Goal: Transaction & Acquisition: Purchase product/service

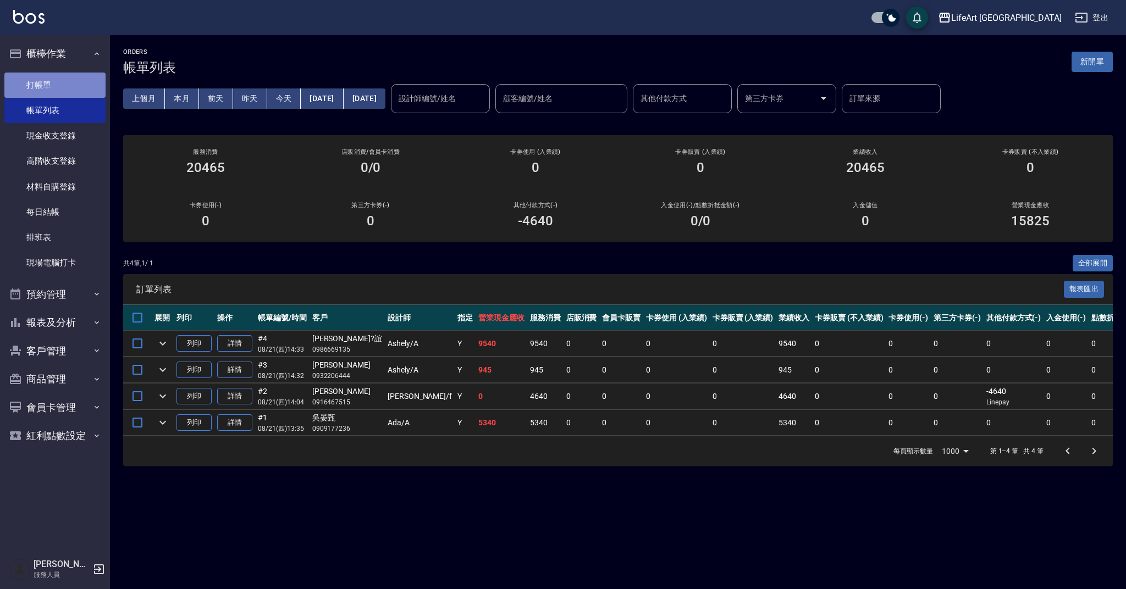
click at [52, 80] on link "打帳單" at bounding box center [54, 85] width 101 height 25
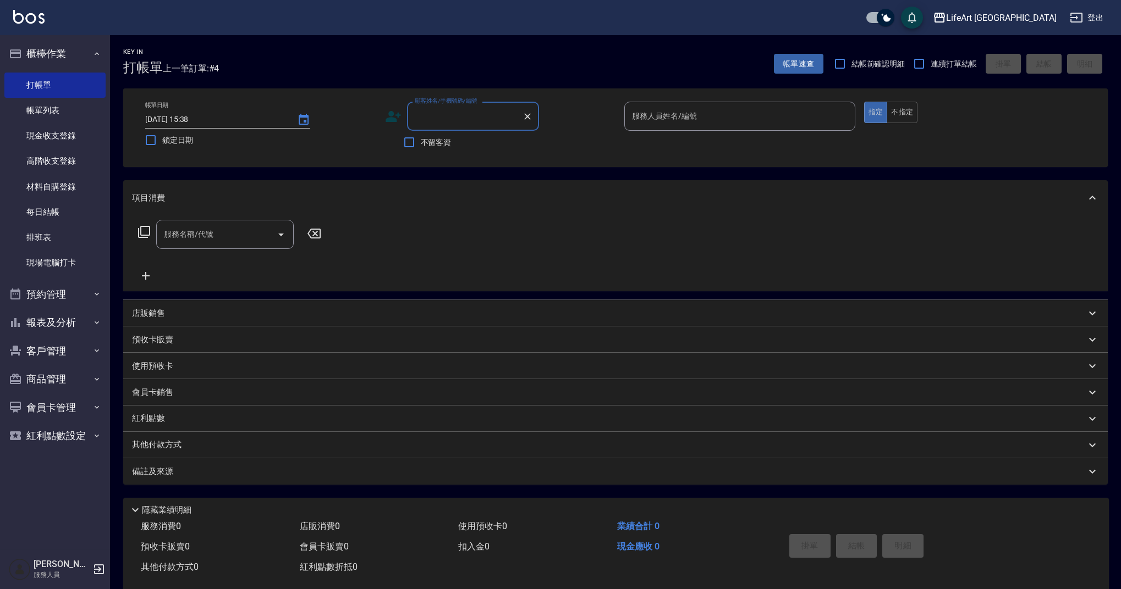
click at [443, 125] on input "顧客姓名/手機號碼/編號" at bounding box center [465, 116] width 106 height 19
click at [481, 138] on li "[PERSON_NAME]/0975977269/null" at bounding box center [473, 144] width 132 height 18
type input "[PERSON_NAME]/0975977269/null"
type input "Ashely-A"
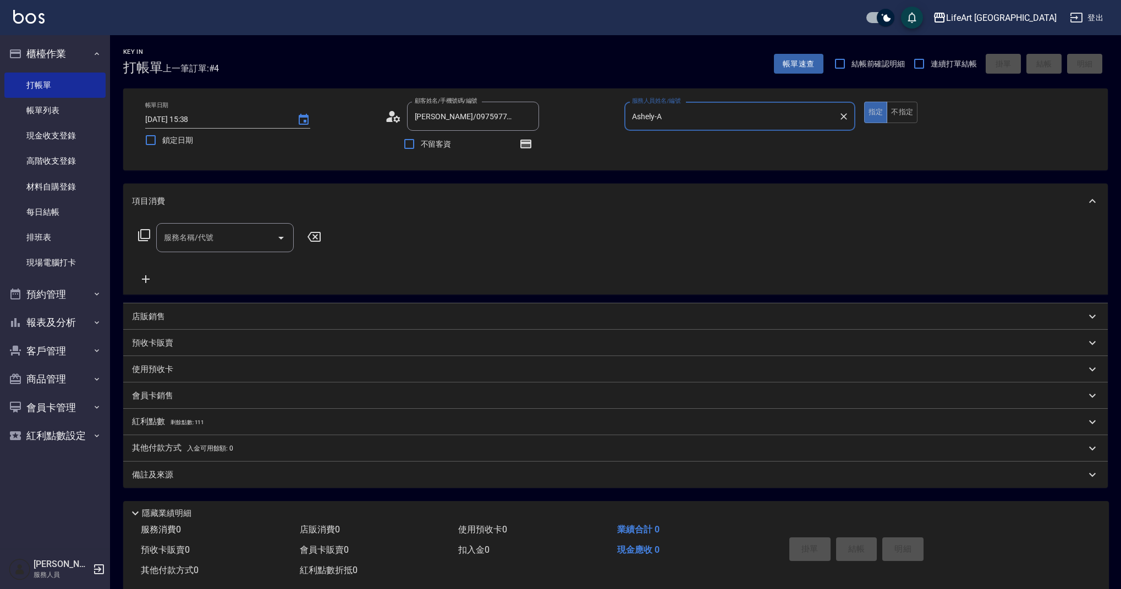
click at [216, 238] on input "服務名稱/代號" at bounding box center [216, 237] width 111 height 19
click at [141, 238] on icon at bounding box center [144, 235] width 12 height 12
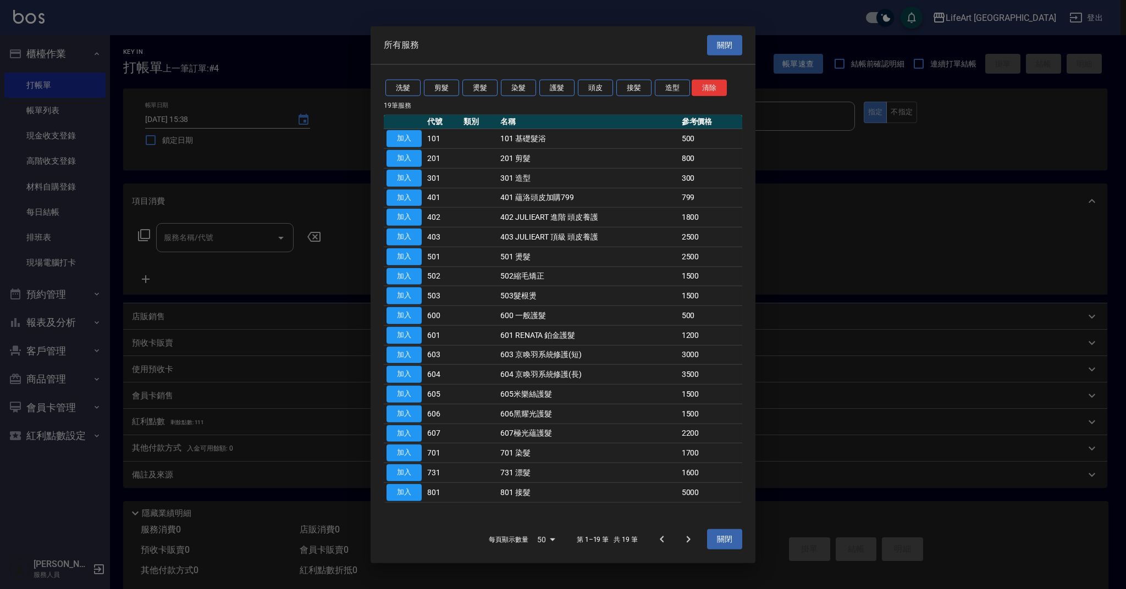
click at [141, 238] on div at bounding box center [563, 294] width 1126 height 589
click at [295, 340] on div at bounding box center [563, 294] width 1126 height 589
click at [729, 49] on button "關閉" at bounding box center [724, 45] width 35 height 20
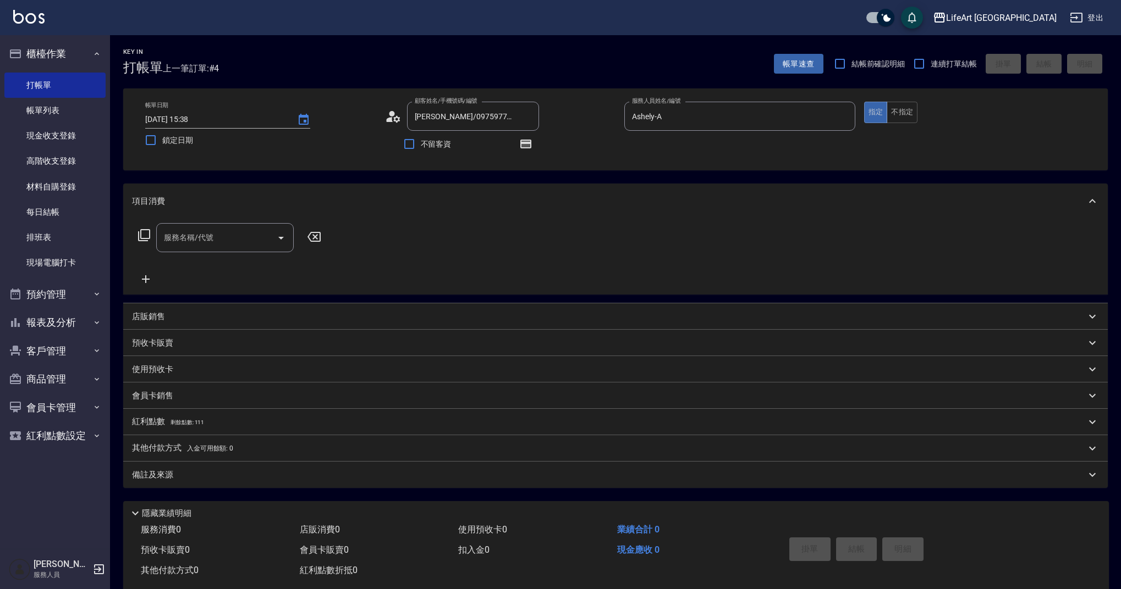
click at [216, 244] on input "服務名稱/代號" at bounding box center [216, 237] width 111 height 19
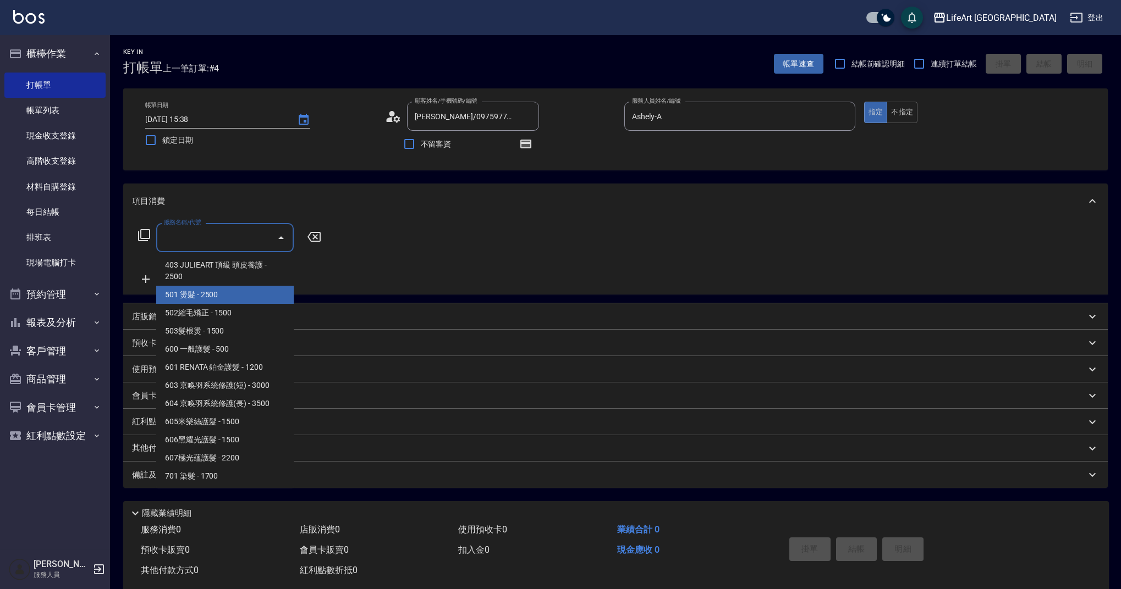
scroll to position [106, 0]
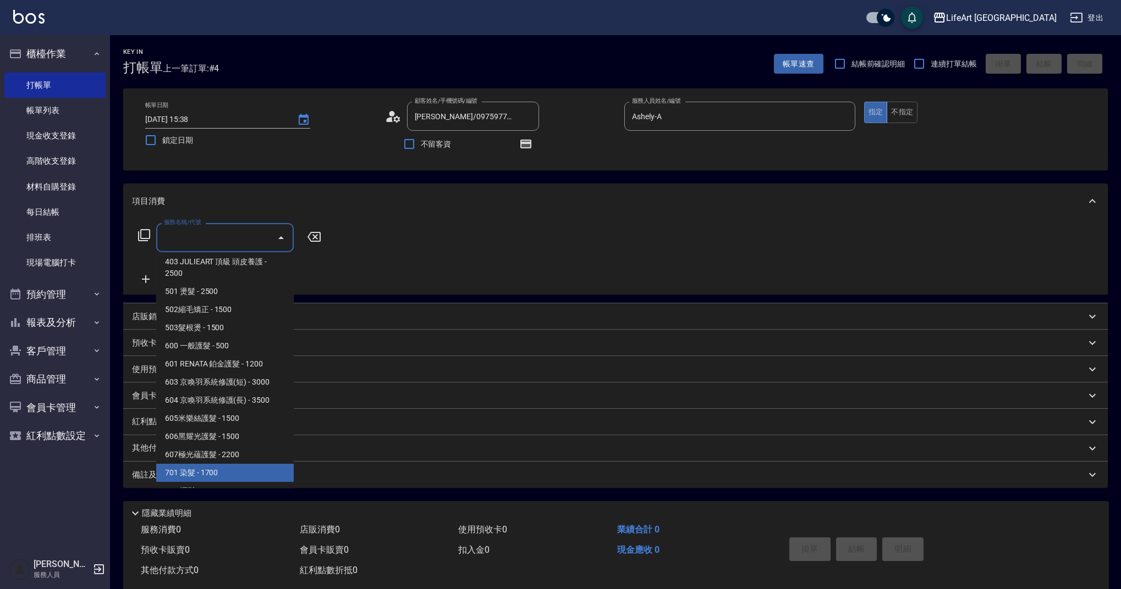
click at [230, 472] on span "701 染髮 - 1700" at bounding box center [224, 473] width 137 height 18
type input "701 染髮(701)"
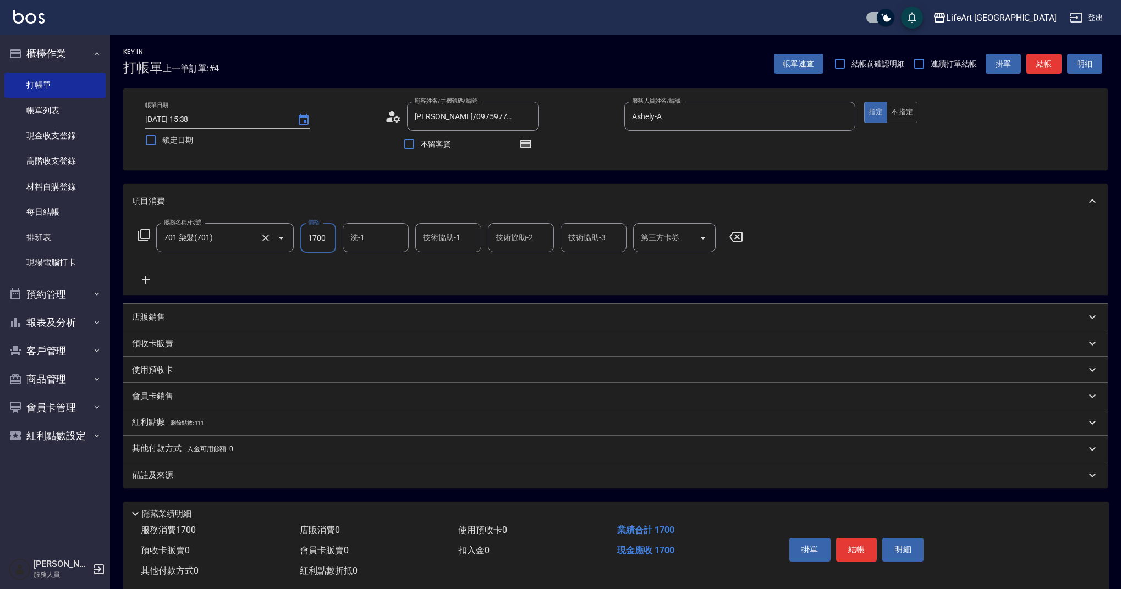
drag, startPoint x: 329, startPoint y: 238, endPoint x: 288, endPoint y: 240, distance: 41.3
click at [288, 240] on div "服務名稱/代號 701 染髮(701) 服務名稱/代號 價格 1700 價格 洗-1 洗-1 技術協助-1 技術協助-1 技術協助-2 技術協助-2 技術協助…" at bounding box center [440, 238] width 617 height 30
type input "2990"
click at [153, 476] on p "備註及來源" at bounding box center [152, 476] width 41 height 12
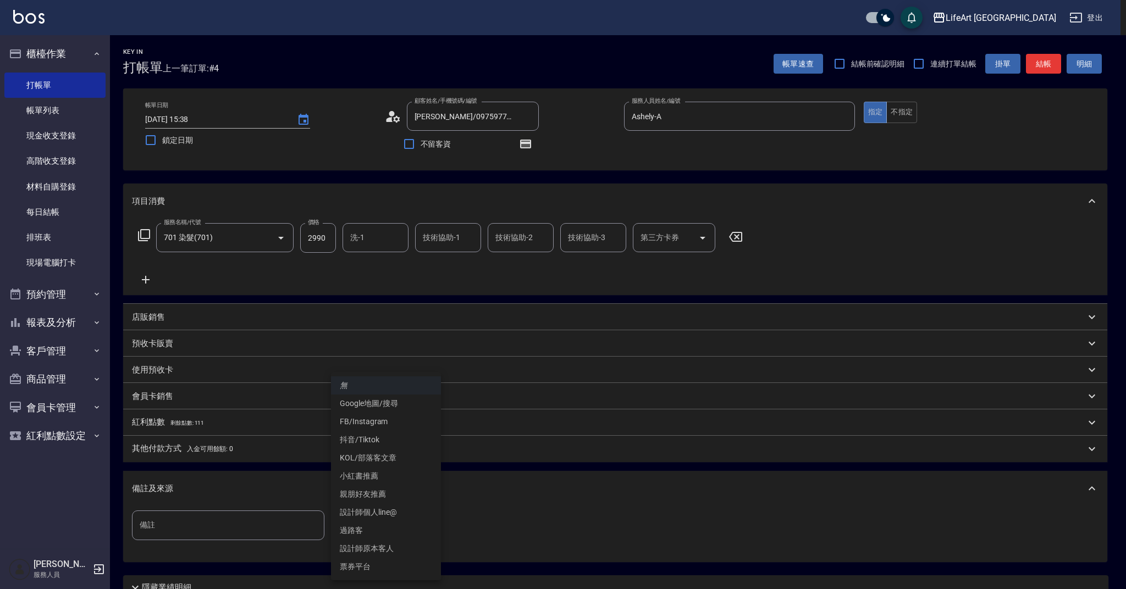
click at [399, 529] on body "LifeArt 蘆洲 登出 櫃檯作業 打帳單 帳單列表 現金收支登錄 高階收支登錄 材料自購登錄 每日結帳 排班表 現場電腦打卡 預約管理 預約管理 單日預約…" at bounding box center [563, 341] width 1126 height 682
click at [383, 553] on li "設計師原本客人" at bounding box center [386, 549] width 110 height 18
type input "設計師原本客人"
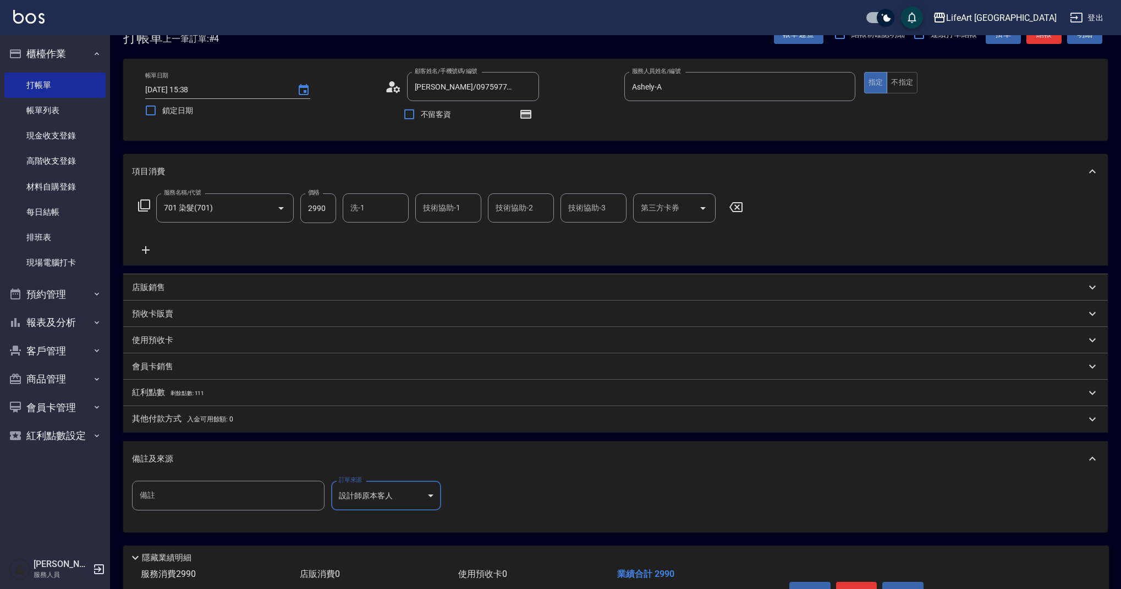
scroll to position [97, 0]
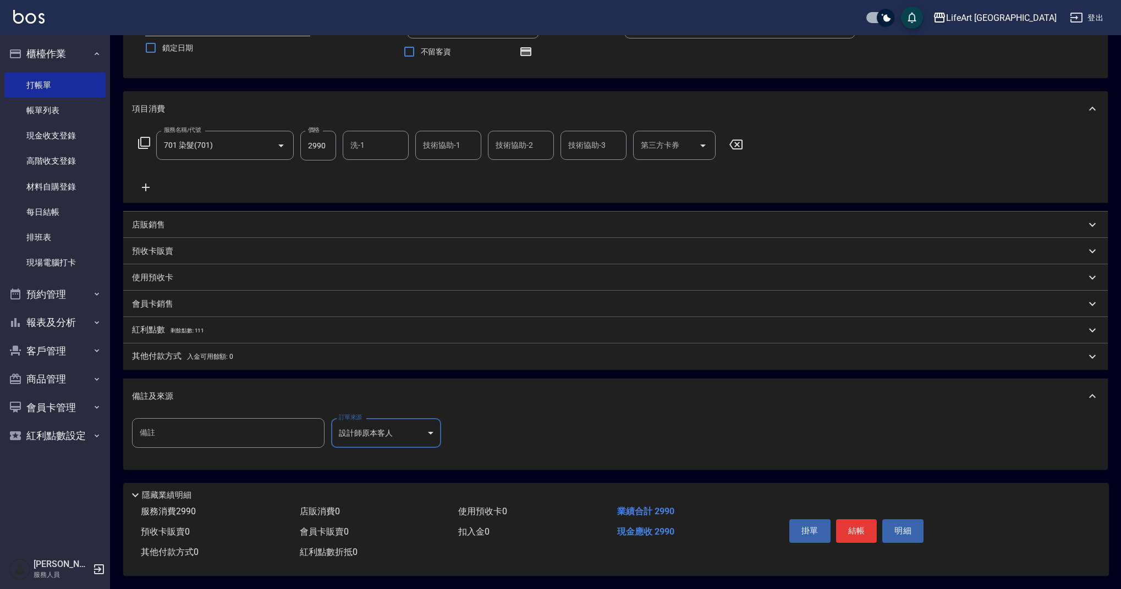
click at [378, 147] on input "洗-1" at bounding box center [375, 145] width 56 height 19
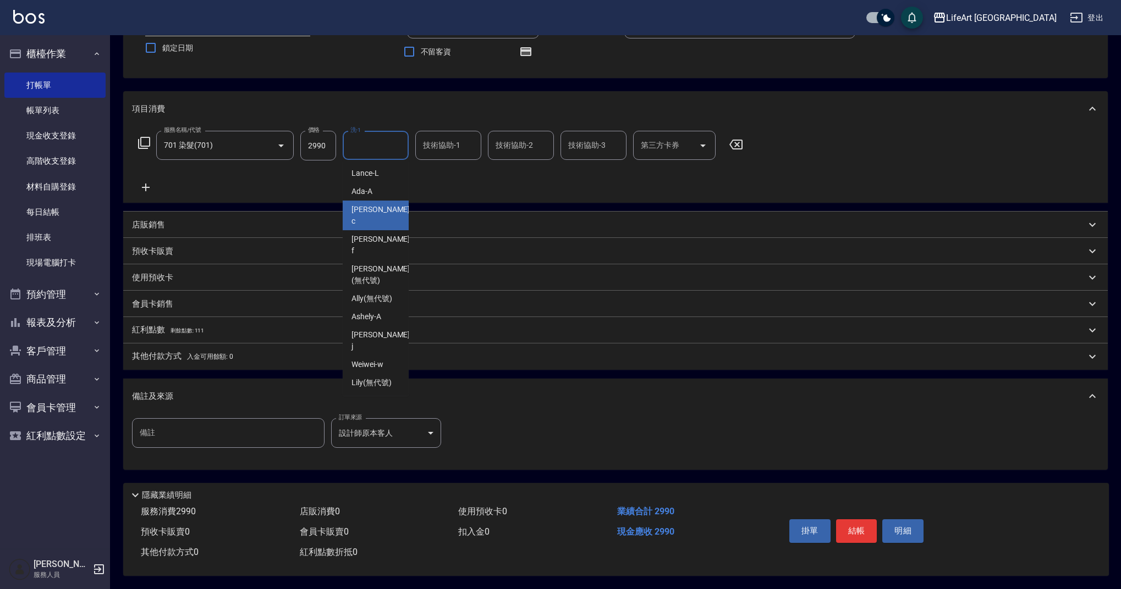
click at [382, 201] on div "Casey -c" at bounding box center [376, 216] width 66 height 30
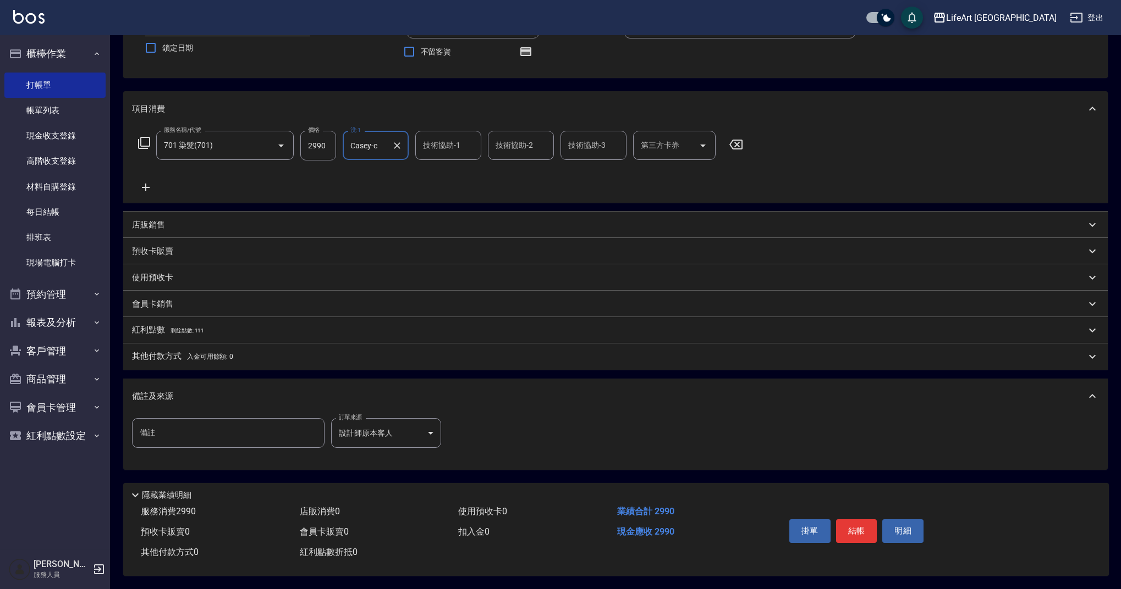
type input "Casey-c"
click at [428, 138] on div "技術協助-1 技術協助-1" at bounding box center [448, 145] width 66 height 29
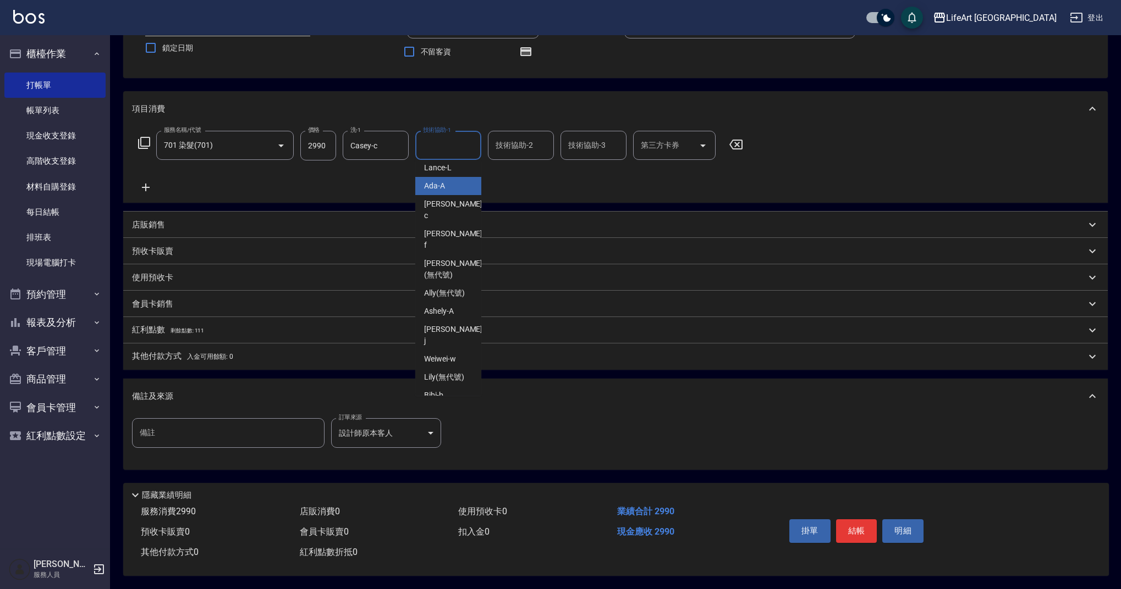
scroll to position [0, 0]
click at [460, 206] on div "Casey -c" at bounding box center [448, 216] width 66 height 30
type input "Casey-c"
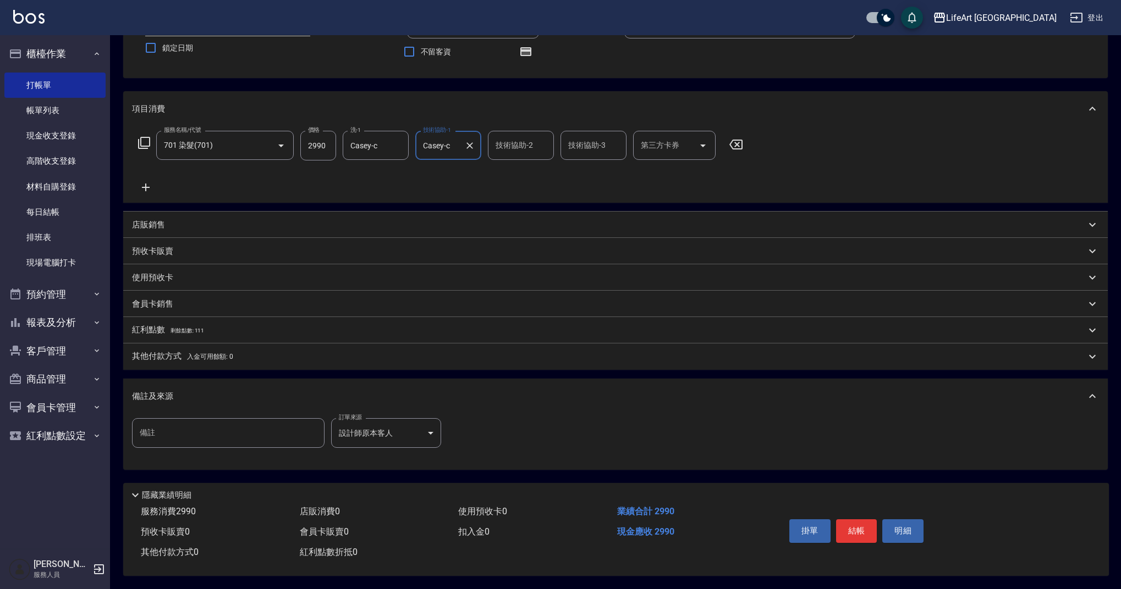
click at [382, 176] on div "服務名稱/代號 701 染髮(701) 服務名稱/代號 價格 2990 價格 洗-1 Casey-c 洗-1 技術協助-1 Casey-c 技術協助-1 技術…" at bounding box center [440, 162] width 617 height 63
click at [169, 351] on p "其他付款方式 入金可用餘額: 0" at bounding box center [182, 357] width 101 height 12
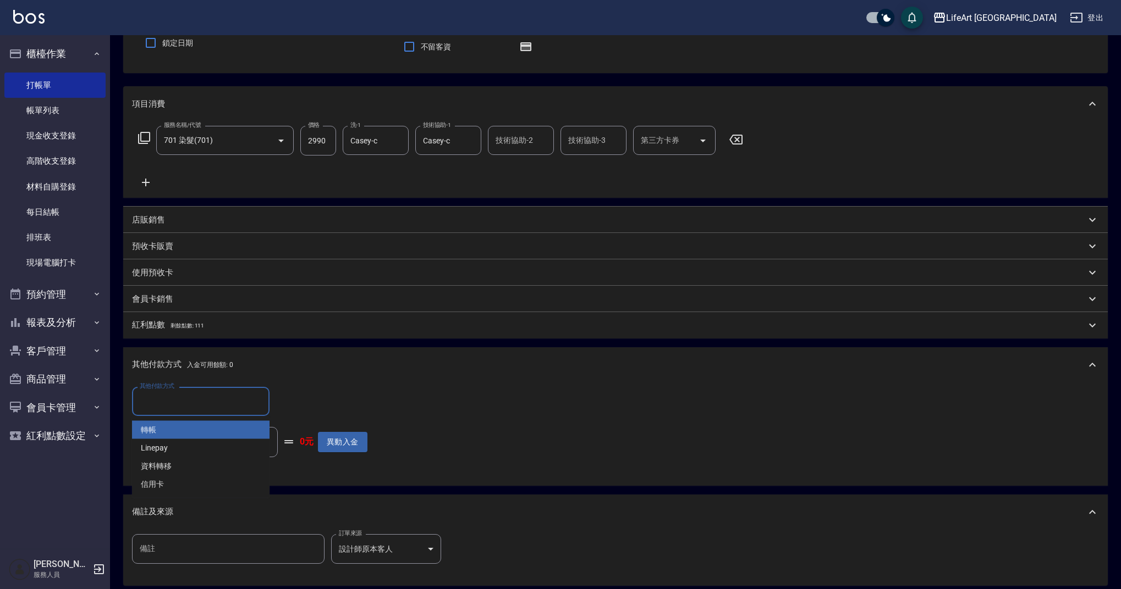
click at [209, 401] on input "其他付款方式" at bounding box center [201, 401] width 128 height 19
click at [166, 432] on span "轉帳" at bounding box center [200, 430] width 137 height 18
type input "轉帳"
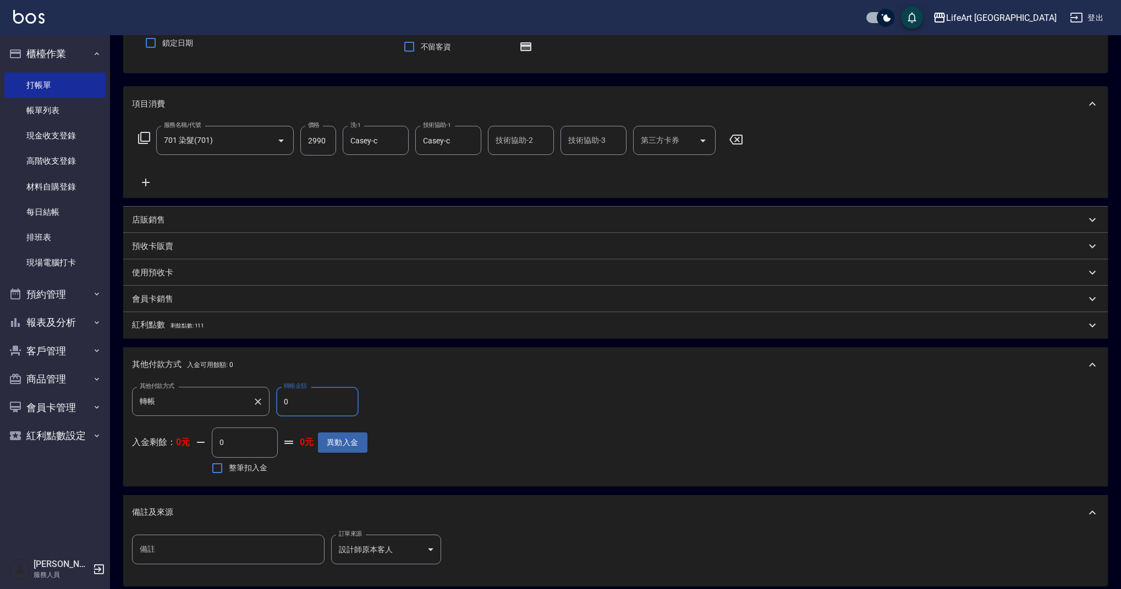
drag, startPoint x: 296, startPoint y: 401, endPoint x: 263, endPoint y: 402, distance: 33.0
click at [263, 402] on div "其他付款方式 轉帳 其他付款方式 轉帳金額 0 轉帳金額" at bounding box center [249, 402] width 235 height 30
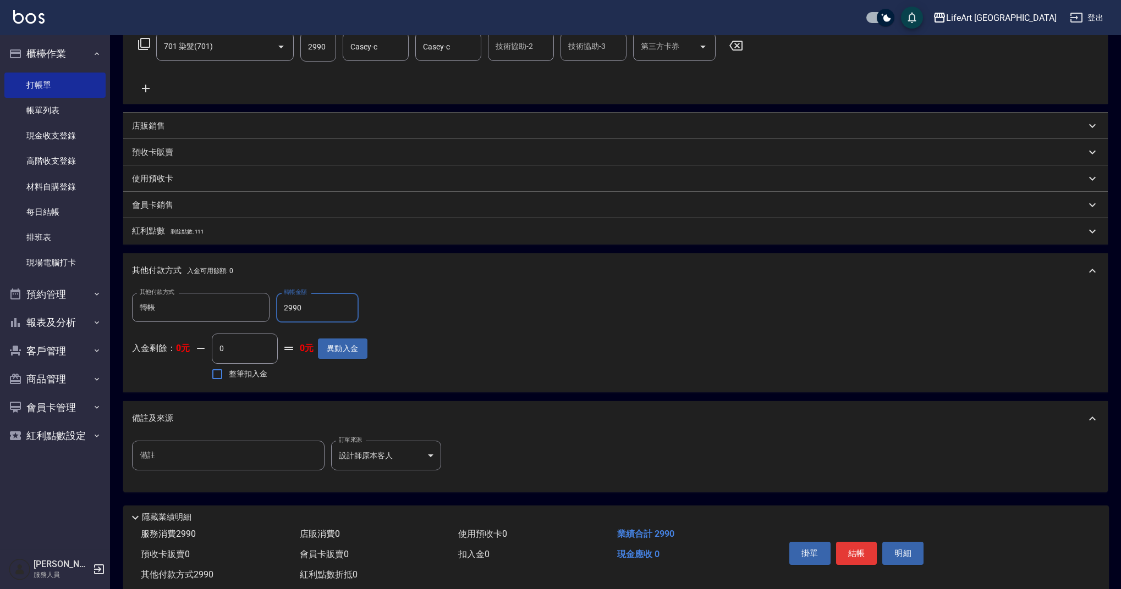
scroll to position [219, 0]
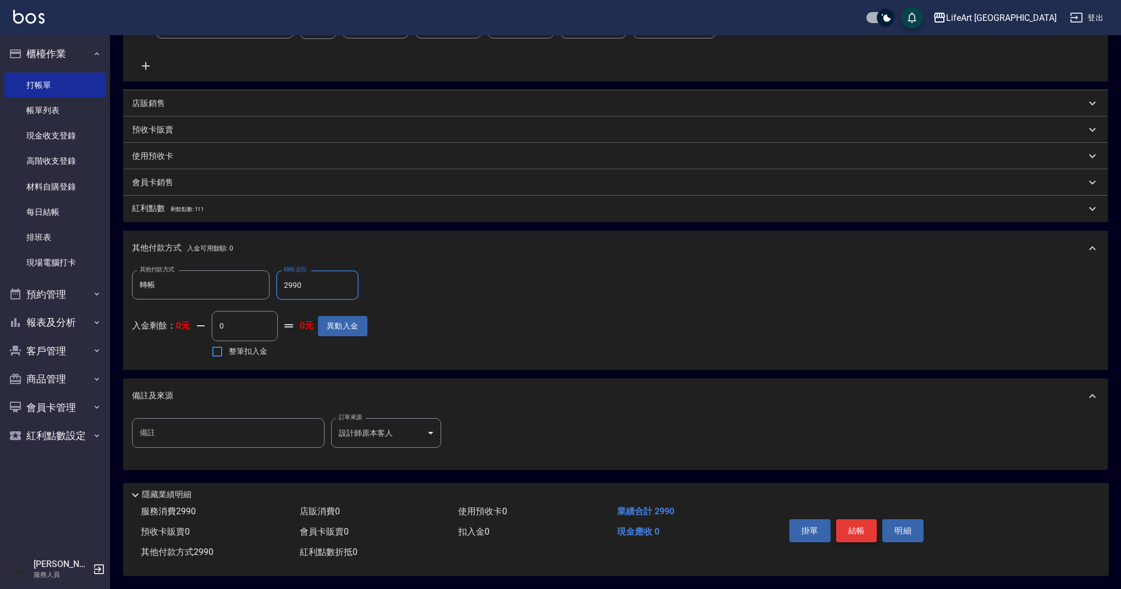
type input "2990"
click at [862, 531] on button "結帳" at bounding box center [856, 531] width 41 height 23
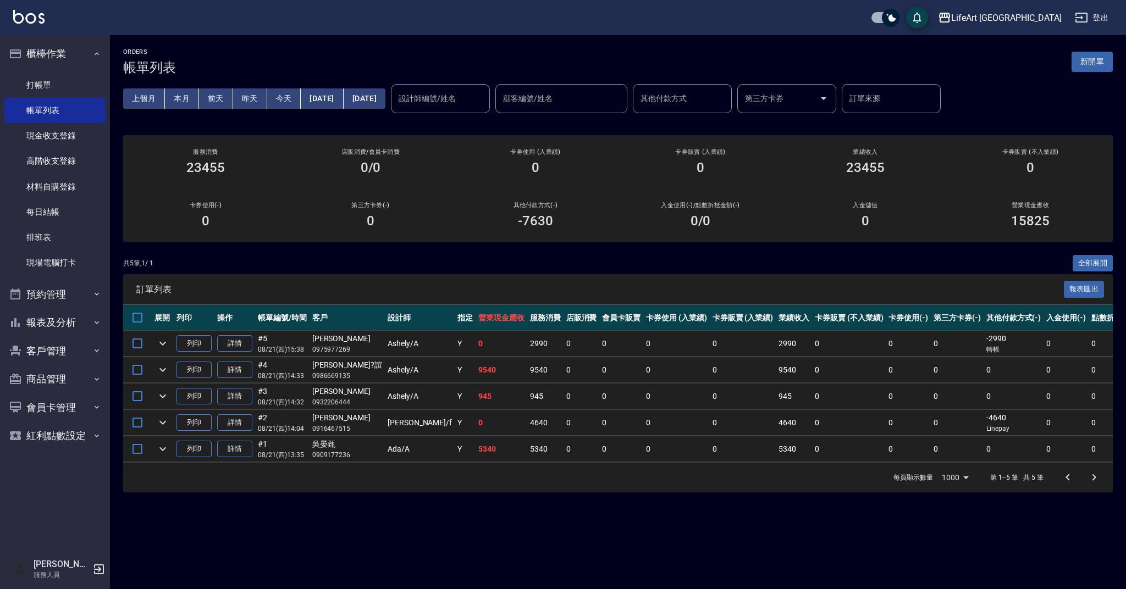
click at [164, 341] on icon "expand row" at bounding box center [162, 343] width 13 height 13
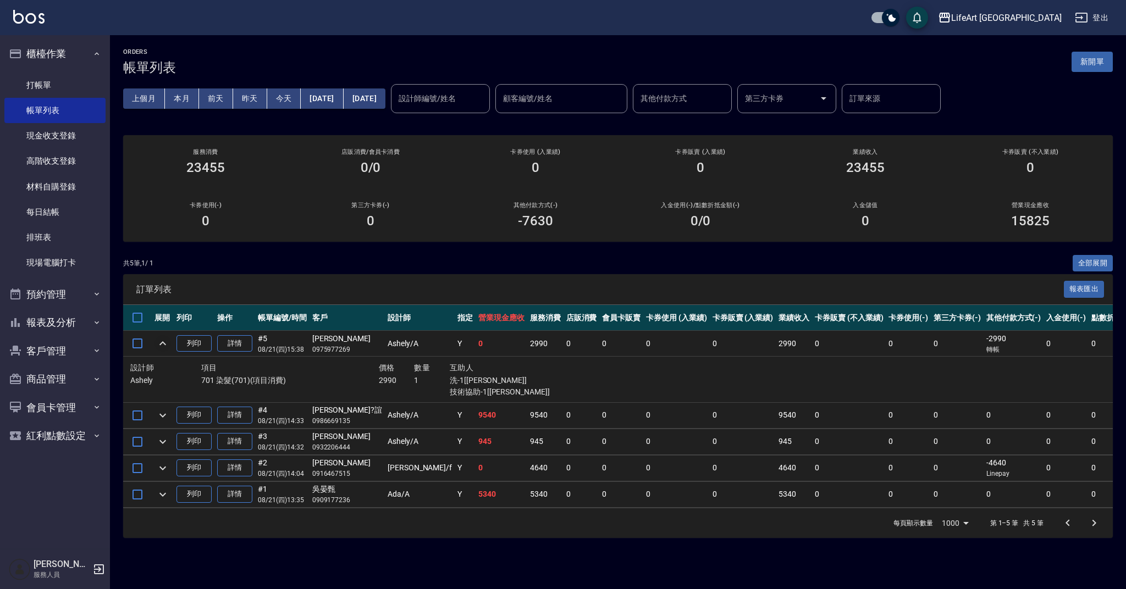
click at [331, 338] on div "[PERSON_NAME]" at bounding box center [347, 339] width 70 height 12
drag, startPoint x: 349, startPoint y: 348, endPoint x: 310, endPoint y: 350, distance: 38.6
click at [310, 350] on td "[PERSON_NAME]0975977269" at bounding box center [347, 344] width 75 height 26
copy p "0975977269"
click at [63, 113] on link "帳單列表" at bounding box center [54, 110] width 101 height 25
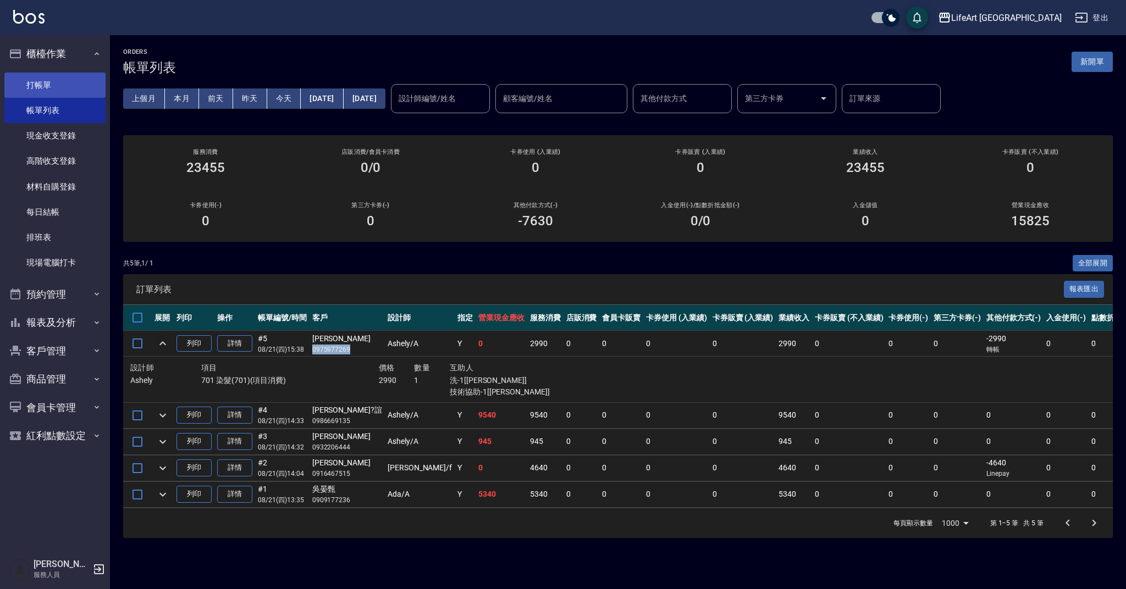
click at [64, 84] on link "打帳單" at bounding box center [54, 85] width 101 height 25
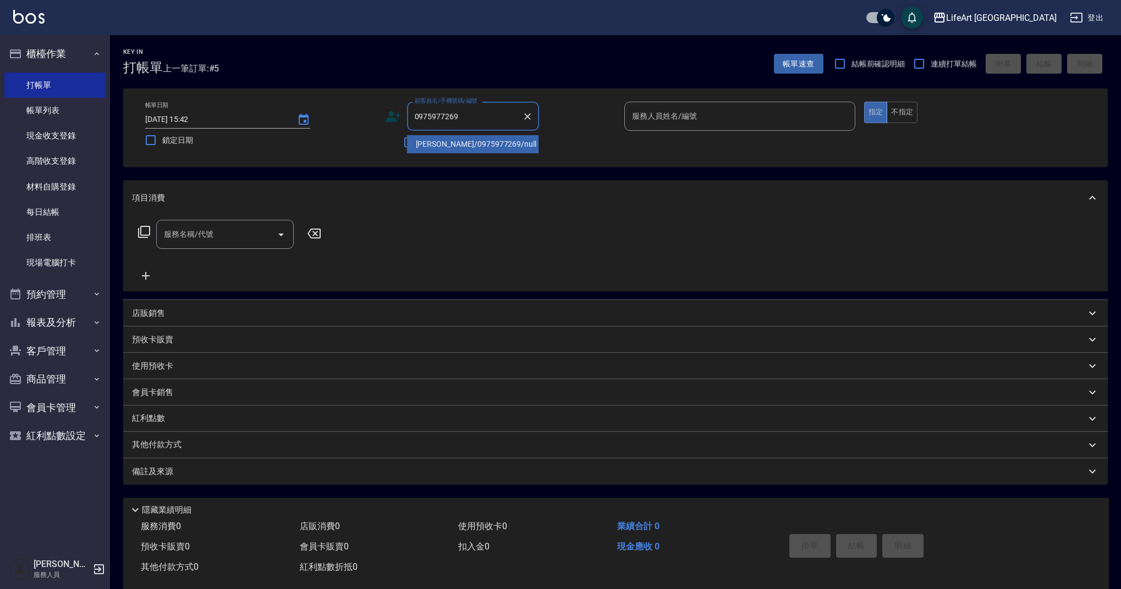
click at [477, 145] on li "[PERSON_NAME]/0975977269/null" at bounding box center [473, 144] width 132 height 18
type input "[PERSON_NAME]/0975977269/null"
type input "Ashely-A"
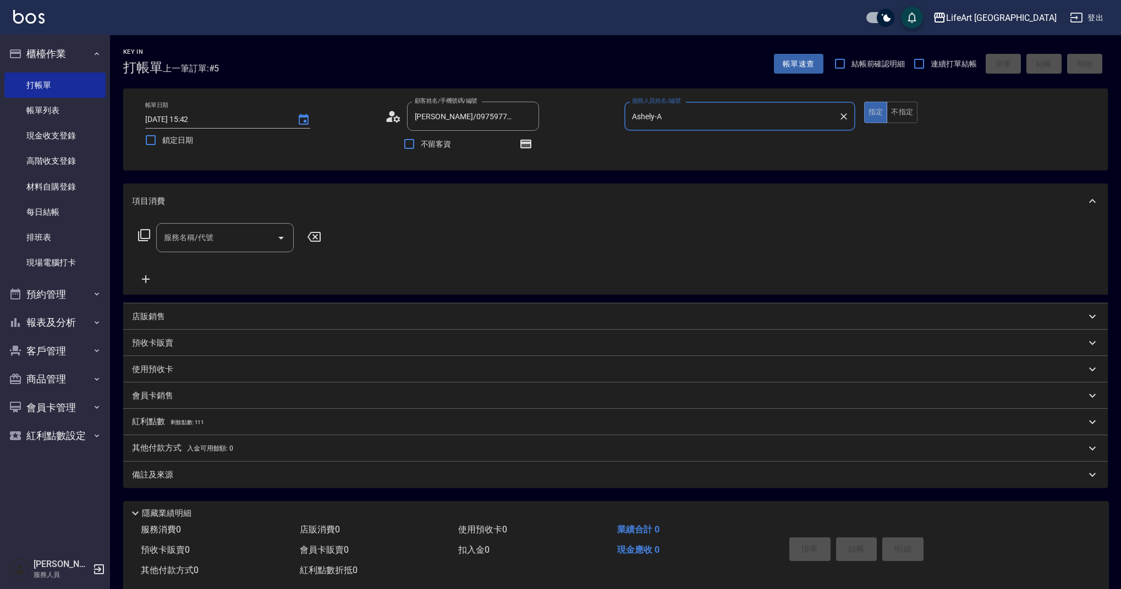
click at [394, 116] on icon at bounding box center [393, 116] width 16 height 16
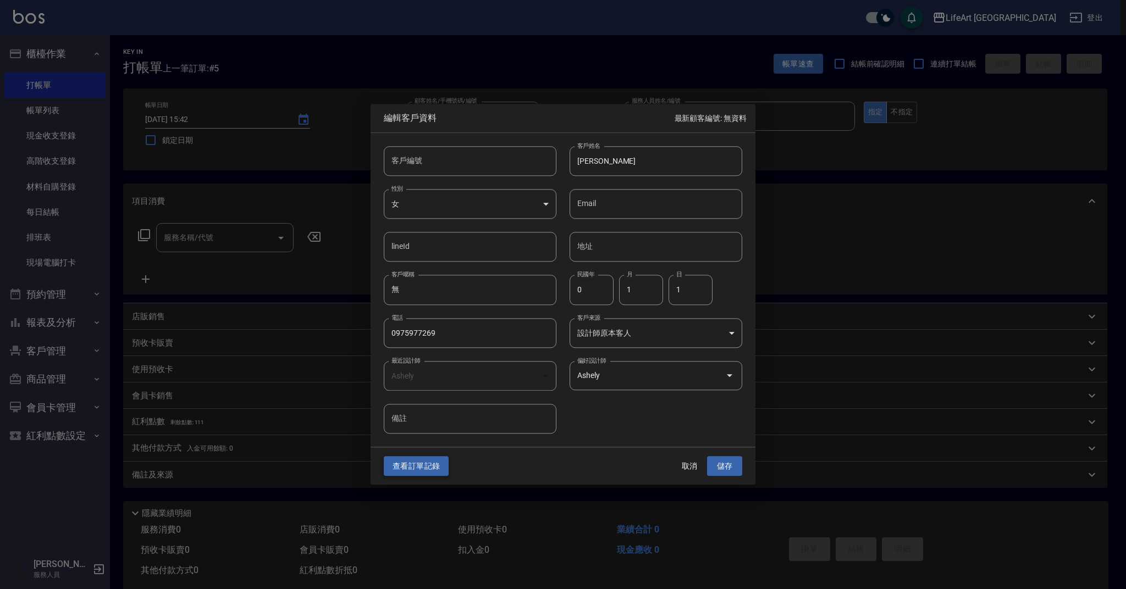
click at [434, 468] on button "查看訂單記錄" at bounding box center [416, 466] width 65 height 20
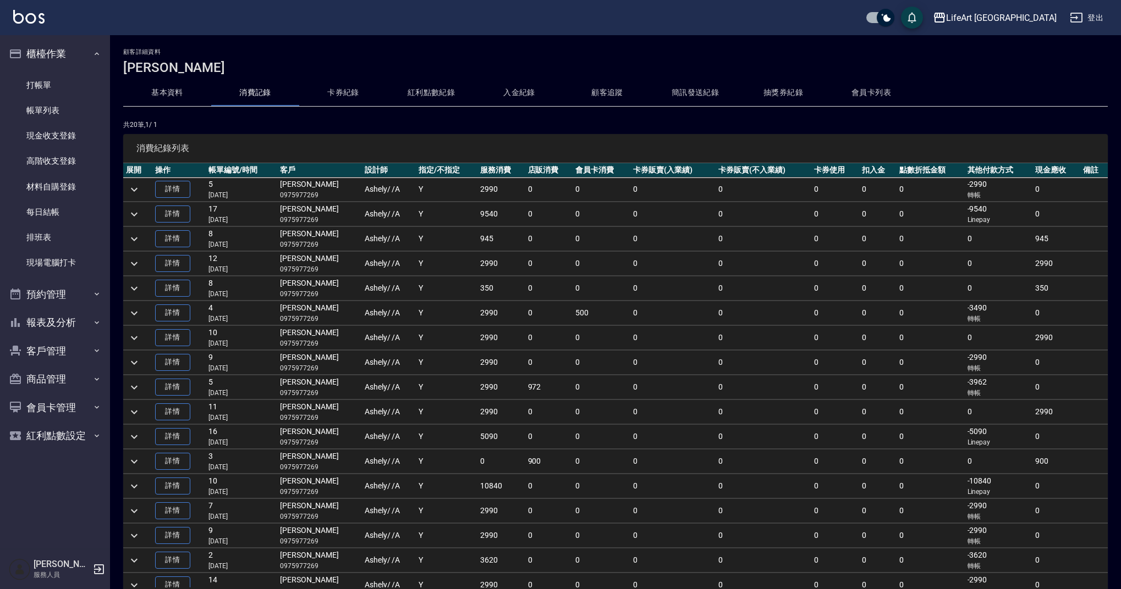
scroll to position [2, 0]
click at [72, 90] on link "打帳單" at bounding box center [54, 85] width 101 height 25
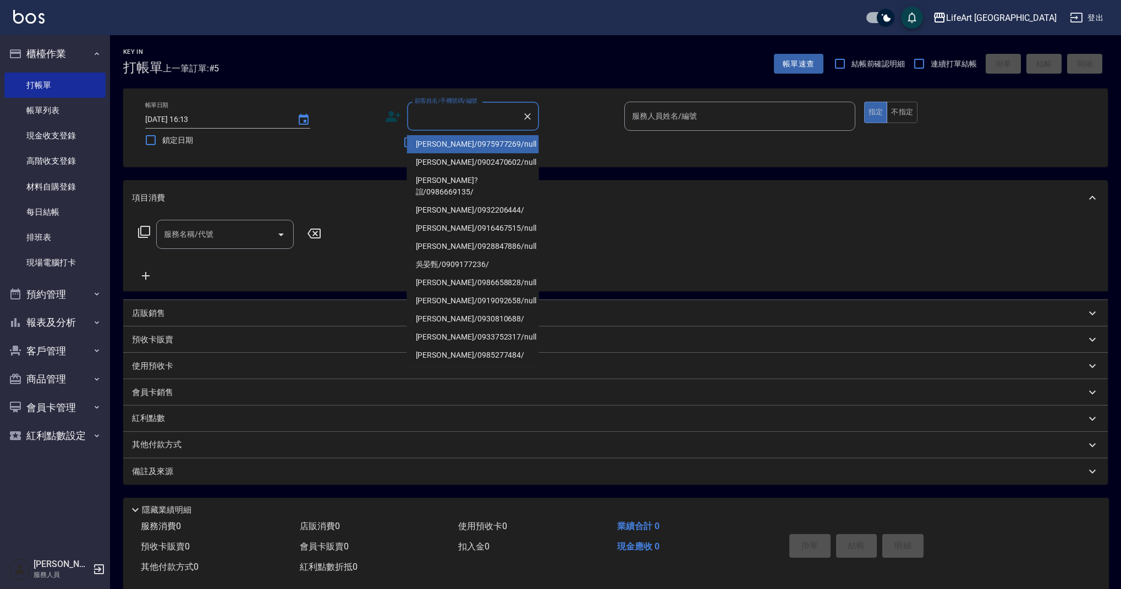
click at [461, 118] on input "顧客姓名/手機號碼/編號" at bounding box center [465, 116] width 106 height 19
click at [486, 165] on li "[PERSON_NAME]/0902470602/null" at bounding box center [473, 162] width 132 height 18
type input "[PERSON_NAME]/0902470602/null"
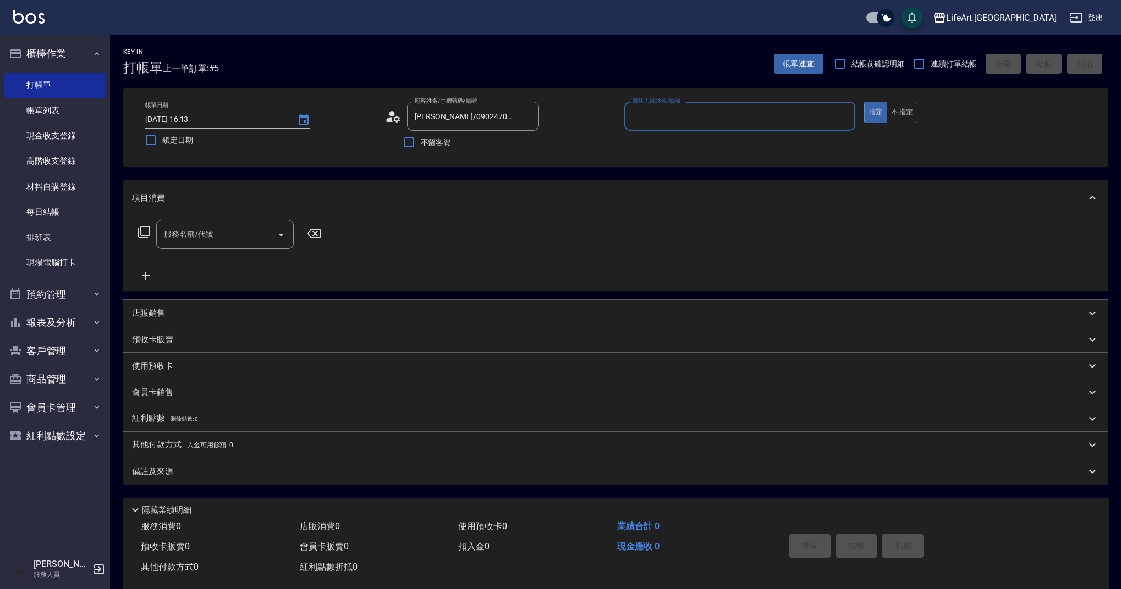
click at [671, 117] on input "服務人員姓名/編號" at bounding box center [739, 116] width 221 height 19
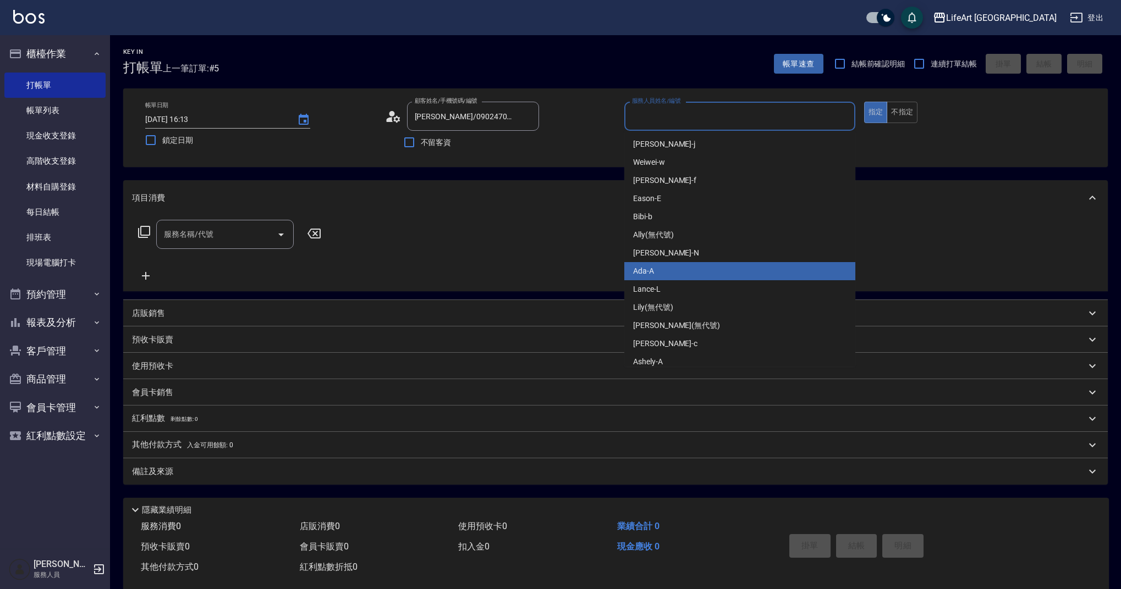
click at [676, 271] on div "Ada -A" at bounding box center [739, 271] width 231 height 18
type input "Ada-A"
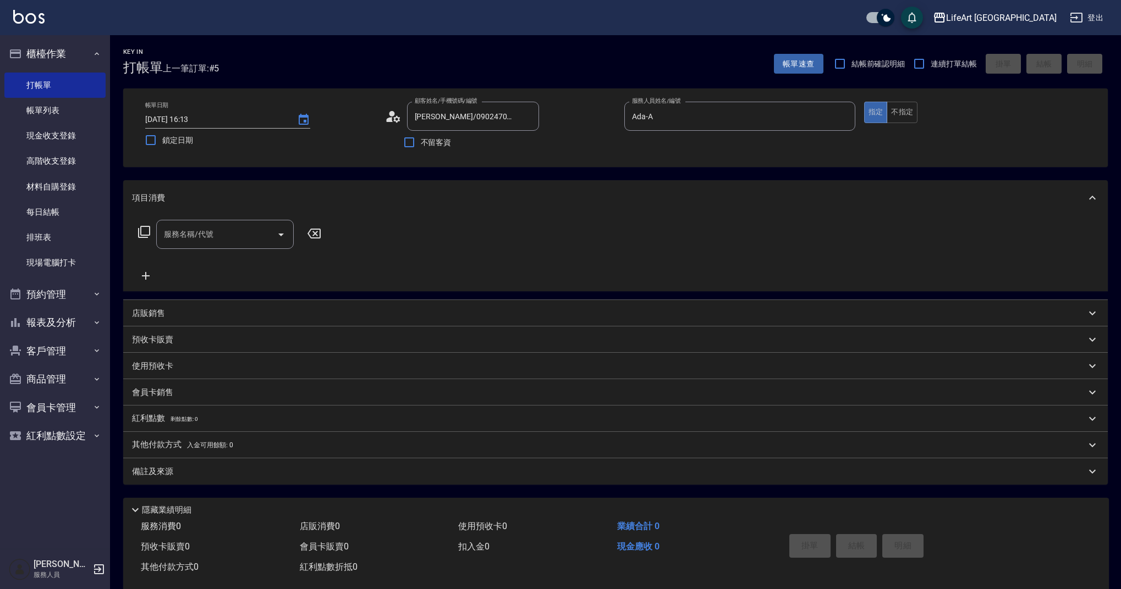
click at [390, 117] on icon at bounding box center [393, 116] width 16 height 16
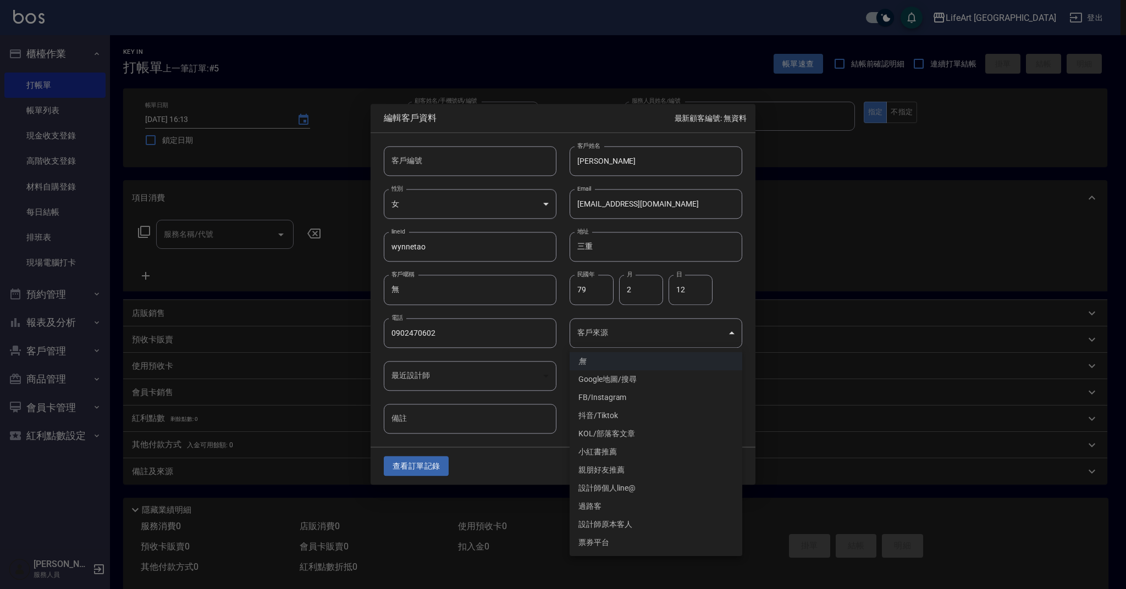
click at [626, 341] on body "LifeArt 蘆洲 登出 櫃檯作業 打帳單 帳單列表 現金收支登錄 高階收支登錄 材料自購登錄 每日結帳 排班表 現場電腦打卡 預約管理 預約管理 單日預約…" at bounding box center [563, 302] width 1126 height 604
click at [630, 386] on li "Google地圖/搜尋" at bounding box center [656, 380] width 173 height 18
type input "Google地圖/搜尋"
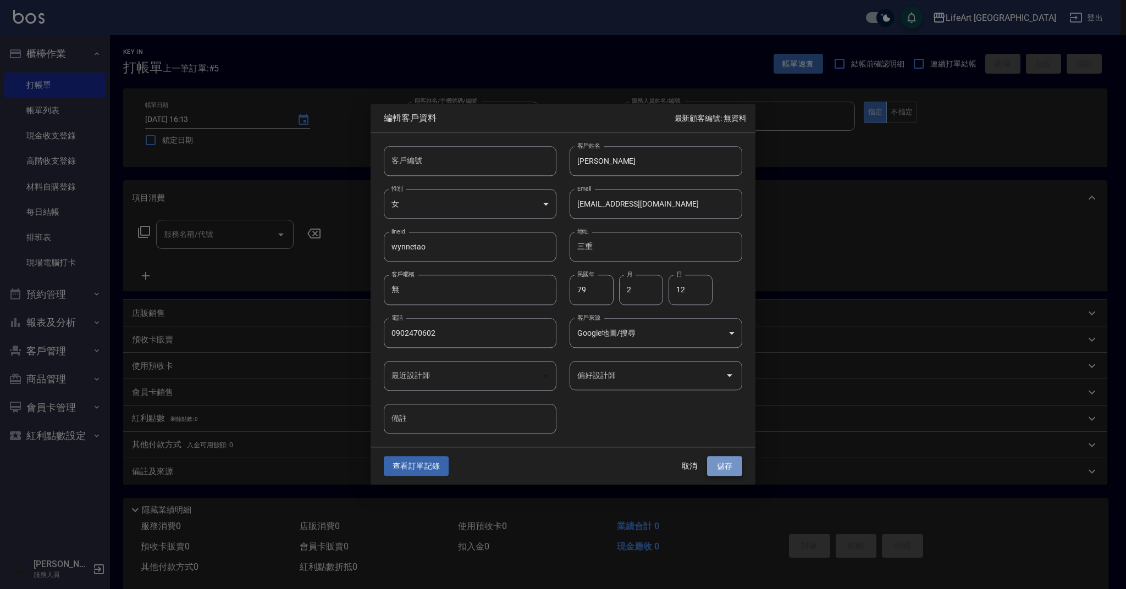
click at [733, 468] on button "儲存" at bounding box center [724, 466] width 35 height 20
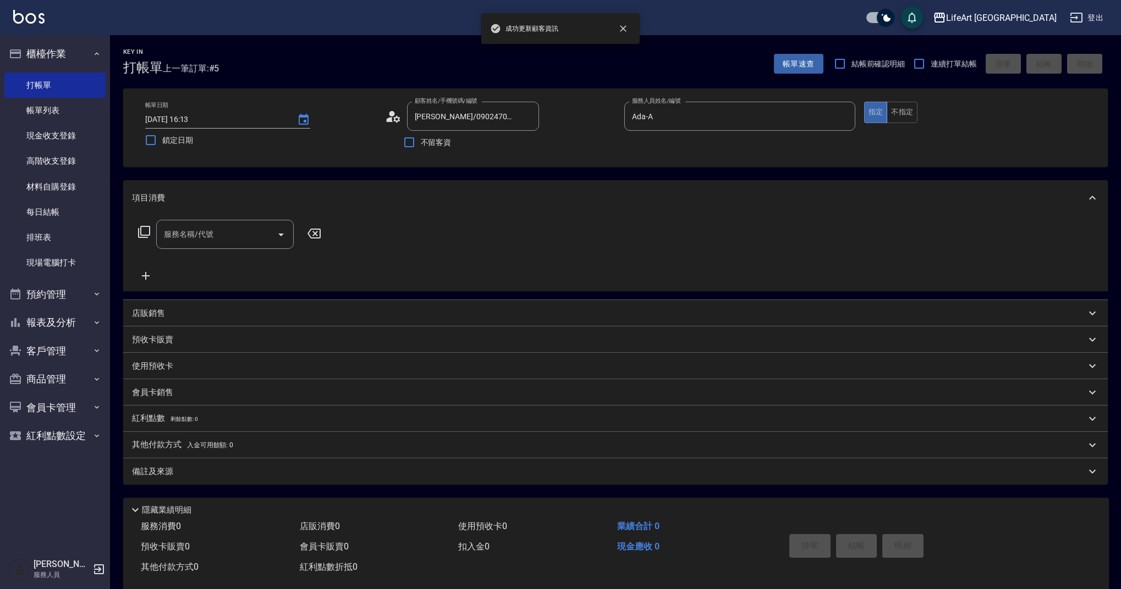
click at [205, 239] on input "服務名稱/代號" at bounding box center [216, 234] width 111 height 19
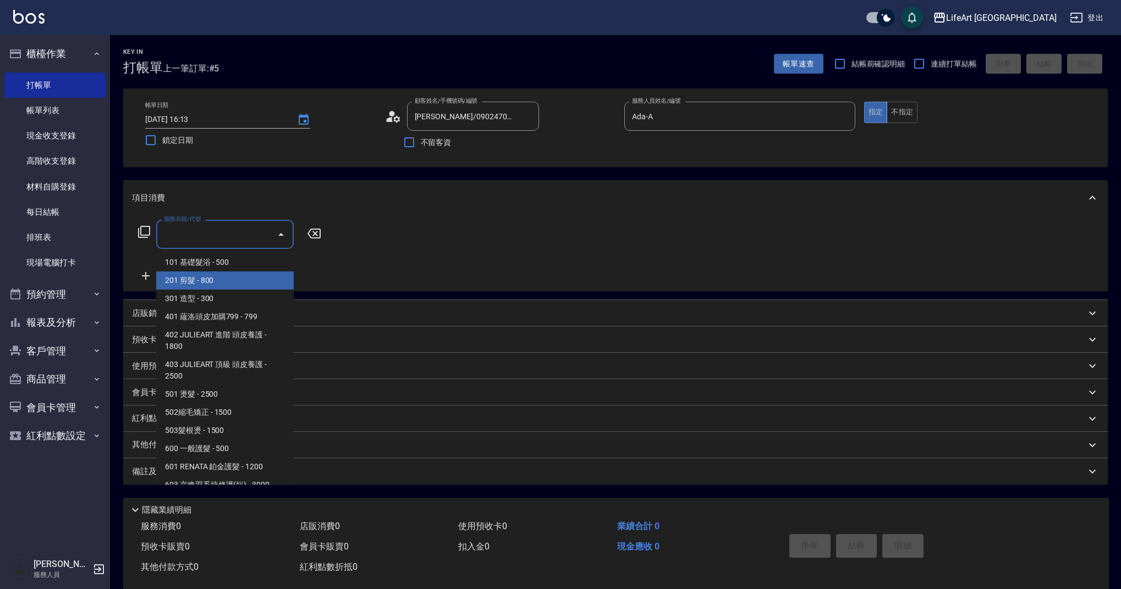
click at [211, 283] on span "201 剪髮 - 800" at bounding box center [224, 281] width 137 height 18
type input "201 剪髮(201)"
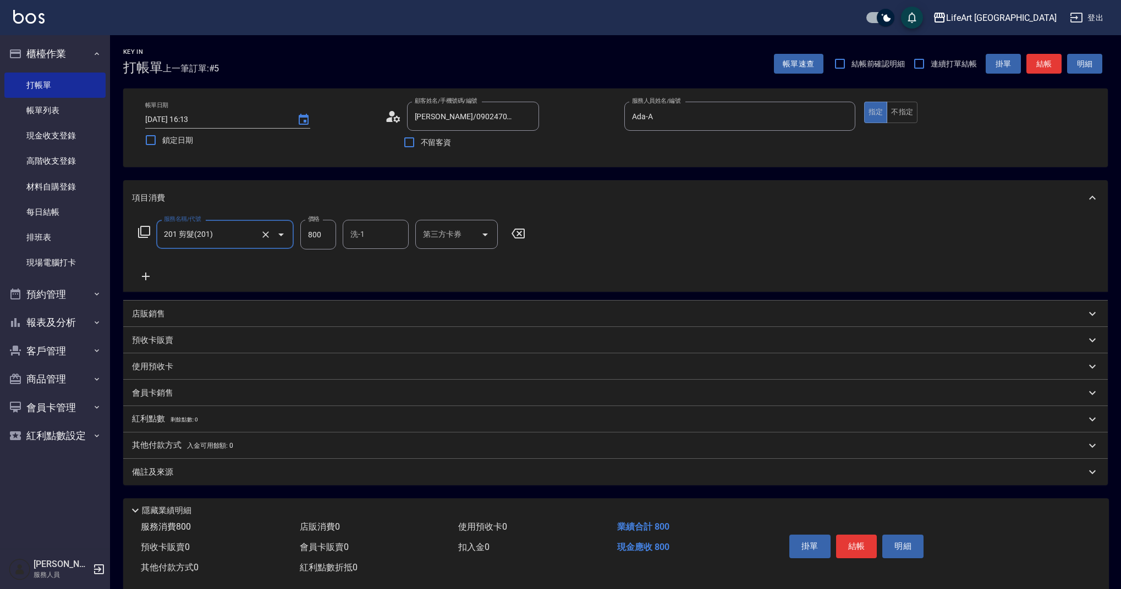
click at [330, 236] on input "800" at bounding box center [318, 235] width 36 height 30
type input "1300"
click at [239, 478] on div "備註及來源" at bounding box center [615, 472] width 984 height 26
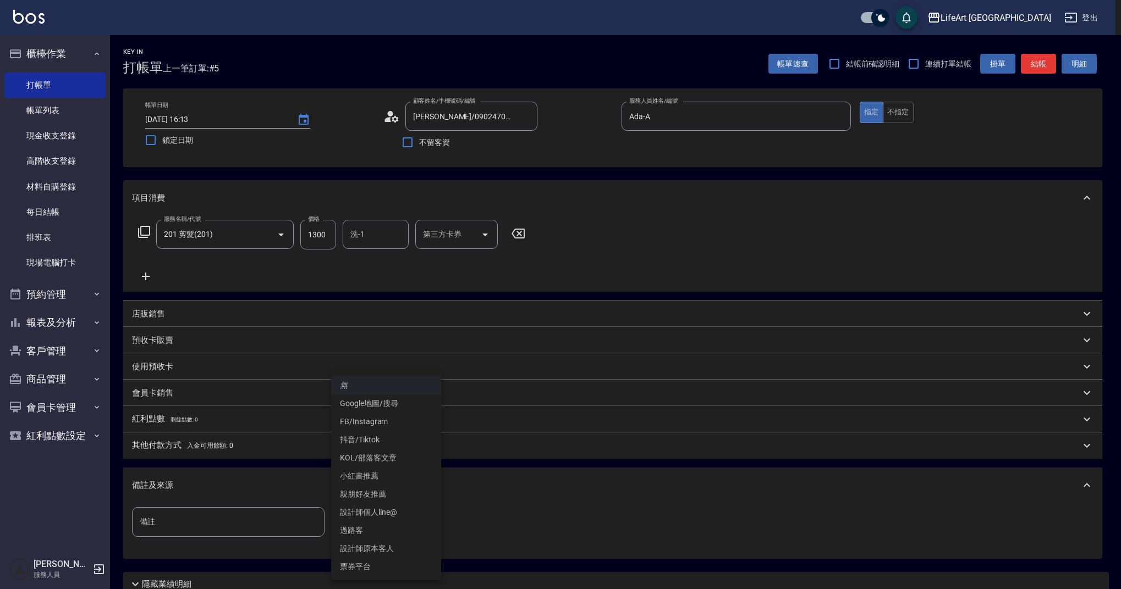
click at [381, 531] on body "LifeArt 蘆洲 登出 櫃檯作業 打帳單 帳單列表 現金收支登錄 高階收支登錄 材料自購登錄 每日結帳 排班表 現場電腦打卡 預約管理 預約管理 單日預約…" at bounding box center [560, 339] width 1121 height 678
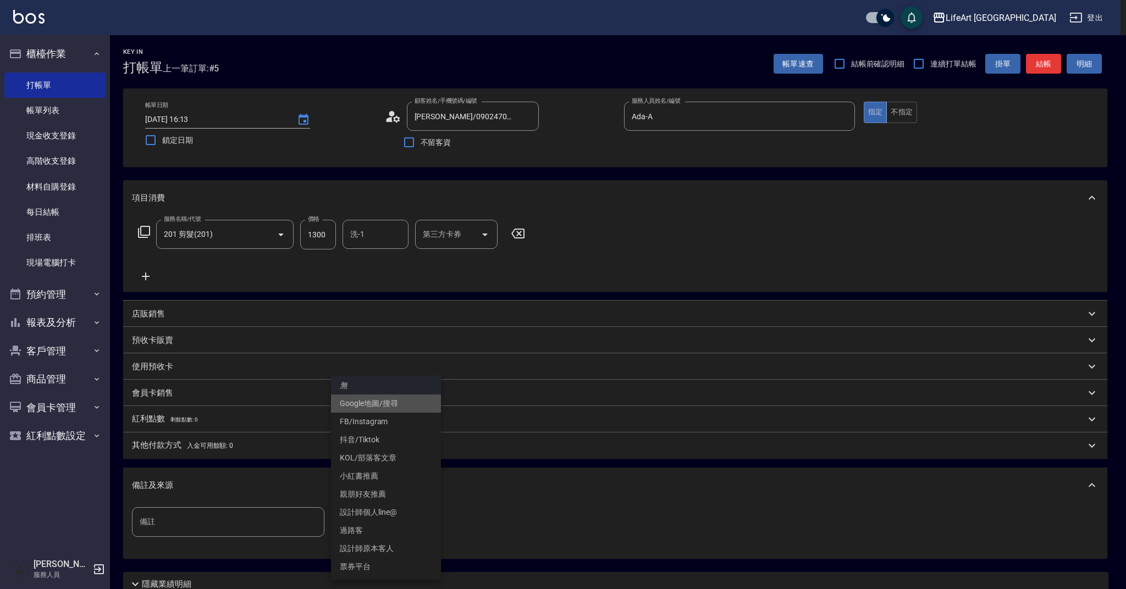
click at [391, 402] on li "Google地圖/搜尋" at bounding box center [386, 404] width 110 height 18
type input "Google地圖/搜尋"
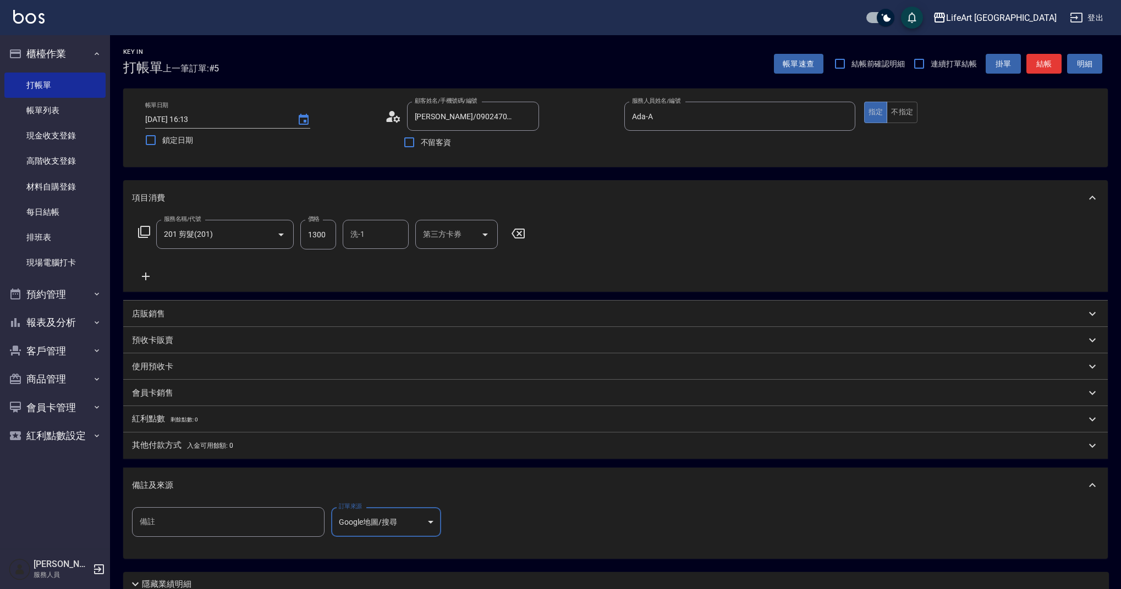
click at [1052, 62] on button "結帳" at bounding box center [1043, 64] width 35 height 20
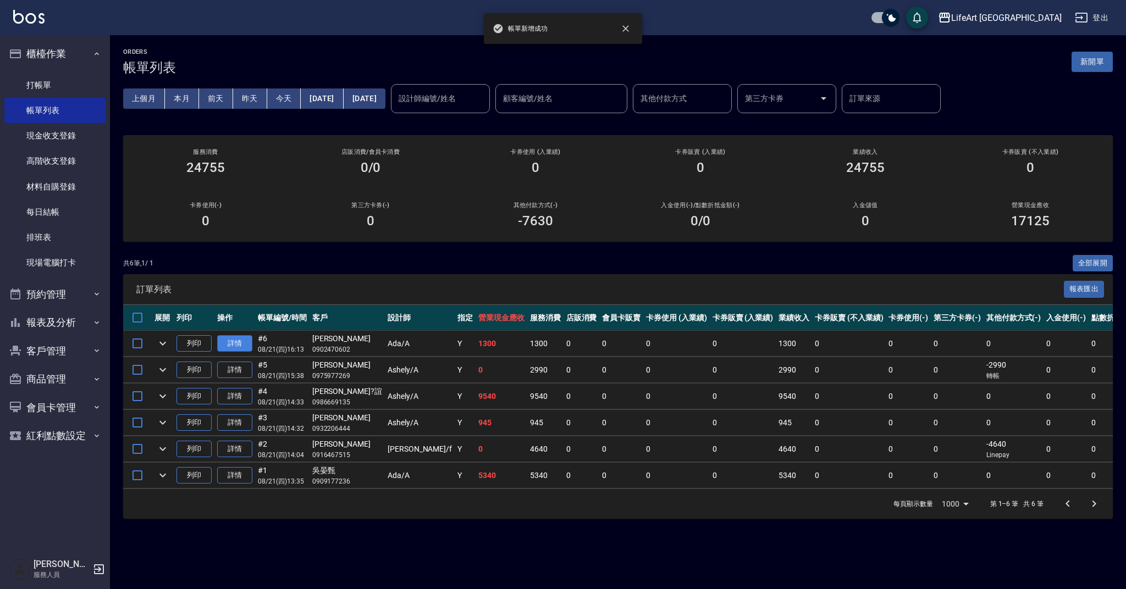
click at [247, 341] on link "詳情" at bounding box center [234, 343] width 35 height 17
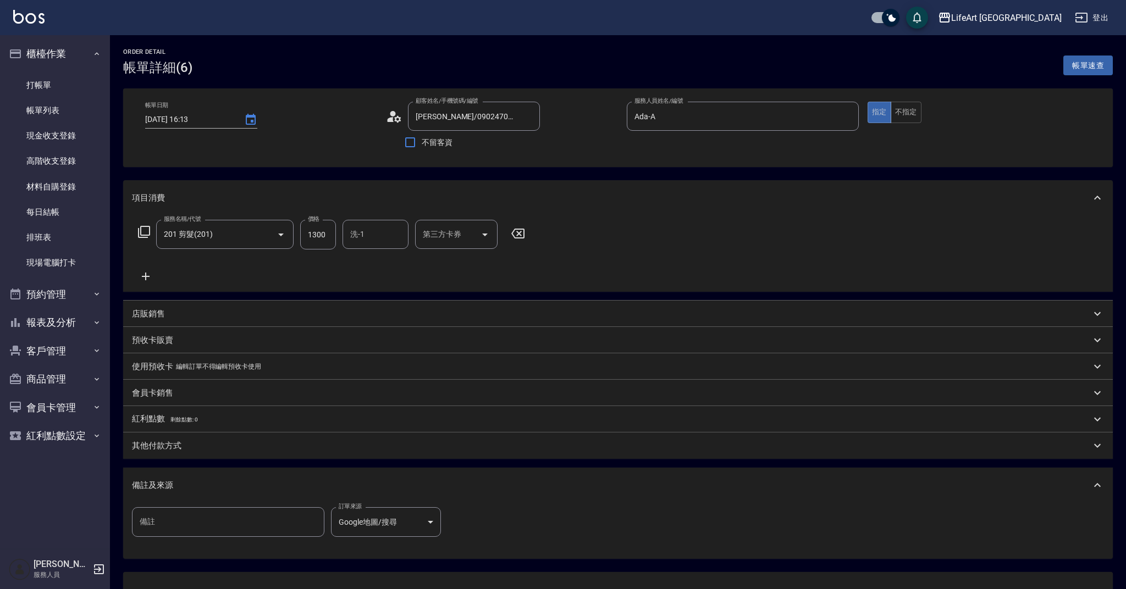
type input "[PERSON_NAME]/0902470602/"
type input "Ada-A"
type input "201 剪髮(201)"
type input "Google地圖/搜尋"
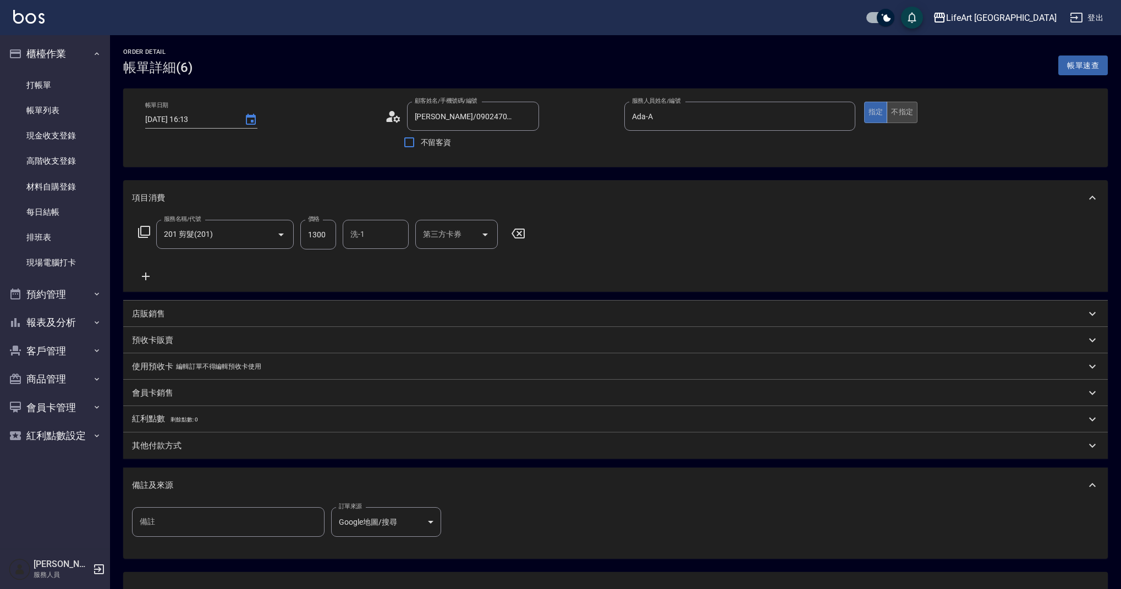
click at [901, 112] on button "不指定" at bounding box center [901, 112] width 31 height 21
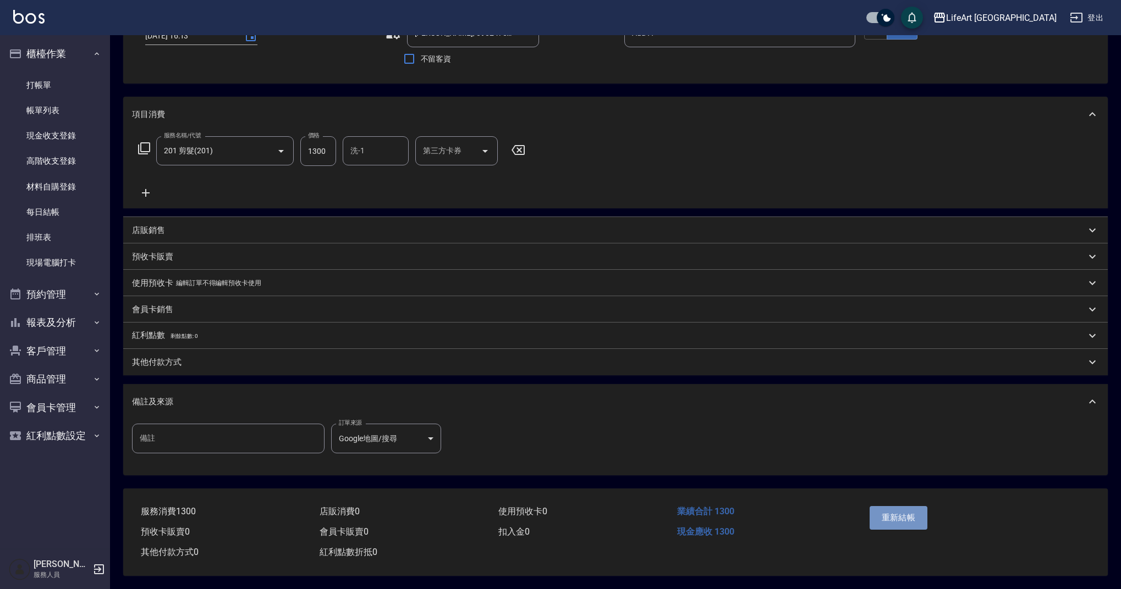
click at [908, 517] on button "重新結帳" at bounding box center [898, 517] width 58 height 23
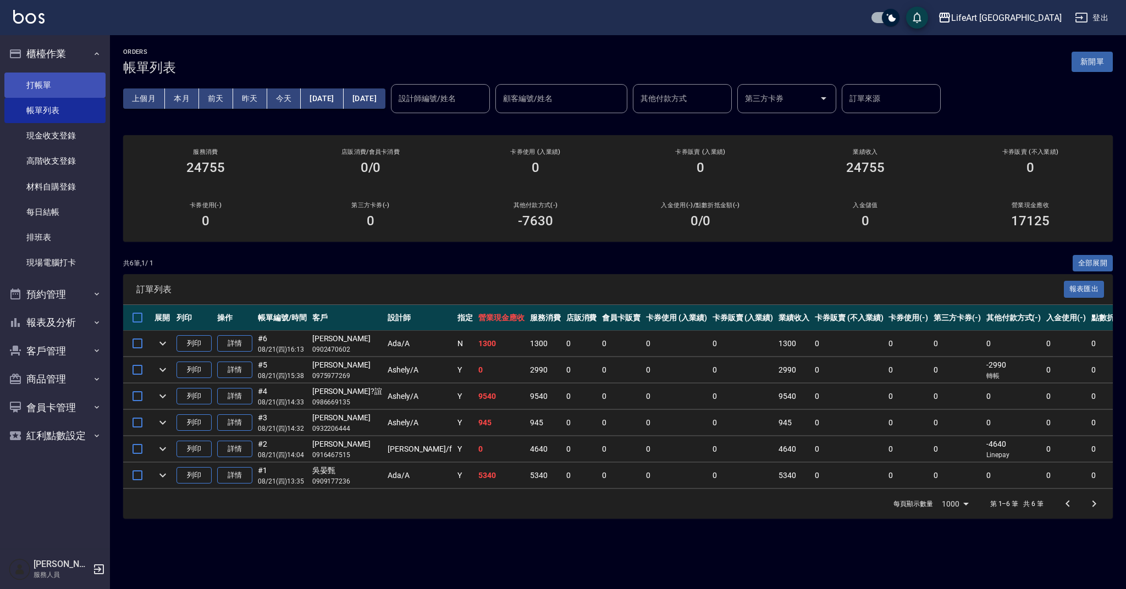
click at [81, 82] on link "打帳單" at bounding box center [54, 85] width 101 height 25
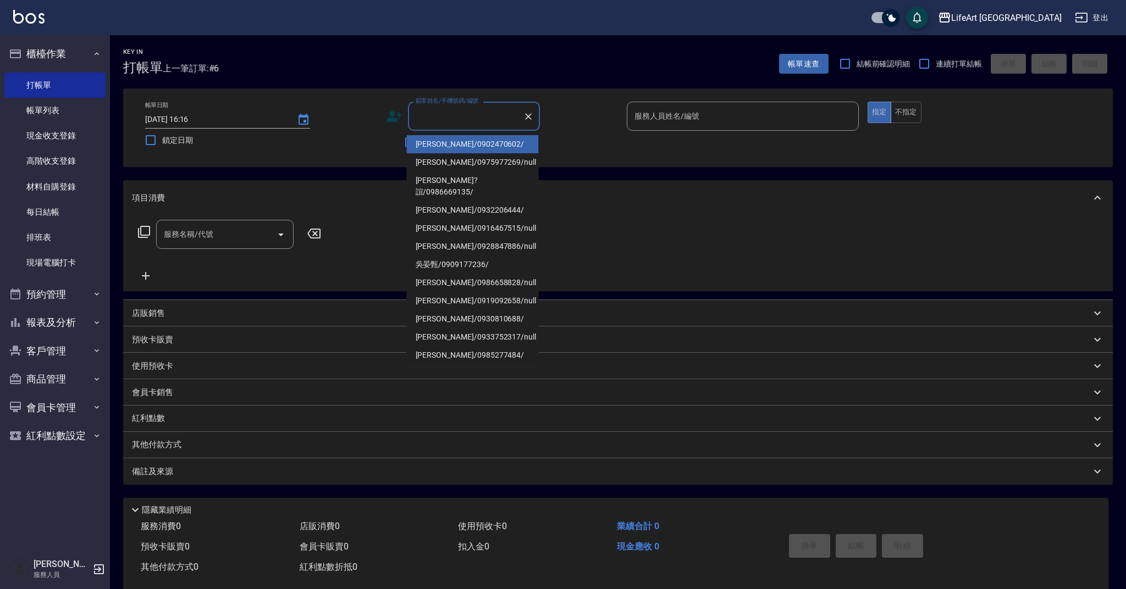
click at [440, 121] on input "顧客姓名/手機號碼/編號" at bounding box center [466, 116] width 106 height 19
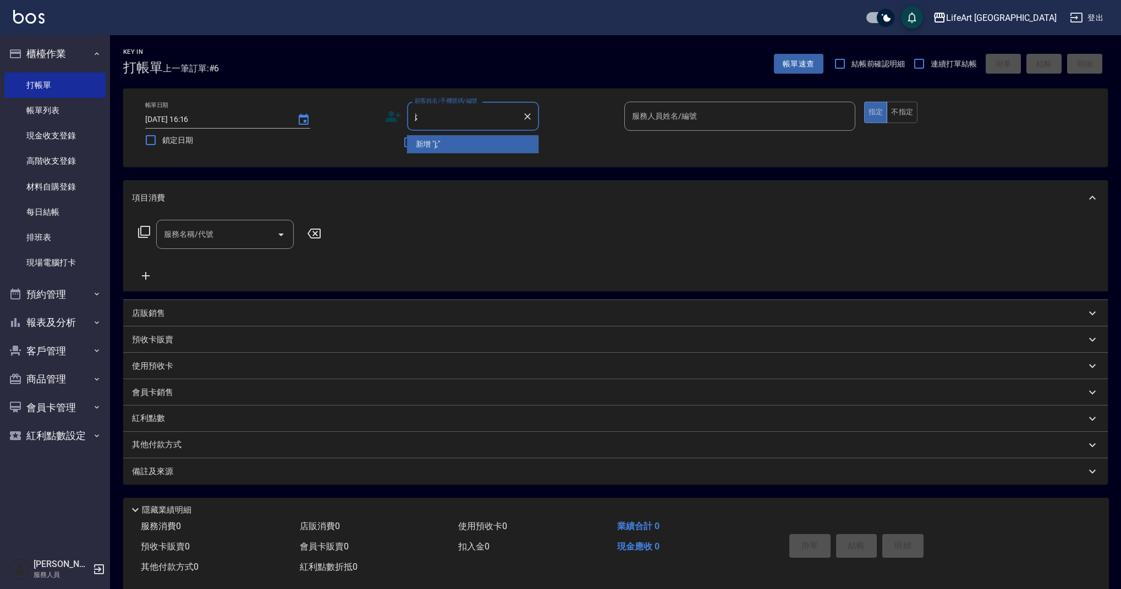
type input "j"
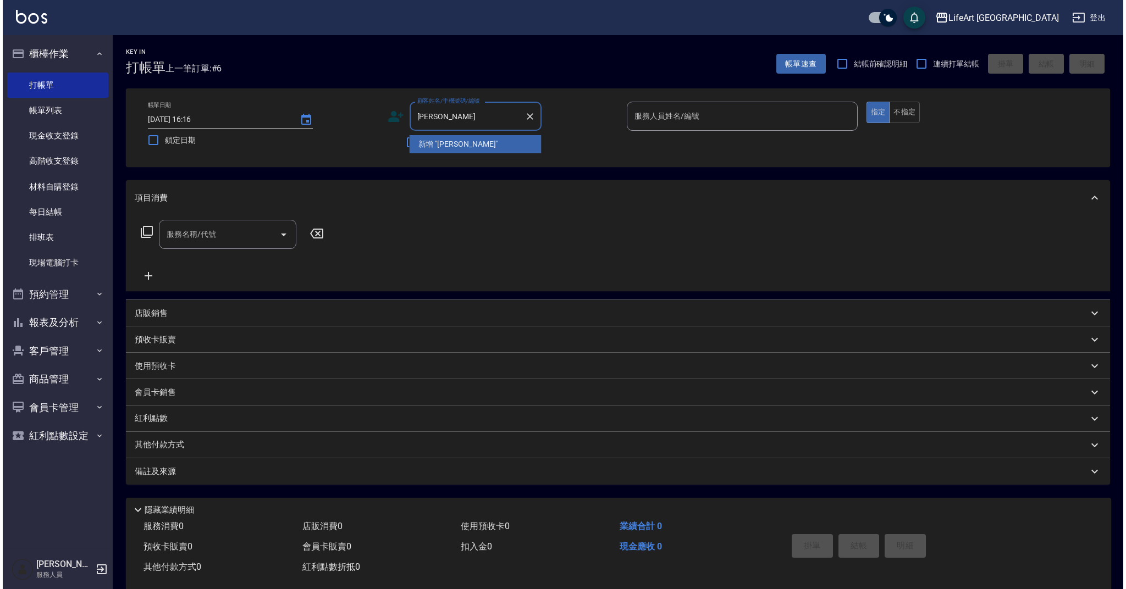
scroll to position [2, 0]
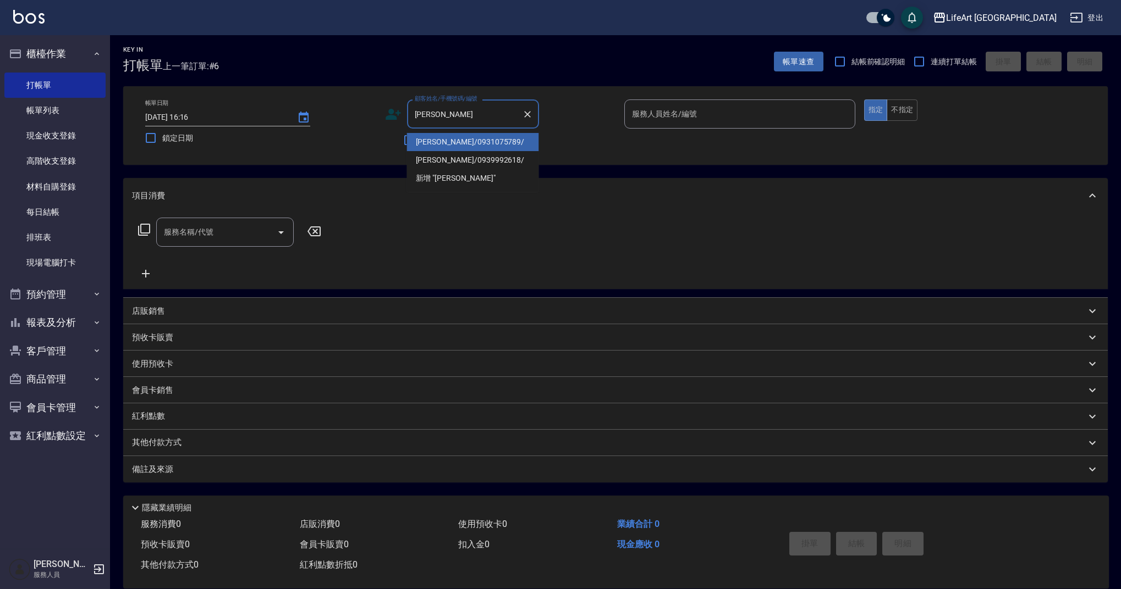
click at [454, 144] on li "[PERSON_NAME]/0931075789/" at bounding box center [473, 142] width 132 height 18
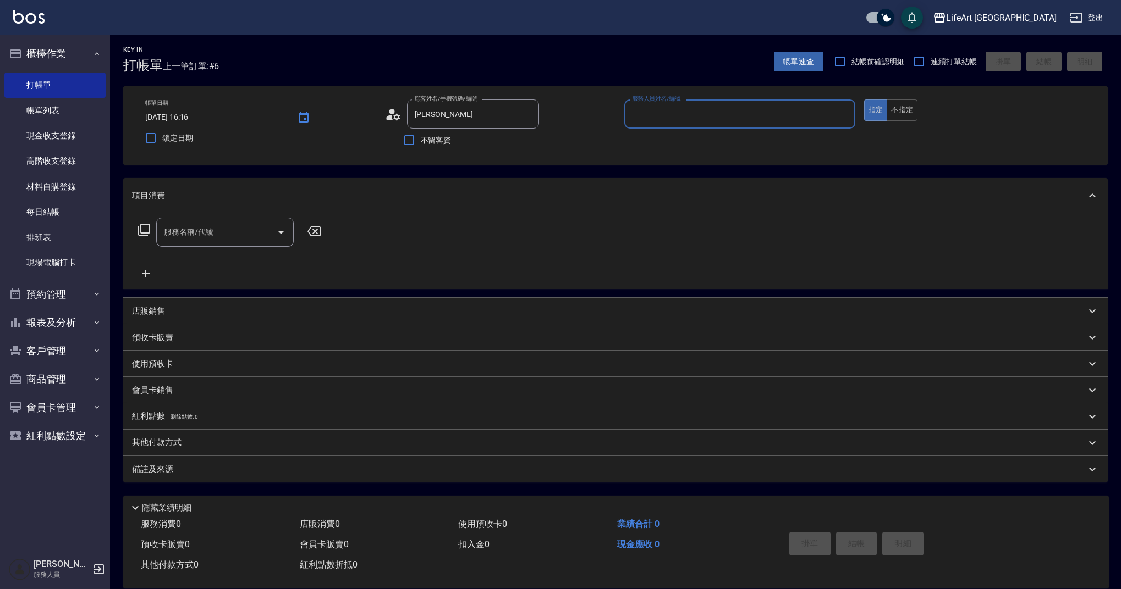
type input "[PERSON_NAME]/0931075789/"
type input "Ashely-A"
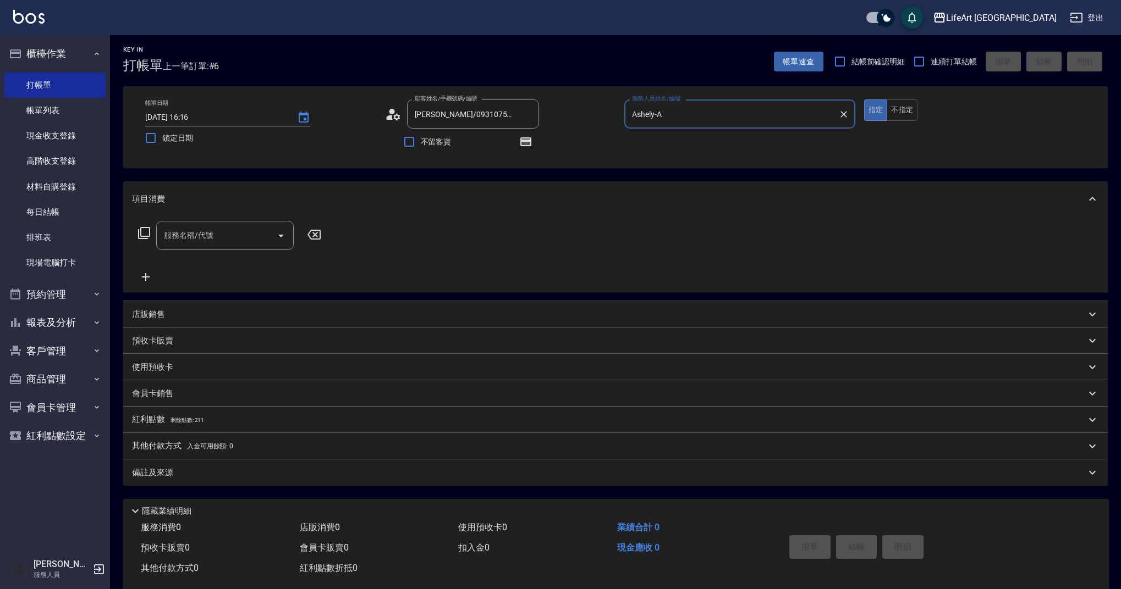
click at [399, 114] on icon at bounding box center [393, 114] width 16 height 16
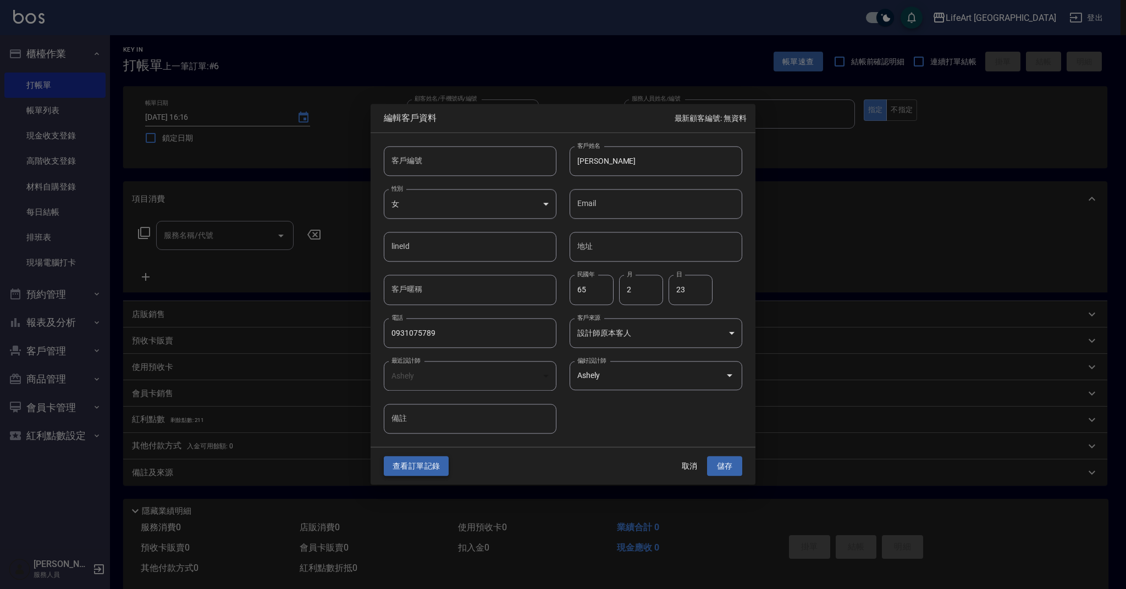
click at [417, 475] on button "查看訂單記錄" at bounding box center [416, 466] width 65 height 20
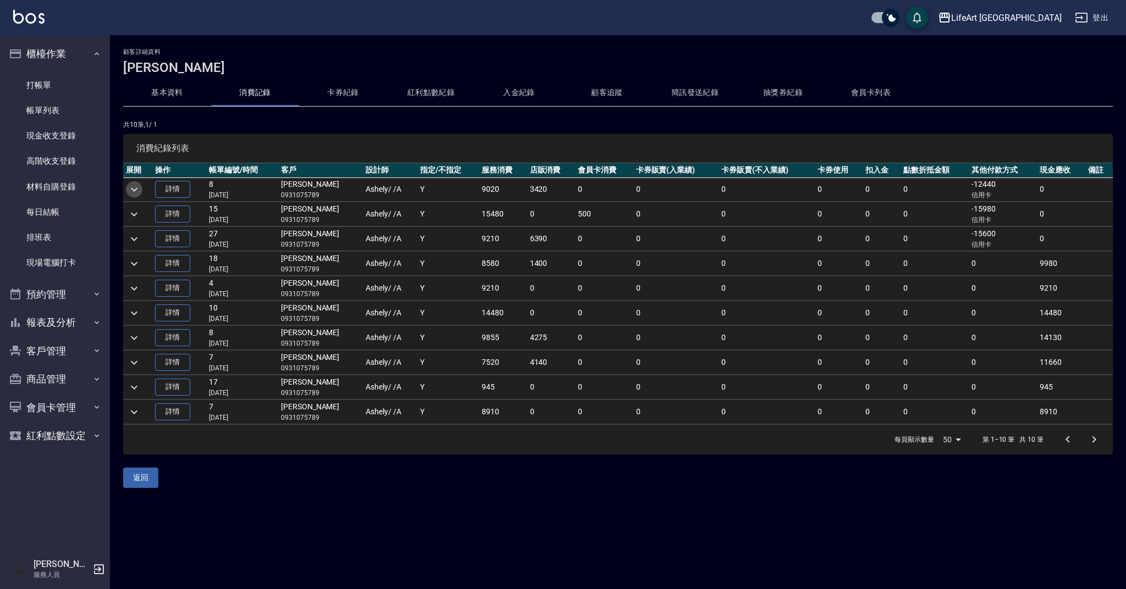
click at [137, 191] on icon "expand row" at bounding box center [134, 189] width 13 height 13
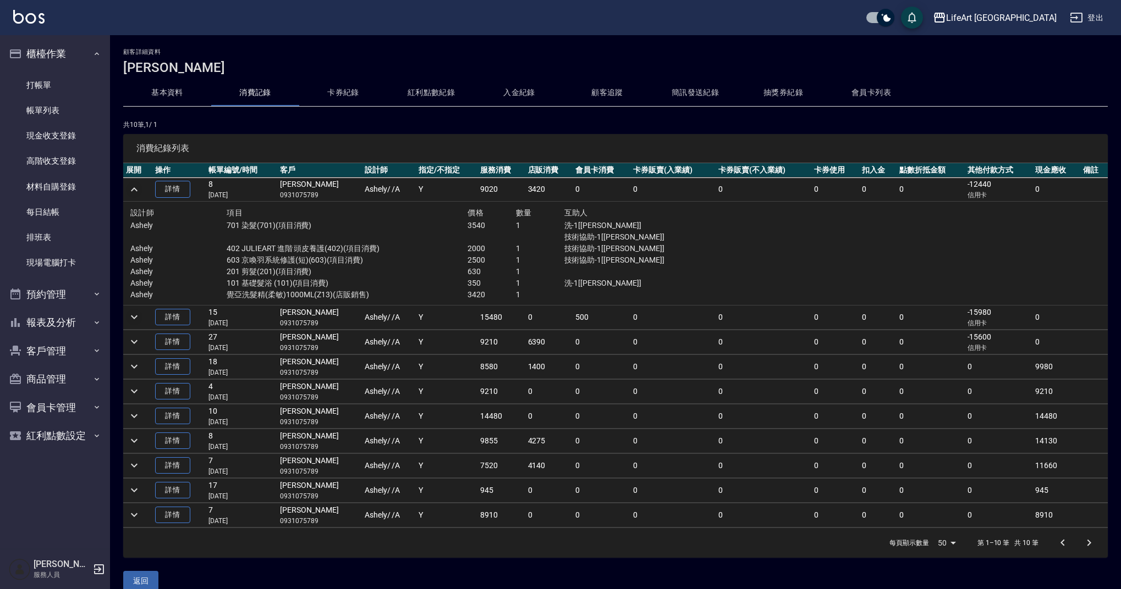
click at [134, 319] on icon "expand row" at bounding box center [134, 318] width 7 height 4
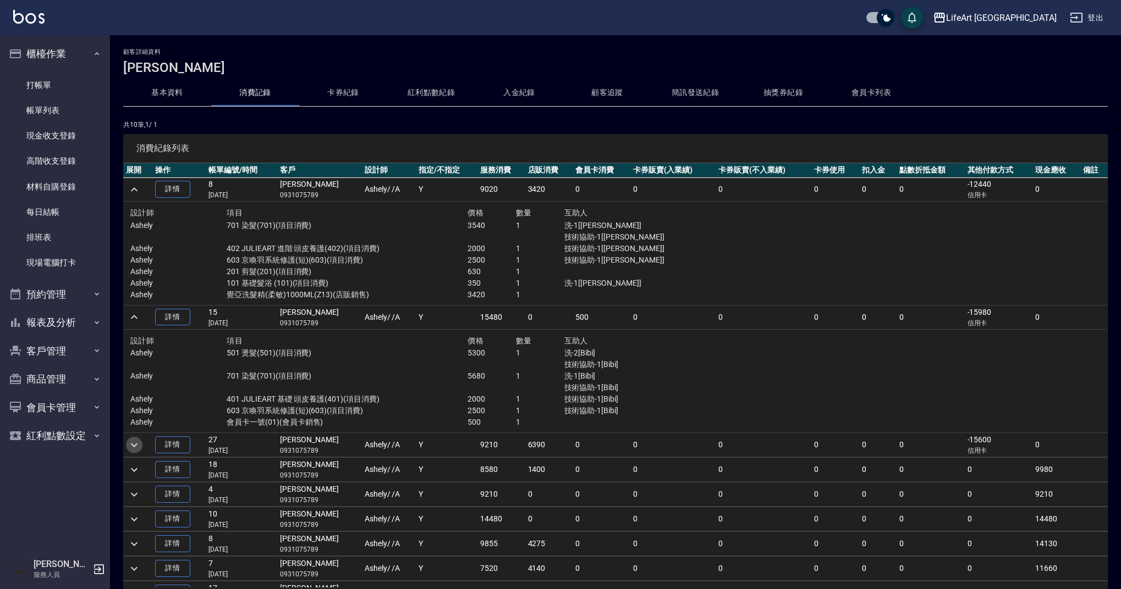
click at [130, 445] on icon "expand row" at bounding box center [134, 445] width 13 height 13
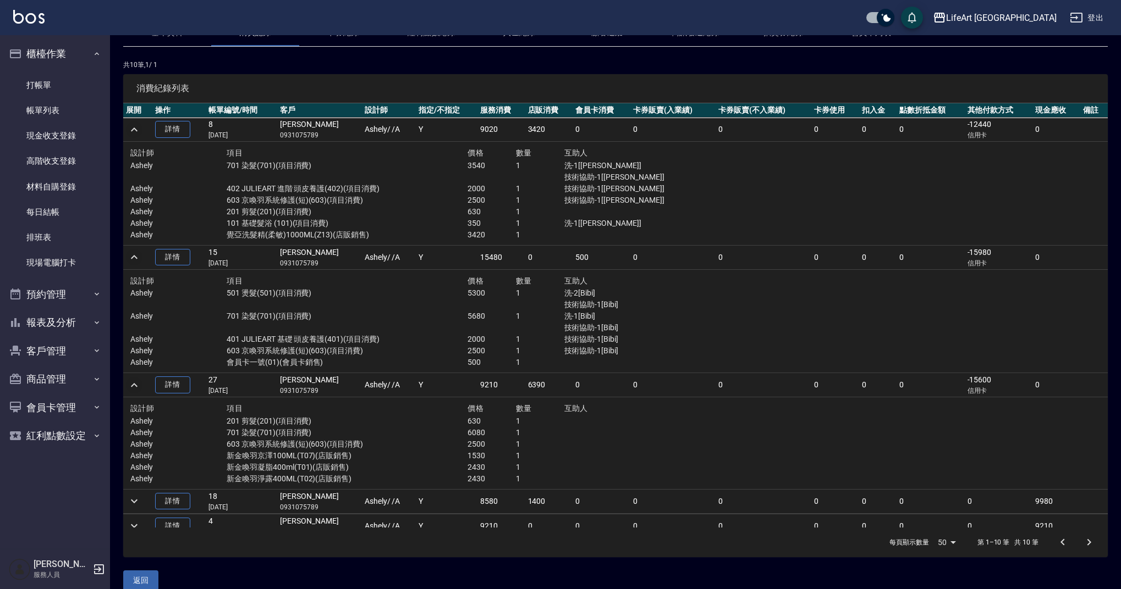
scroll to position [67, 0]
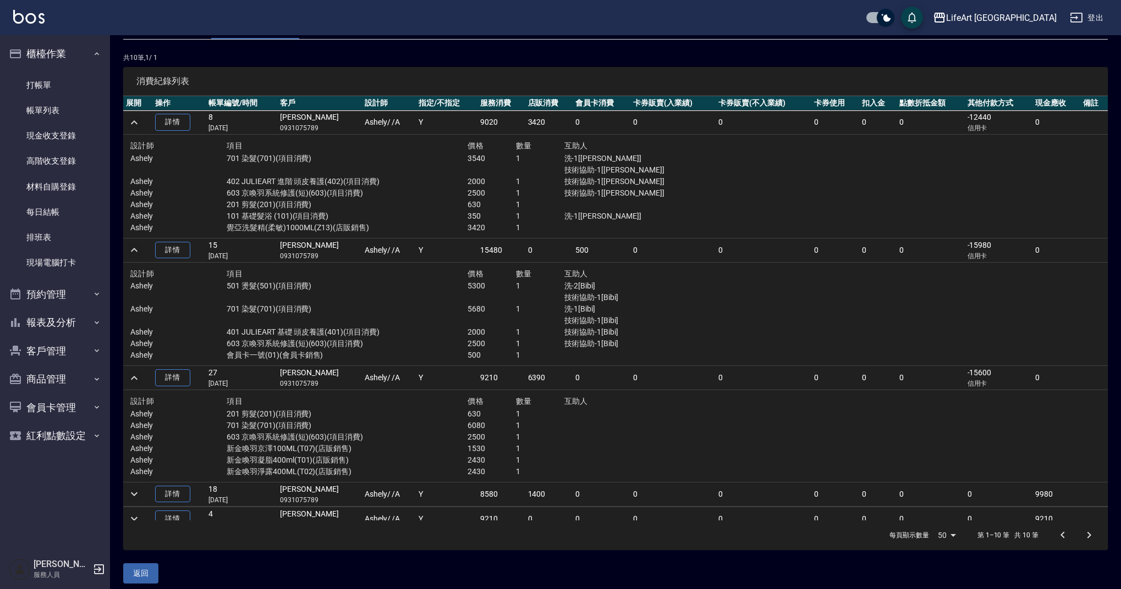
click at [137, 494] on icon "expand row" at bounding box center [134, 494] width 13 height 13
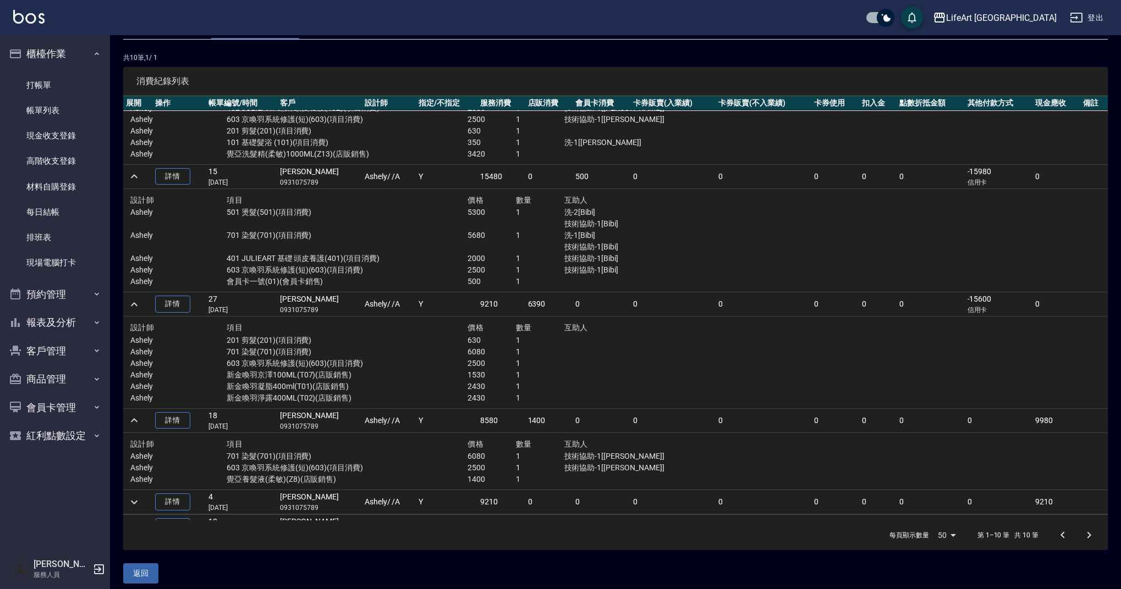
scroll to position [0, 0]
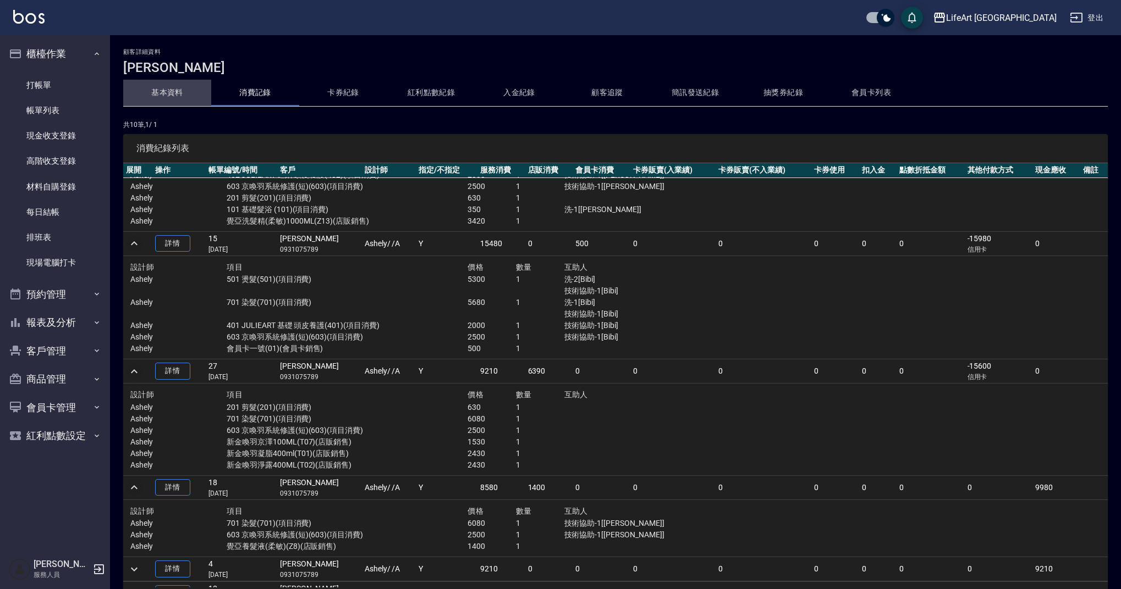
click at [175, 94] on button "基本資料" at bounding box center [167, 93] width 88 height 26
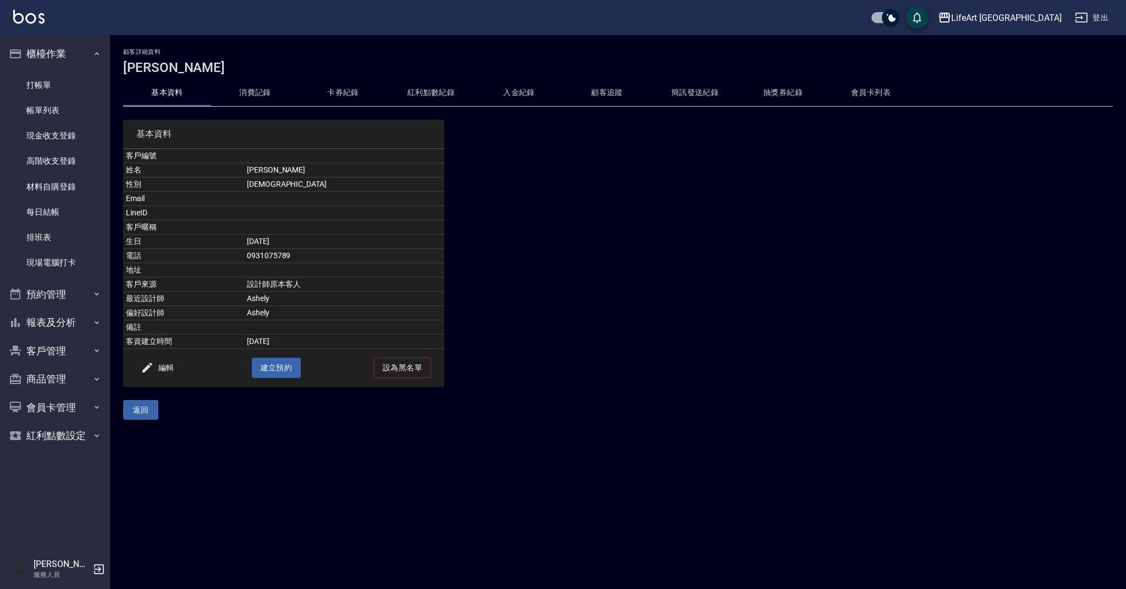
click at [302, 258] on td "0931075789" at bounding box center [344, 256] width 200 height 14
copy td "0931075789"
click at [29, 86] on link "打帳單" at bounding box center [54, 85] width 101 height 25
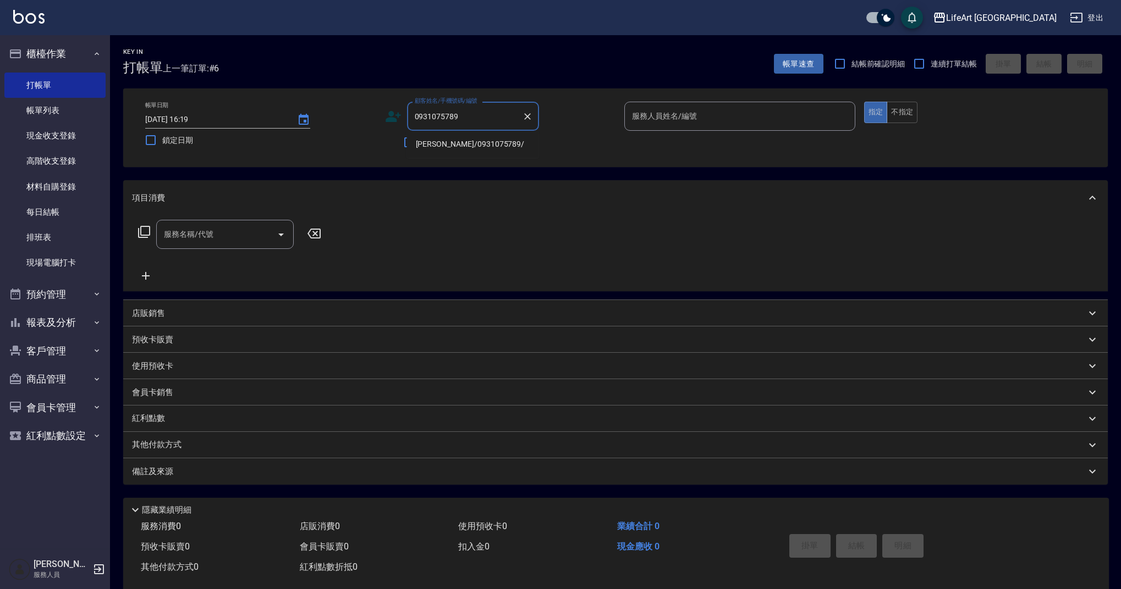
click at [490, 141] on li "[PERSON_NAME]/0931075789/" at bounding box center [473, 144] width 132 height 18
type input "[PERSON_NAME]/0931075789/"
type input "Ashely-A"
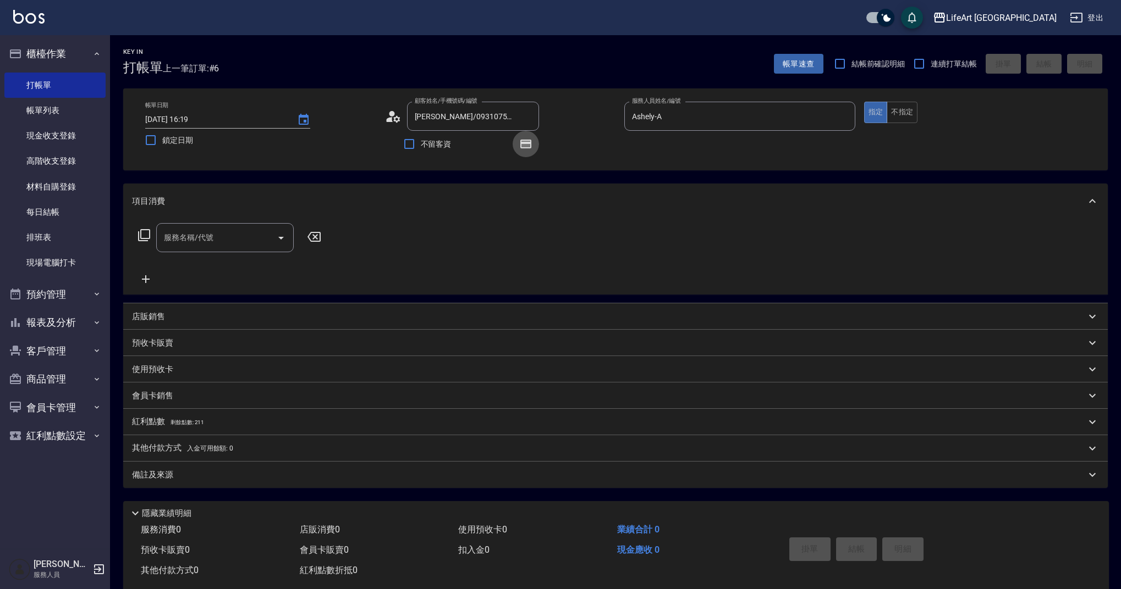
click at [519, 148] on icon "button" at bounding box center [525, 143] width 13 height 13
click at [521, 147] on icon "button" at bounding box center [525, 144] width 11 height 9
click at [527, 142] on icon "button" at bounding box center [525, 144] width 11 height 9
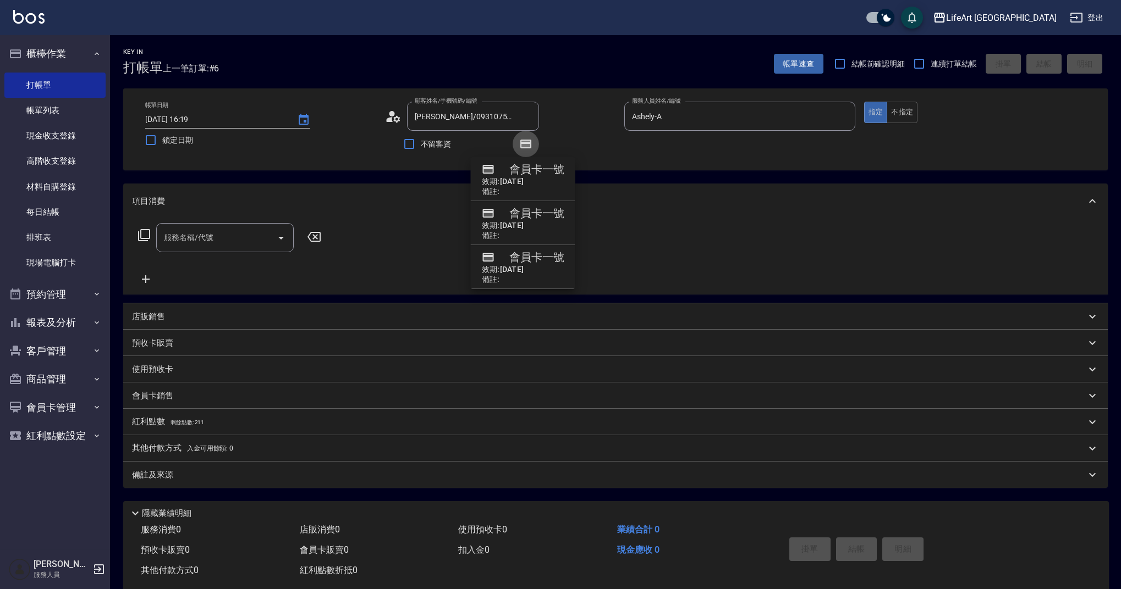
click at [527, 142] on icon "button" at bounding box center [525, 144] width 11 height 9
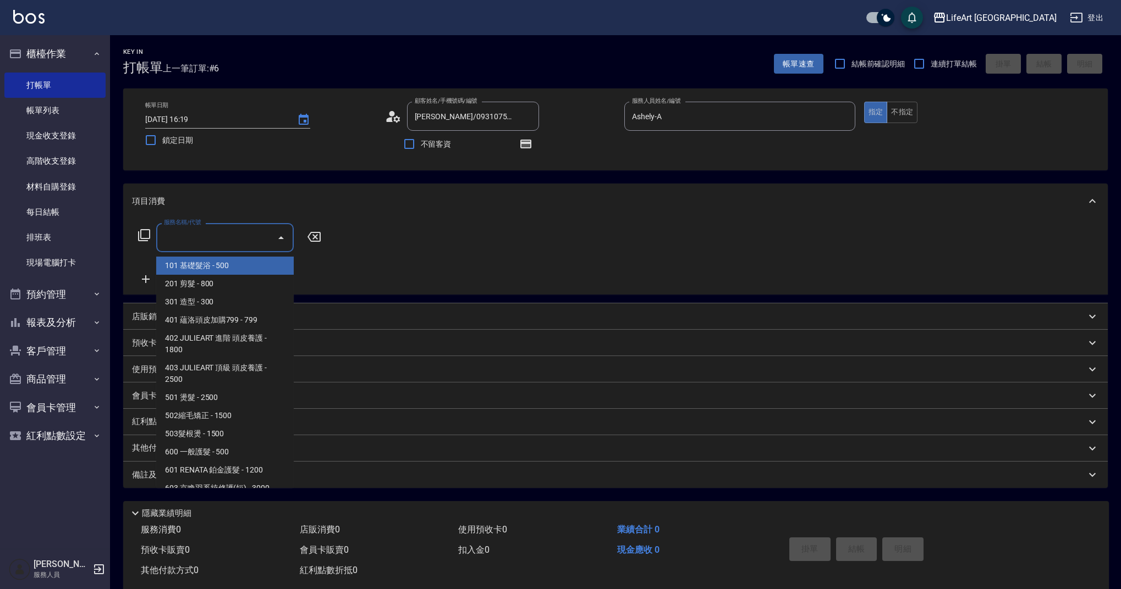
click at [234, 231] on input "服務名稱/代號" at bounding box center [216, 237] width 111 height 19
click at [233, 282] on span "201 剪髮 - 800" at bounding box center [224, 284] width 137 height 18
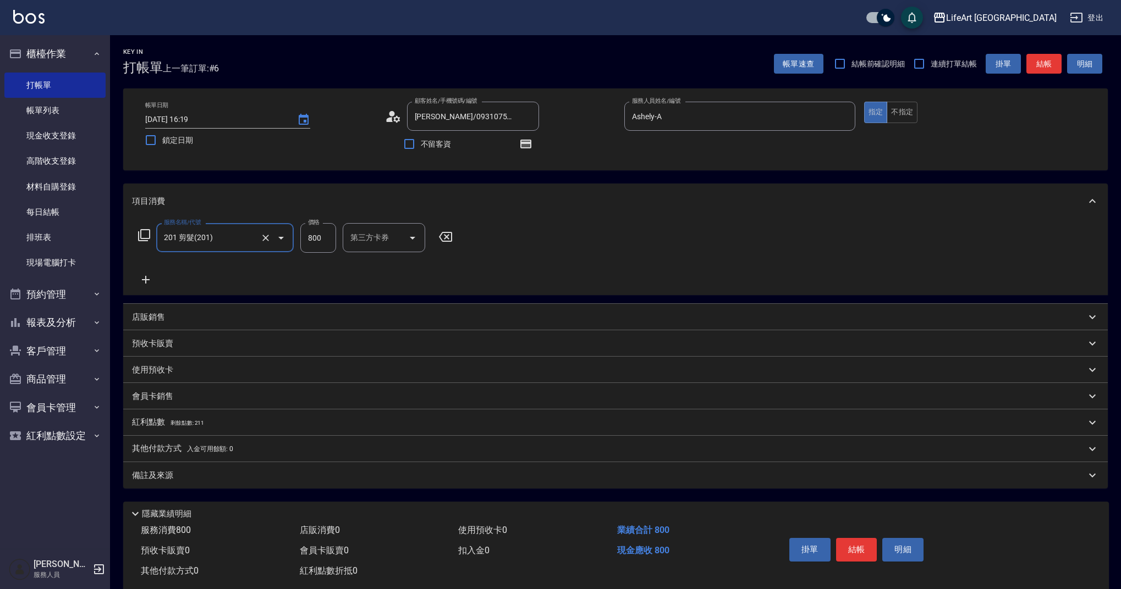
type input "201 剪髮(201)"
click at [212, 242] on input "201 剪髮(201)" at bounding box center [209, 237] width 97 height 19
click at [147, 279] on icon at bounding box center [145, 279] width 27 height 13
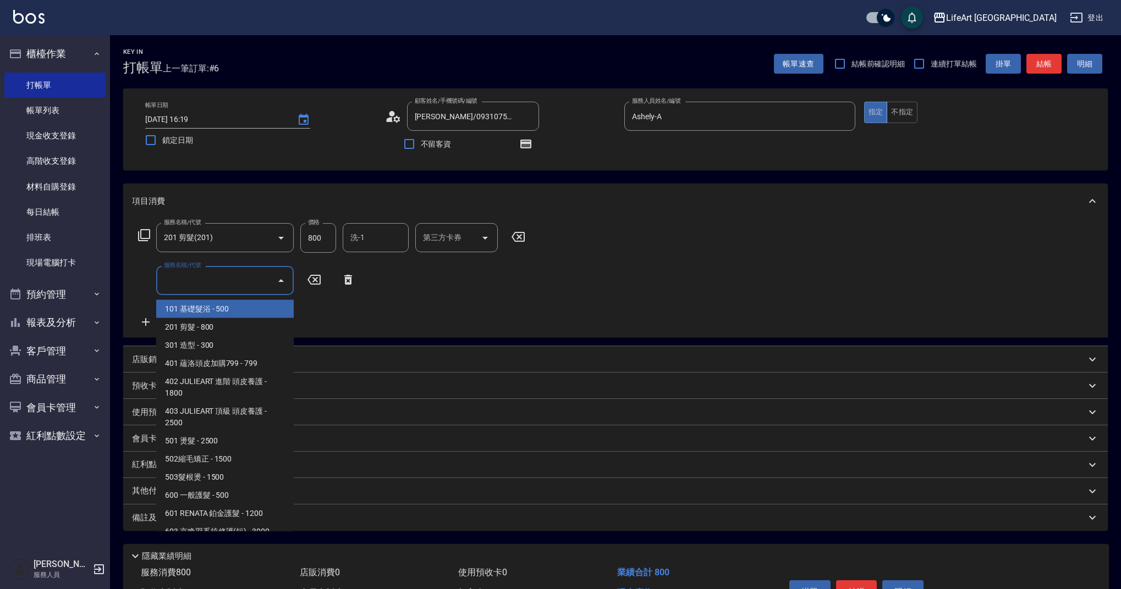
click at [190, 283] on input "服務名稱/代號" at bounding box center [216, 280] width 111 height 19
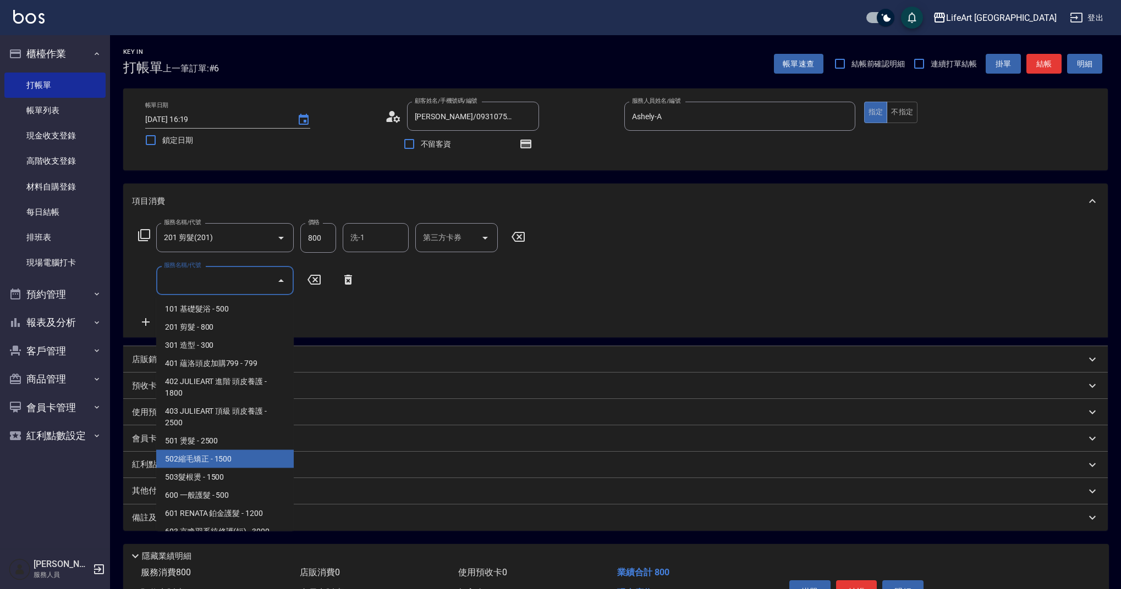
scroll to position [141, 0]
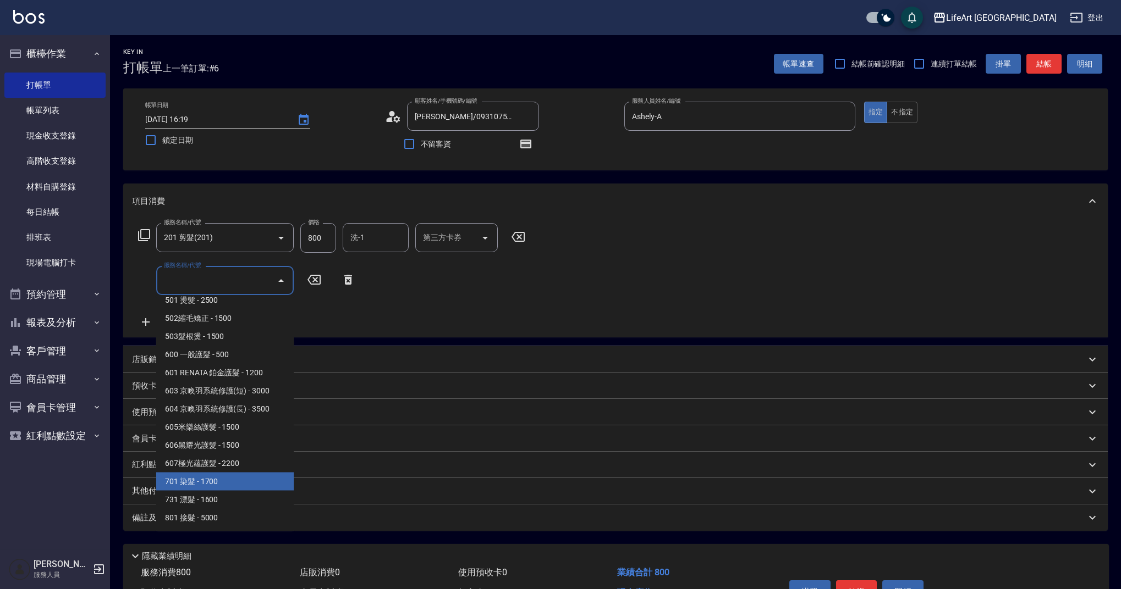
click at [240, 482] on span "701 染髮 - 1700" at bounding box center [224, 482] width 137 height 18
type input "701 染髮(701)"
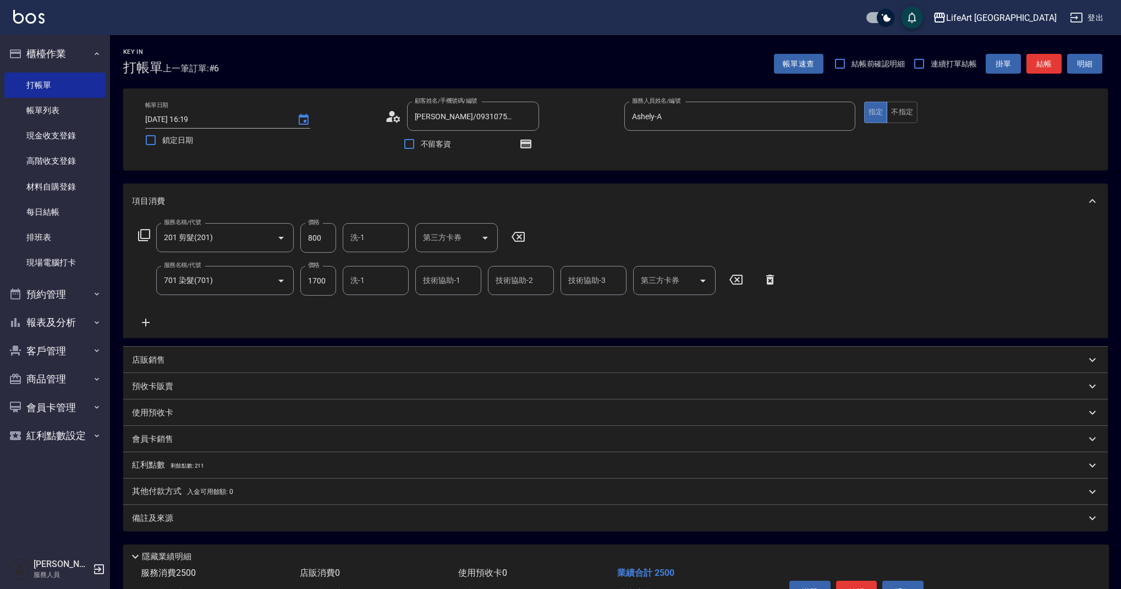
click at [144, 321] on icon at bounding box center [145, 322] width 27 height 13
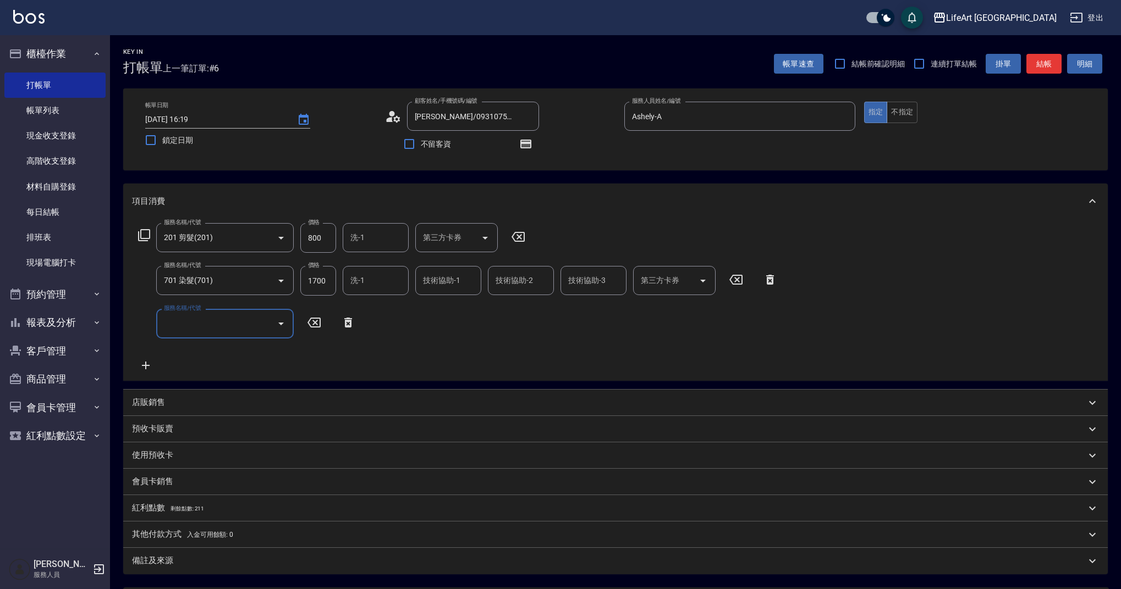
click at [200, 319] on input "服務名稱/代號" at bounding box center [216, 323] width 111 height 19
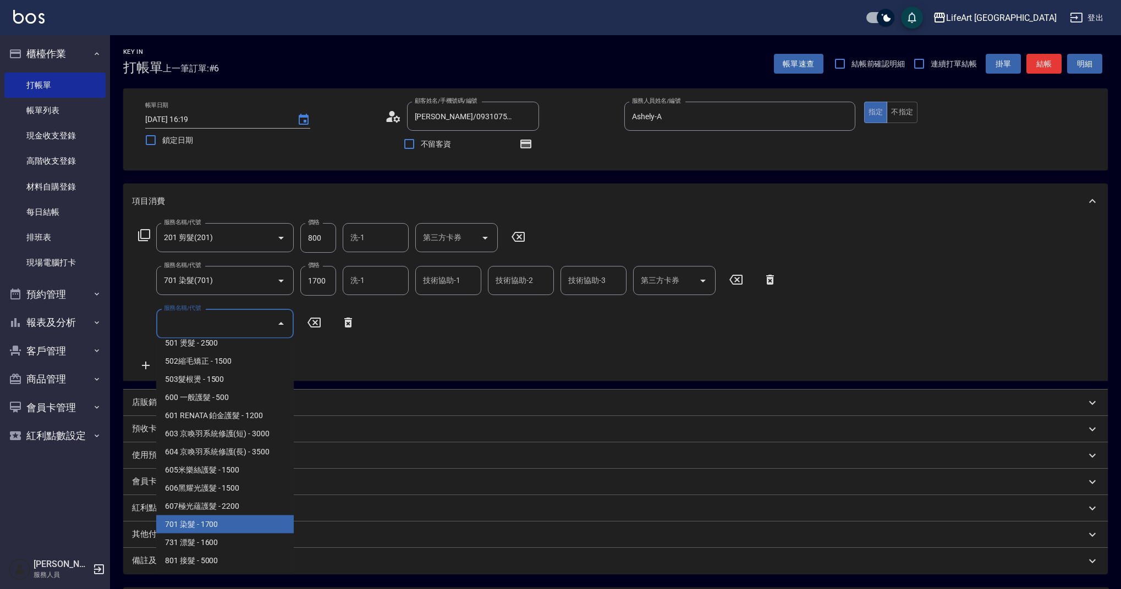
click at [246, 521] on span "701 染髮 - 1700" at bounding box center [224, 525] width 137 height 18
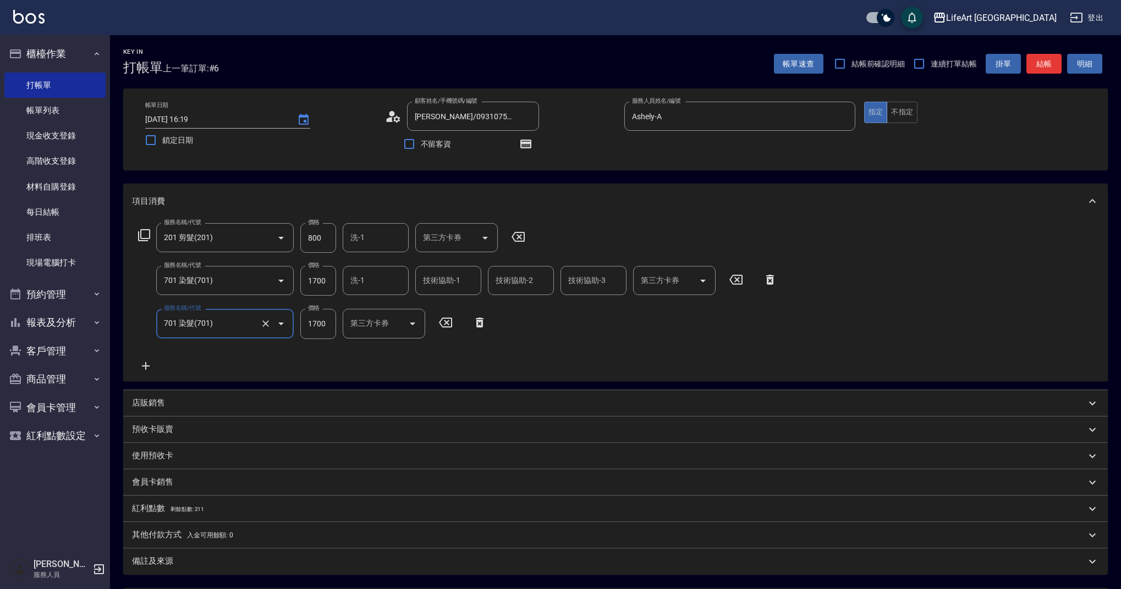
type input "701 染髮(701)"
click at [148, 362] on icon at bounding box center [145, 366] width 27 height 13
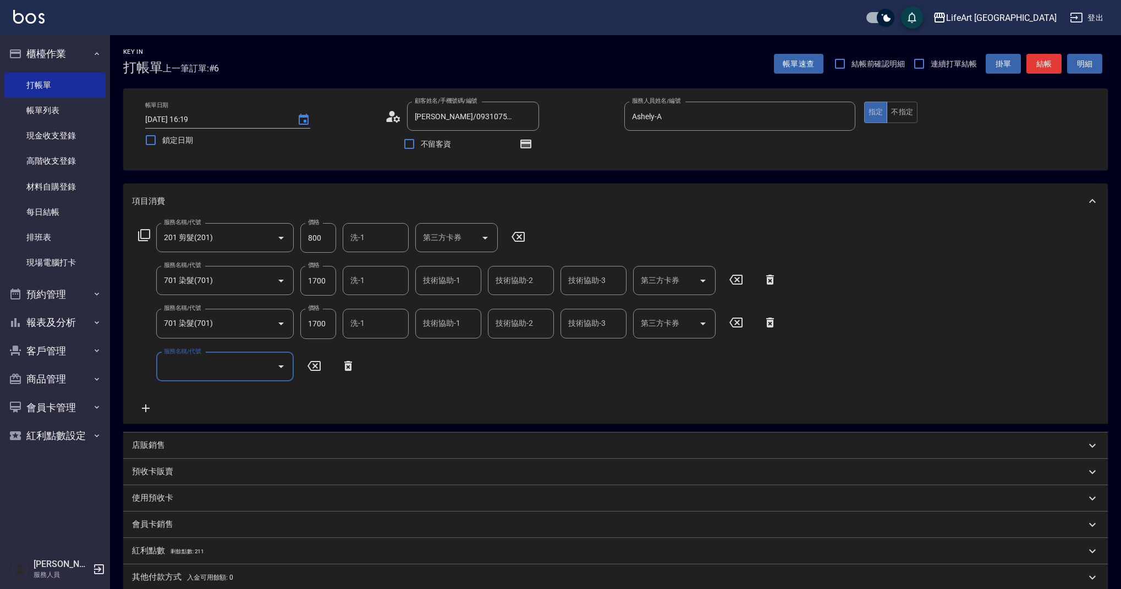
click at [200, 369] on input "服務名稱/代號" at bounding box center [216, 366] width 111 height 19
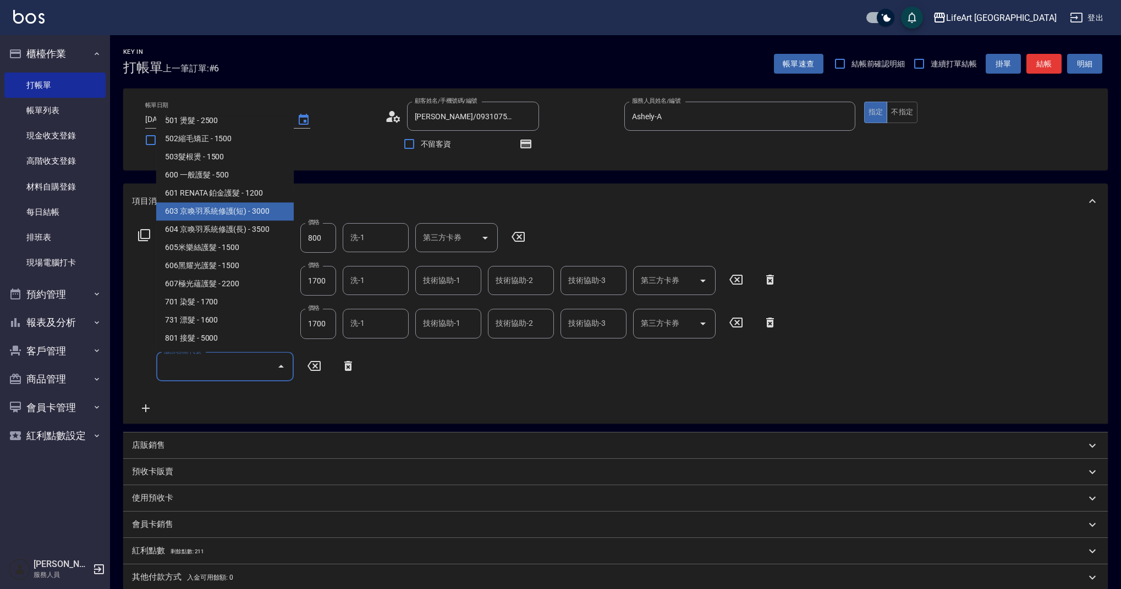
click at [266, 214] on span "603 京喚羽系統修護(短) - 3000" at bounding box center [224, 212] width 137 height 18
type input "603 京喚羽系統修護(短)(603)"
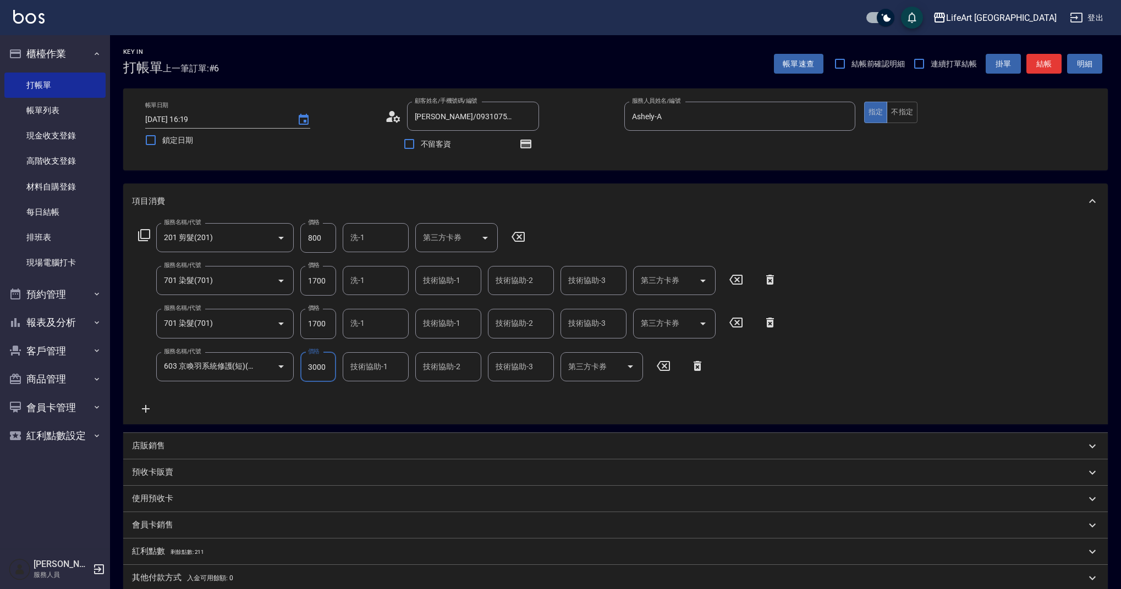
click at [326, 369] on input "3000" at bounding box center [318, 367] width 36 height 30
type input "2140"
click at [327, 279] on input "1700" at bounding box center [318, 281] width 36 height 30
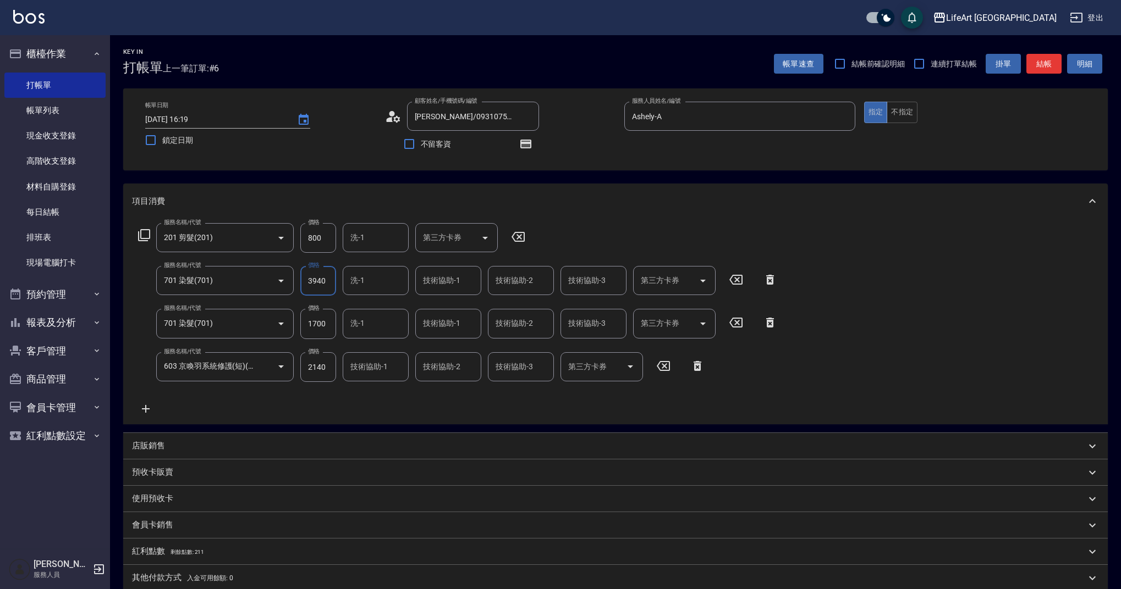
type input "3940"
click at [325, 326] on input "1700" at bounding box center [318, 324] width 36 height 30
type input "2140"
click at [319, 363] on input "2140" at bounding box center [318, 367] width 36 height 30
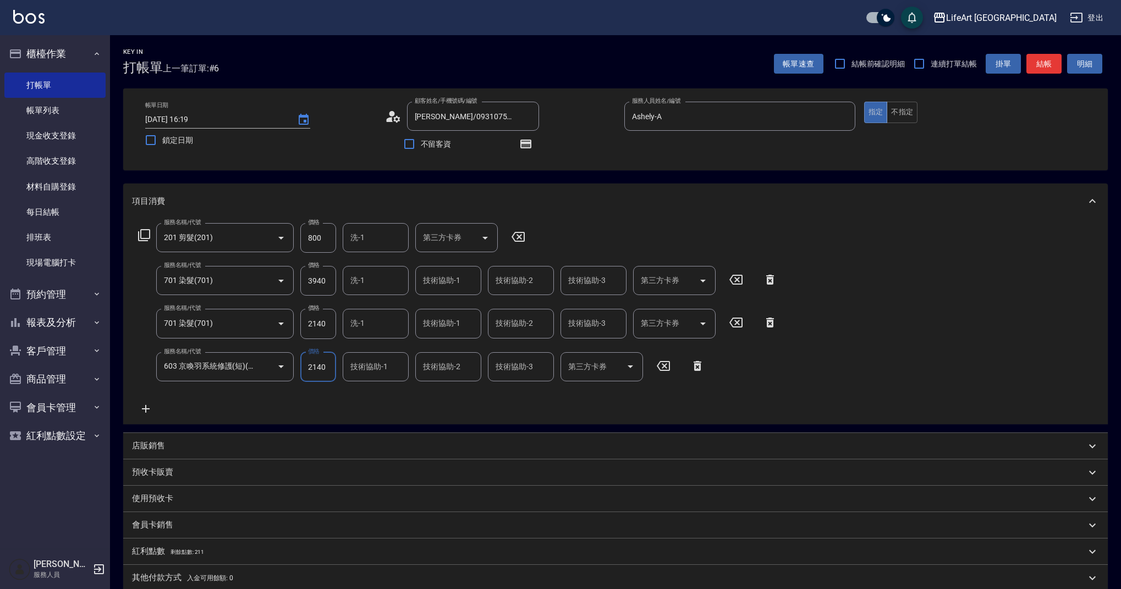
click at [319, 363] on input "2140" at bounding box center [318, 367] width 36 height 30
type input "2500"
click at [373, 410] on div "服務名稱/代號 201 剪髮(201) 服務名稱/代號 價格 800 價格 洗-1 洗-1 第三方卡券 第三方卡券 服務名稱/代號 701 染髮(701) 服…" at bounding box center [458, 319] width 652 height 192
click at [323, 240] on input "800" at bounding box center [318, 238] width 36 height 30
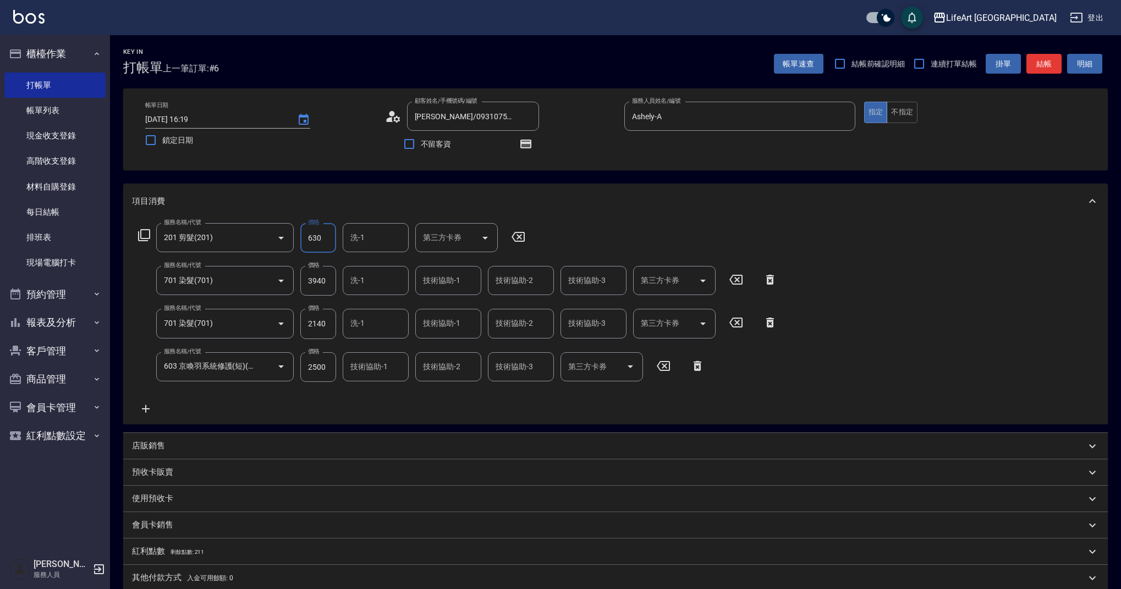
type input "630"
click at [428, 408] on div "服務名稱/代號 201 剪髮(201) 服務名稱/代號 價格 630 價格 洗-1 洗-1 第三方卡券 第三方卡券 服務名稱/代號 701 染髮(701) 服…" at bounding box center [458, 319] width 652 height 192
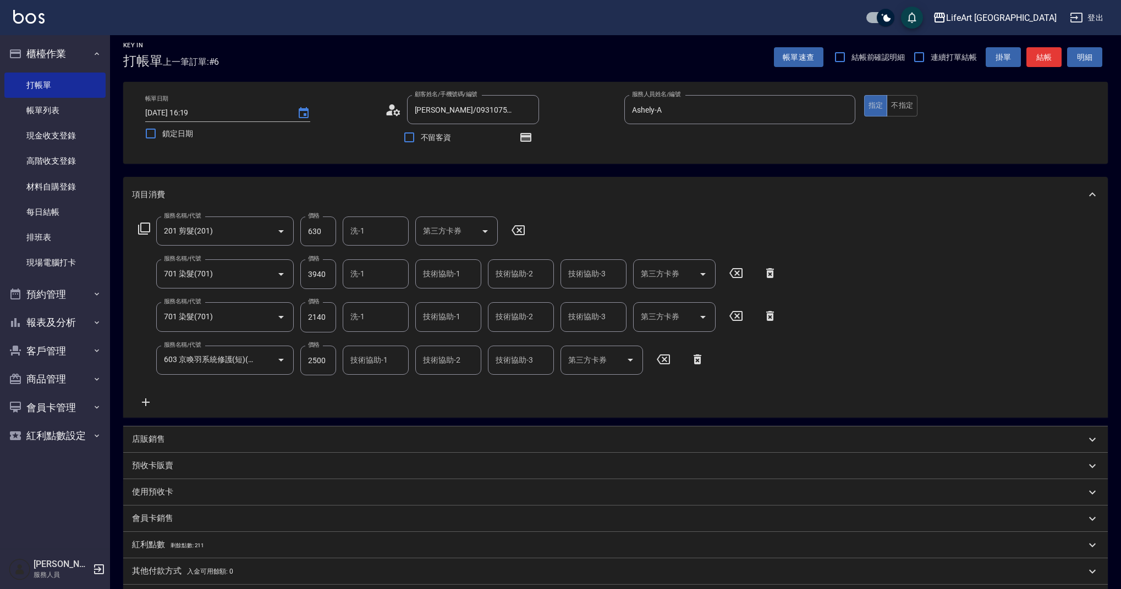
scroll to position [1, 0]
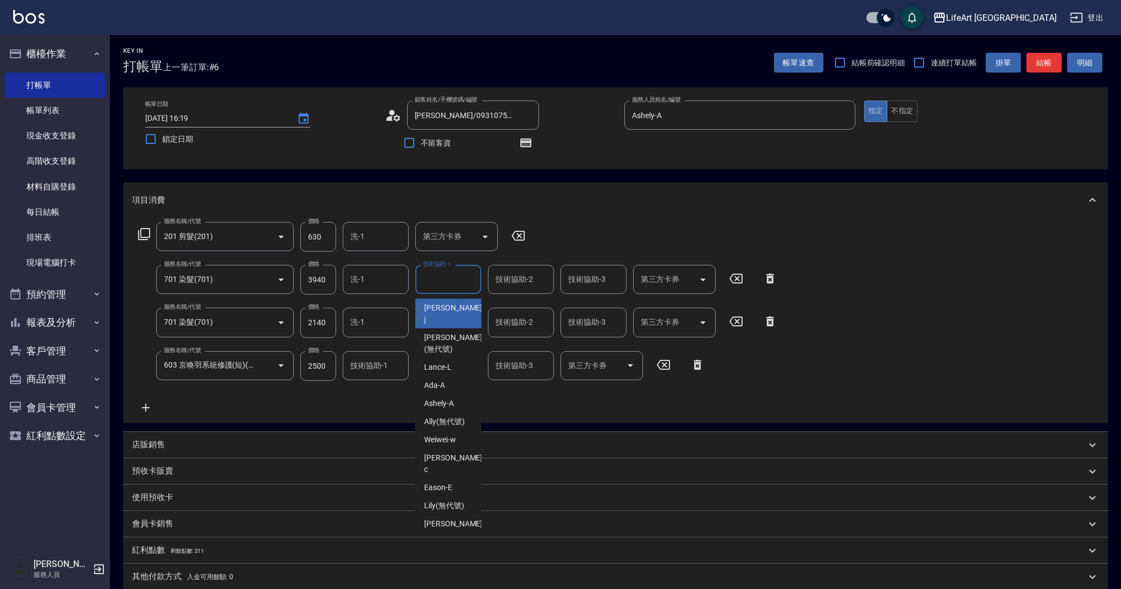
click at [465, 275] on input "技術協助-1" at bounding box center [448, 279] width 56 height 19
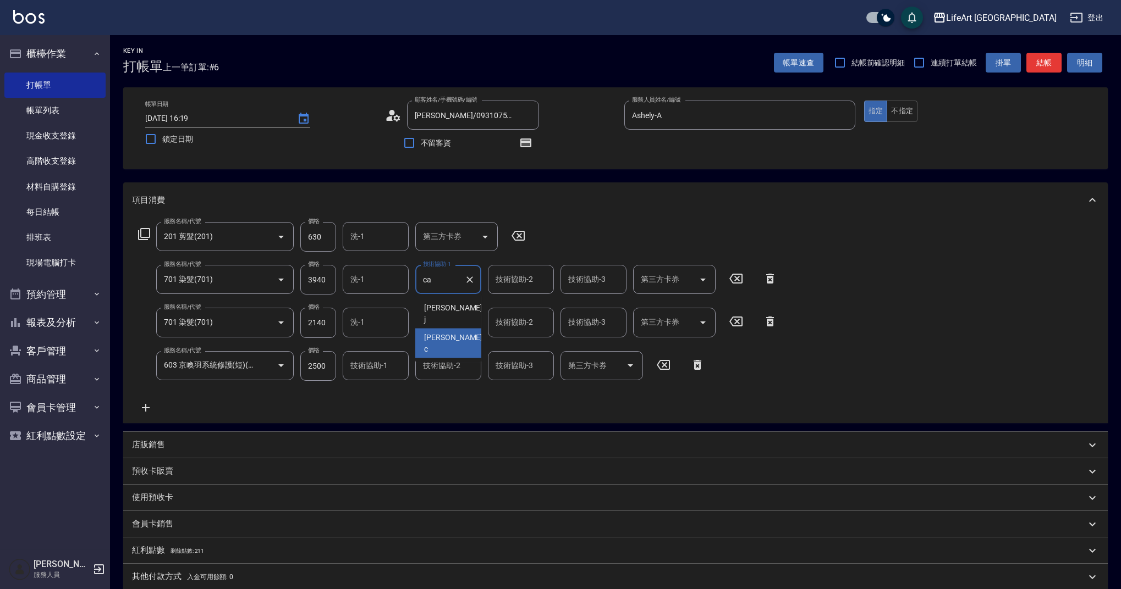
click at [452, 329] on div "Casey -c" at bounding box center [448, 344] width 66 height 30
type input "Casey-c"
click at [523, 289] on input "技術協助-2" at bounding box center [521, 279] width 56 height 19
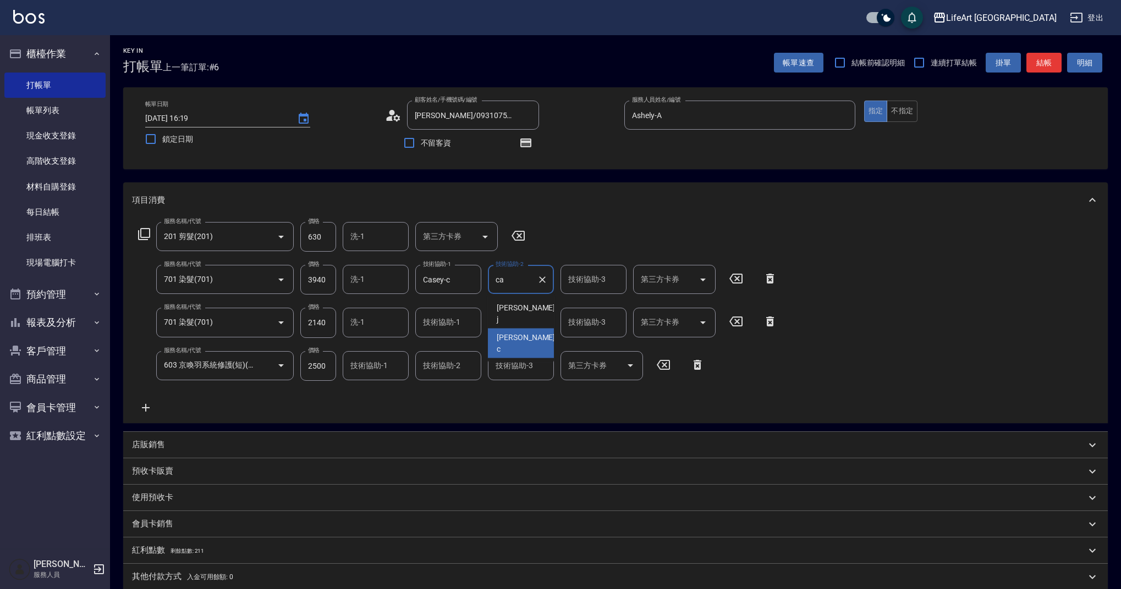
click at [525, 332] on div "Casey -c" at bounding box center [521, 344] width 66 height 30
type input "Casey-c"
click at [585, 286] on input "技術協助-3" at bounding box center [593, 279] width 56 height 19
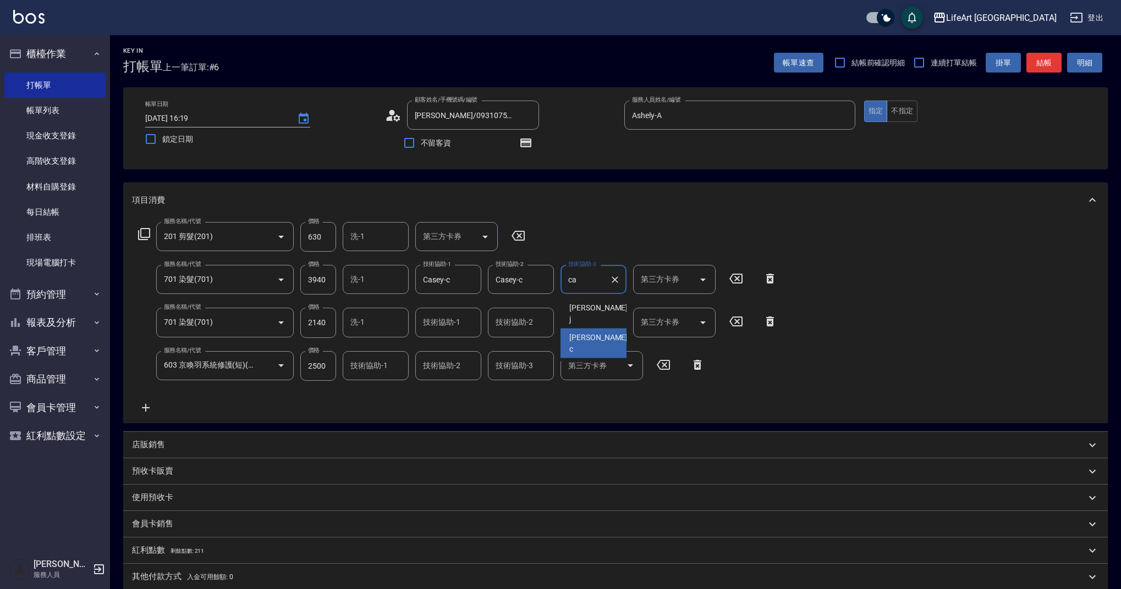
click at [581, 332] on span "Casey -c" at bounding box center [599, 343] width 60 height 23
type input "Casey-c"
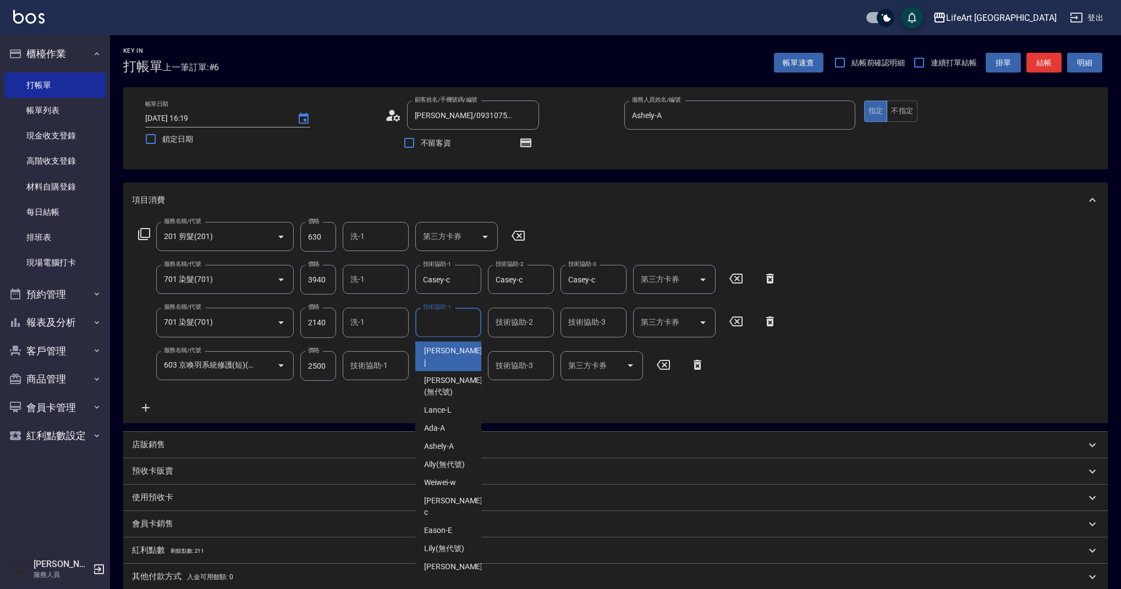
click at [467, 321] on input "技術協助-1" at bounding box center [448, 322] width 56 height 19
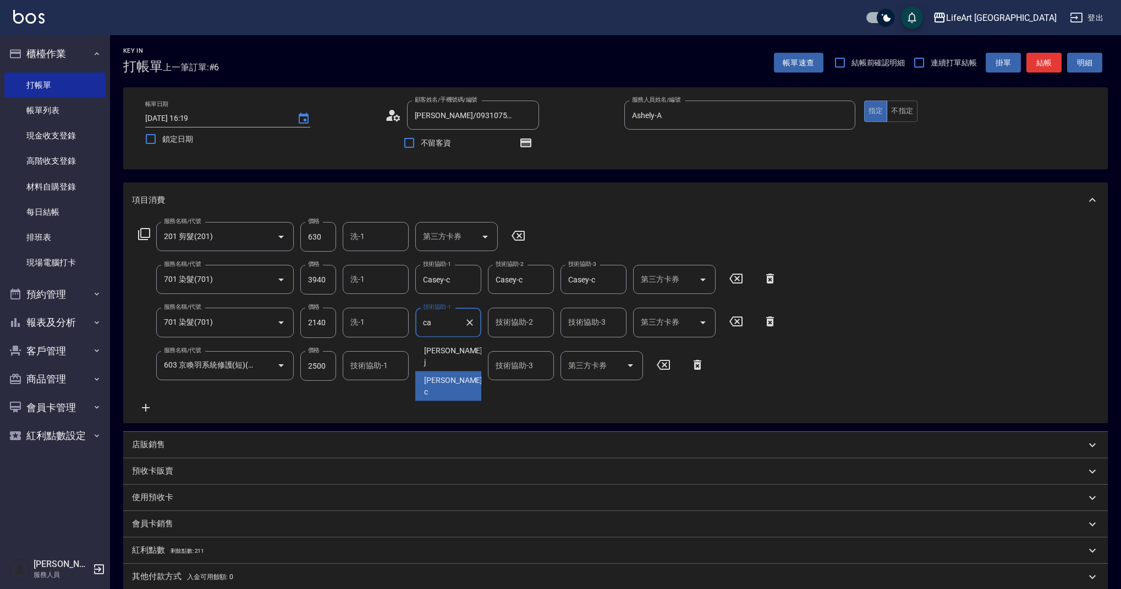
click at [462, 378] on div "Casey -c" at bounding box center [448, 387] width 66 height 30
type input "Casey-c"
click at [522, 332] on input "技術協助-2" at bounding box center [521, 322] width 56 height 19
click at [522, 375] on span "Casey -c" at bounding box center [526, 386] width 60 height 23
type input "Casey-c"
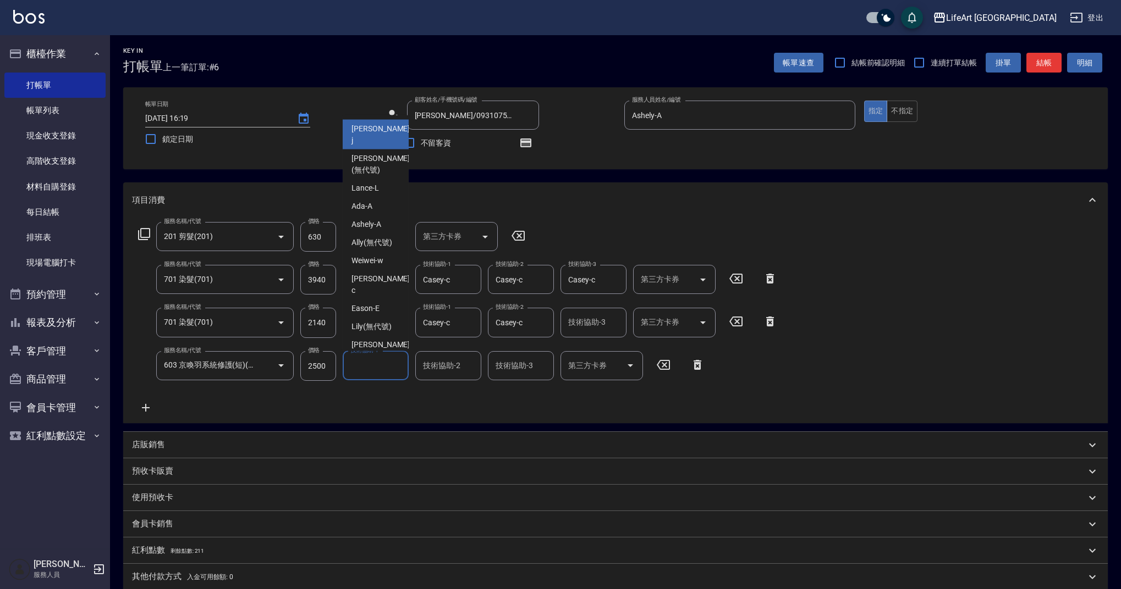
click at [396, 368] on input "技術協助-1" at bounding box center [375, 365] width 56 height 19
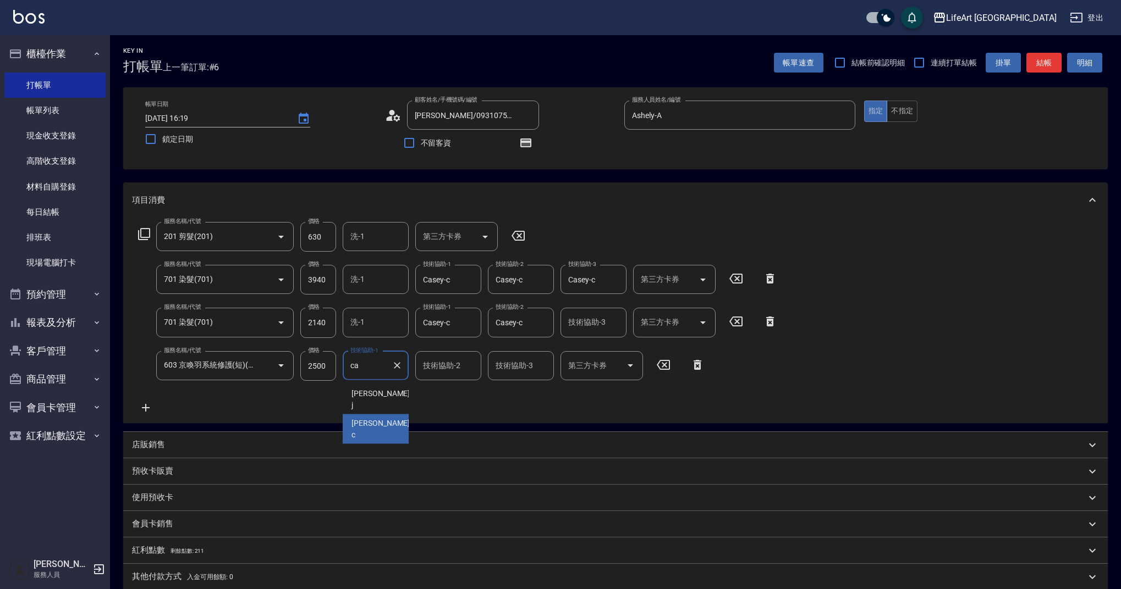
click at [397, 415] on div "Casey -c" at bounding box center [376, 430] width 66 height 30
type input "Casey-c"
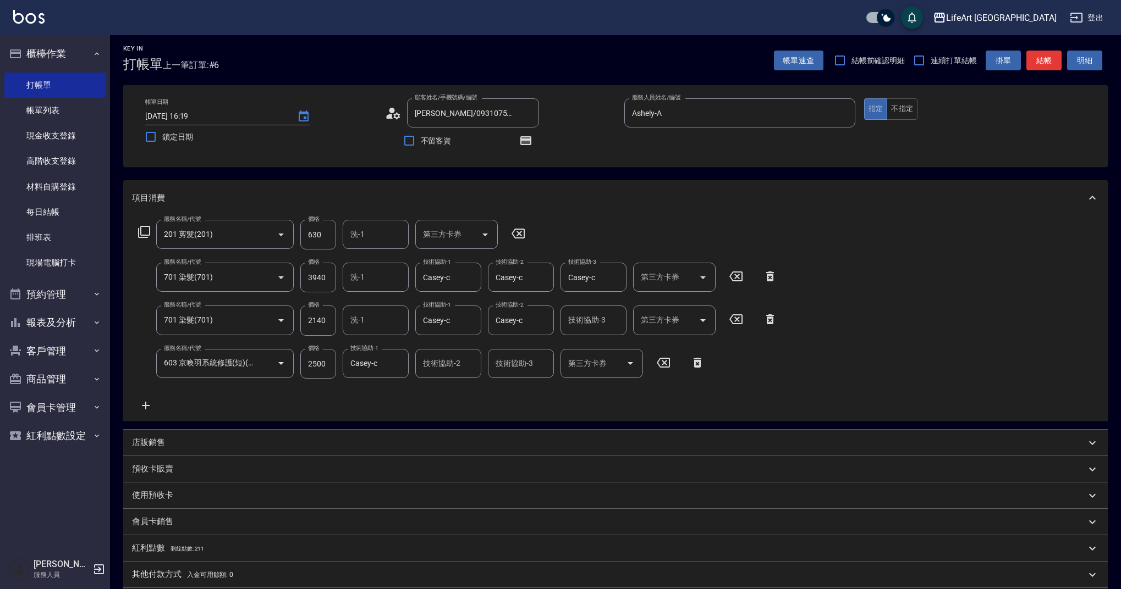
click at [400, 406] on div "服務名稱/代號 201 剪髮(201) 服務名稱/代號 價格 630 價格 洗-1 洗-1 第三方卡券 第三方卡券 服務名稱/代號 701 染髮(701) 服…" at bounding box center [458, 316] width 652 height 192
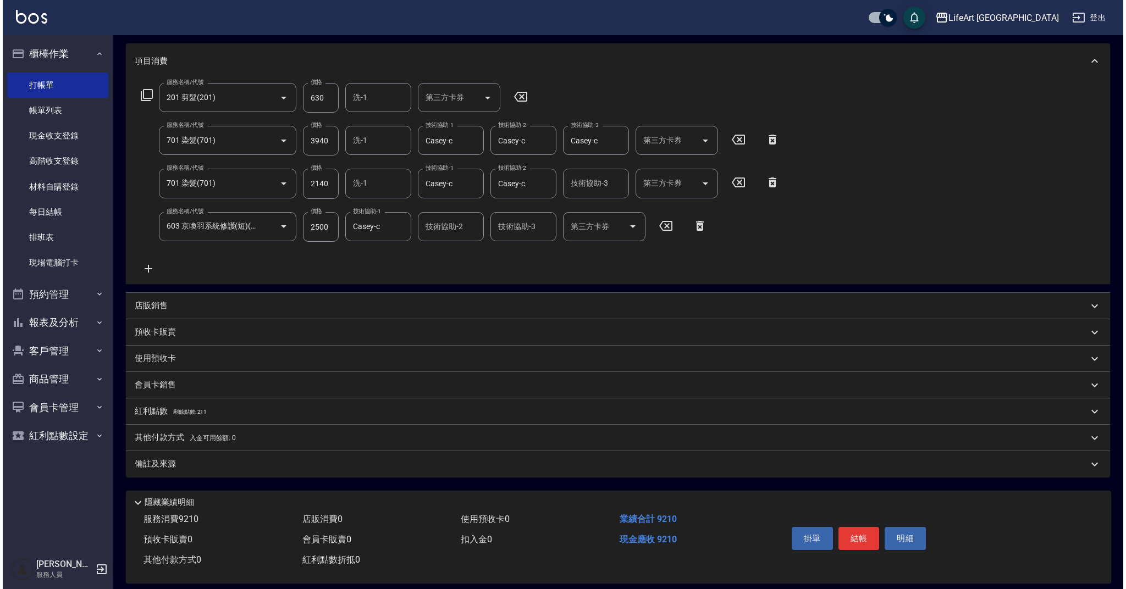
scroll to position [153, 0]
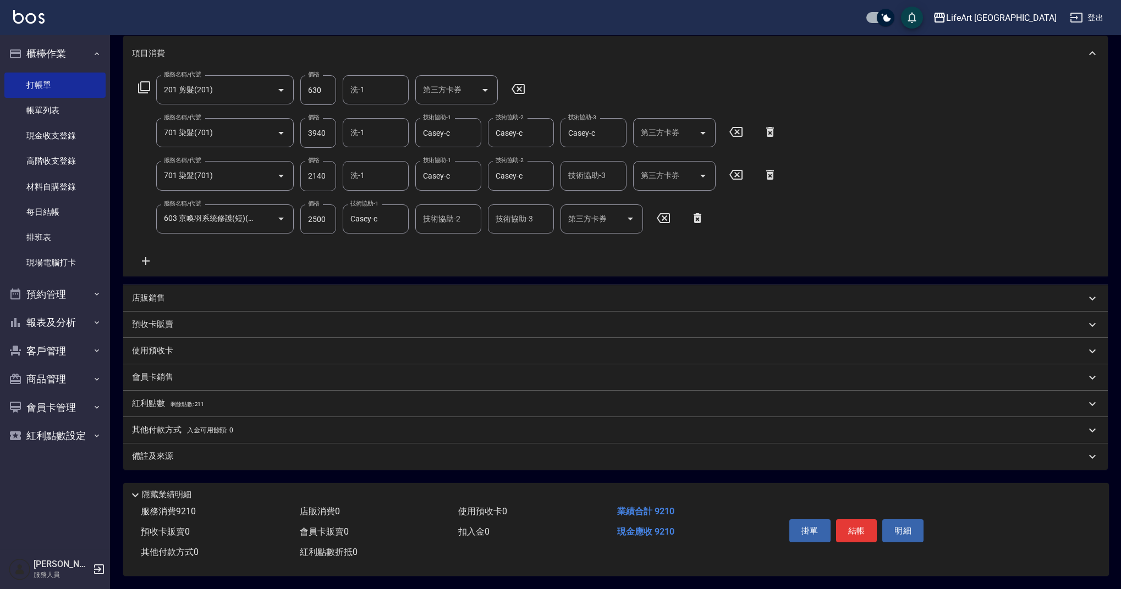
click at [206, 400] on div "紅利點數 剩餘點數: 211" at bounding box center [608, 404] width 953 height 12
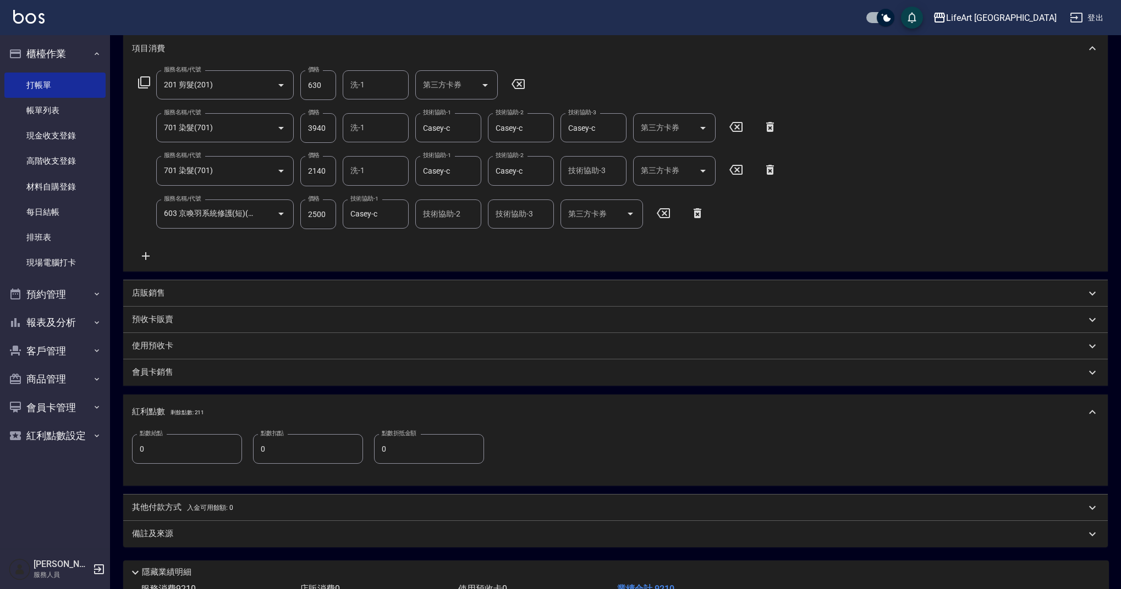
click at [194, 446] on input "0" at bounding box center [187, 449] width 110 height 30
type input "18"
click at [223, 526] on div "備註及來源" at bounding box center [615, 534] width 984 height 26
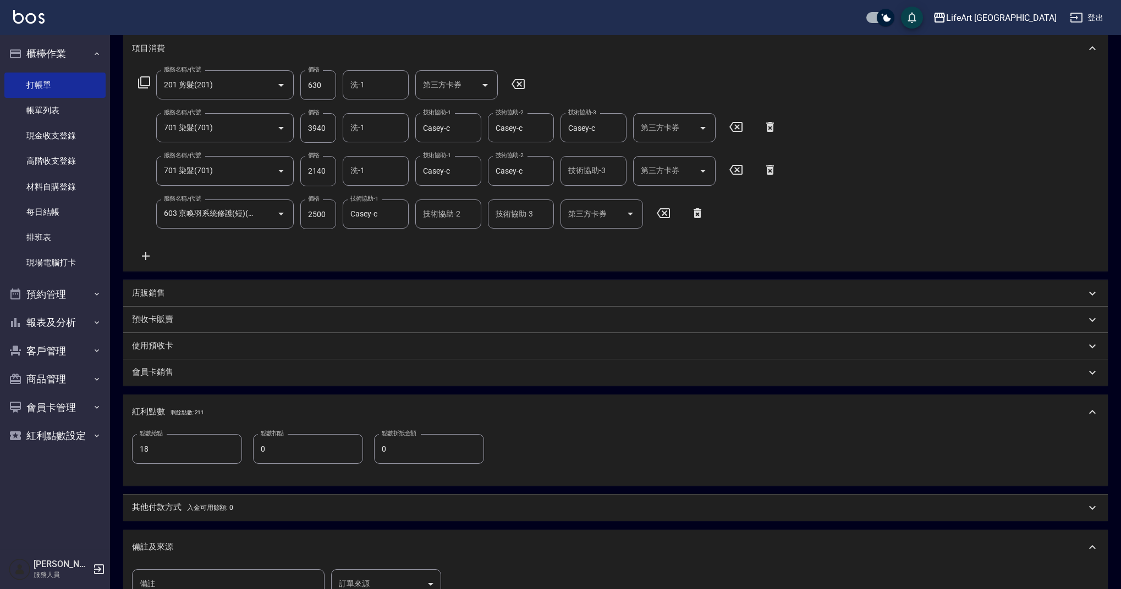
click at [368, 584] on body "LifeArt 蘆洲 登出 櫃檯作業 打帳單 帳單列表 現金收支登錄 高階收支登錄 材料自購登錄 每日結帳 排班表 現場電腦打卡 預約管理 預約管理 單日預約…" at bounding box center [560, 293] width 1121 height 893
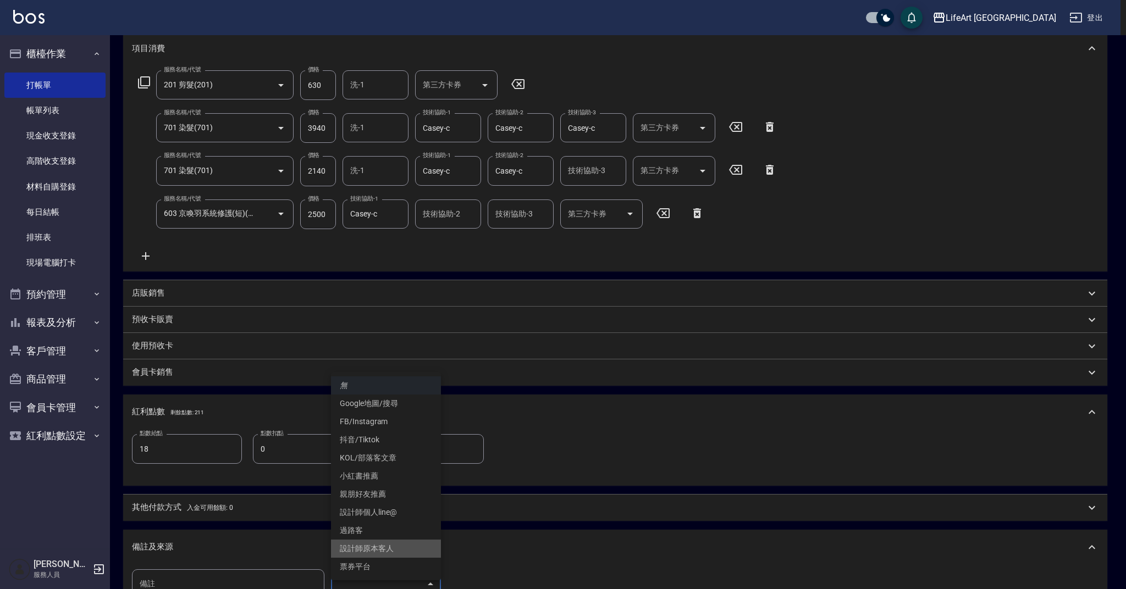
click at [373, 549] on li "設計師原本客人" at bounding box center [386, 549] width 110 height 18
type input "設計師原本客人"
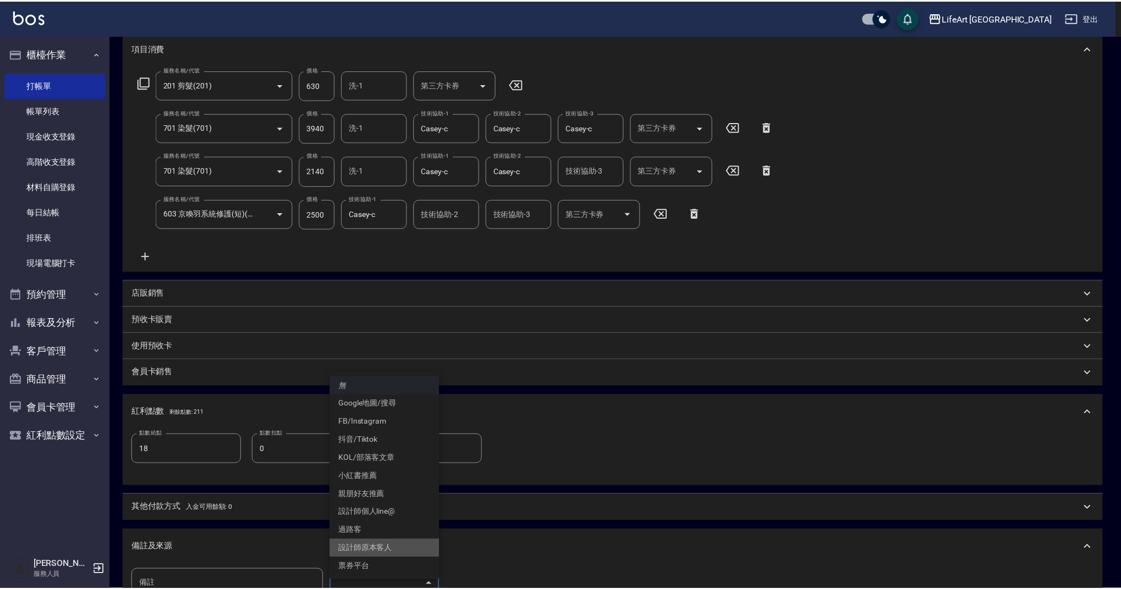
scroll to position [163, 0]
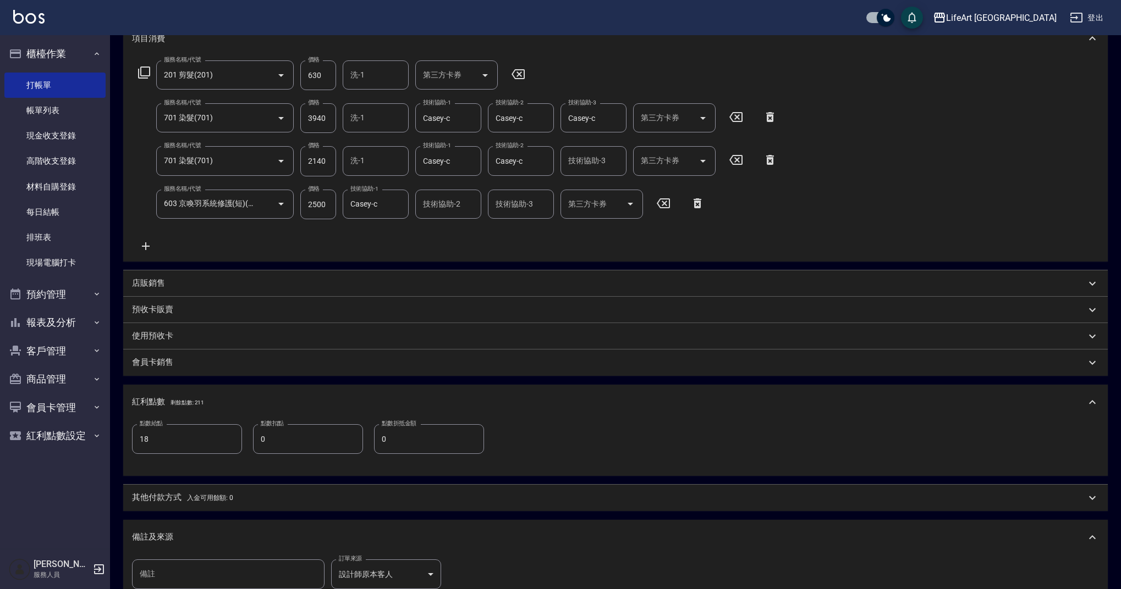
click at [207, 498] on span "入金可用餘額: 0" at bounding box center [210, 498] width 47 height 8
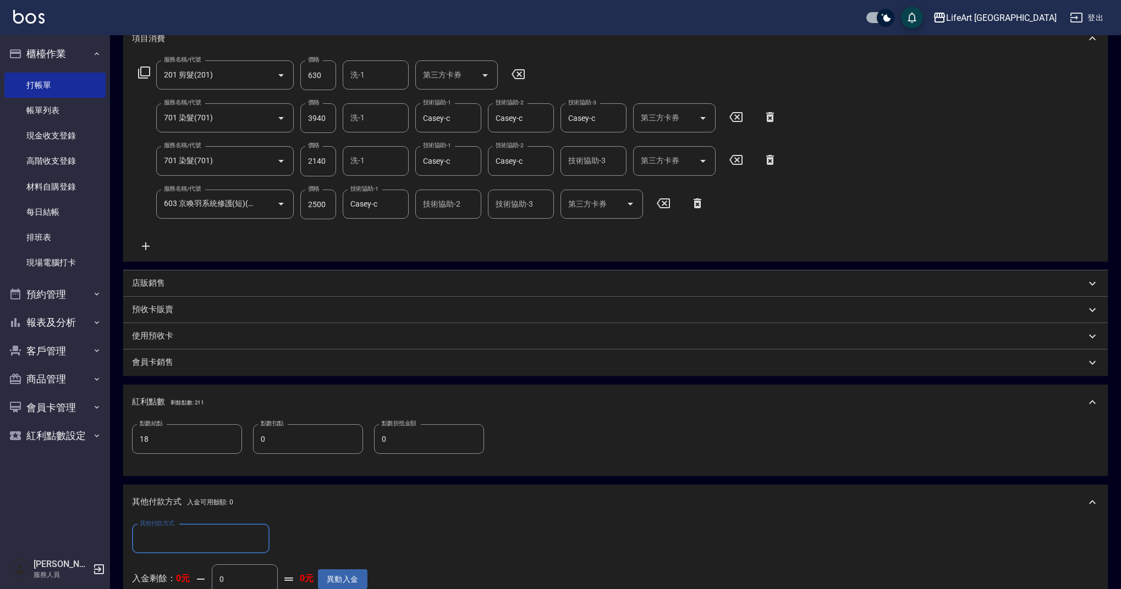
click at [203, 525] on div "其他付款方式" at bounding box center [200, 539] width 137 height 29
click at [202, 522] on div "其他付款方式 其他付款方式 入金剩餘： 0元 0 ​ 整筆扣入金 0元 異動入金" at bounding box center [615, 571] width 984 height 103
click at [192, 535] on input "其他付款方式" at bounding box center [201, 538] width 128 height 19
click at [194, 511] on span "信用卡" at bounding box center [200, 511] width 137 height 18
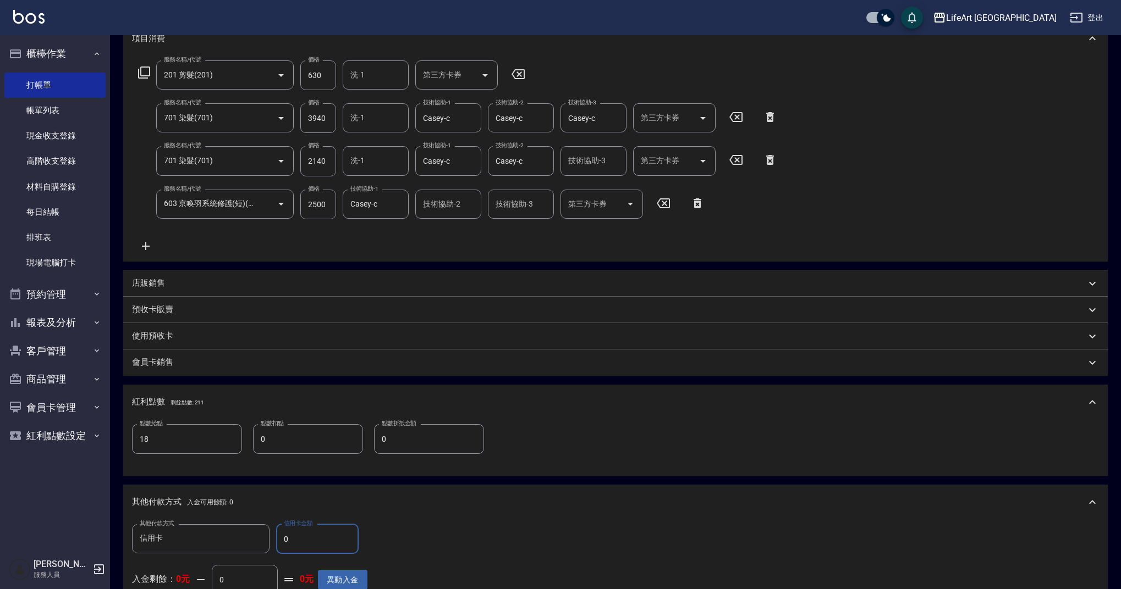
type input "信用卡"
click at [338, 539] on input "0" at bounding box center [317, 540] width 82 height 30
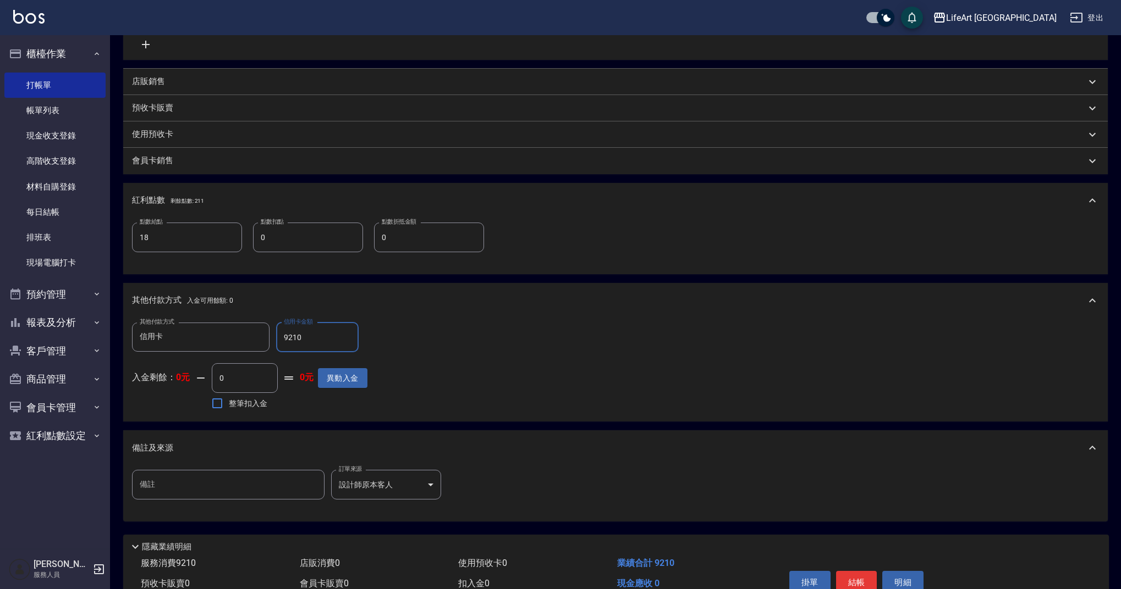
scroll to position [421, 0]
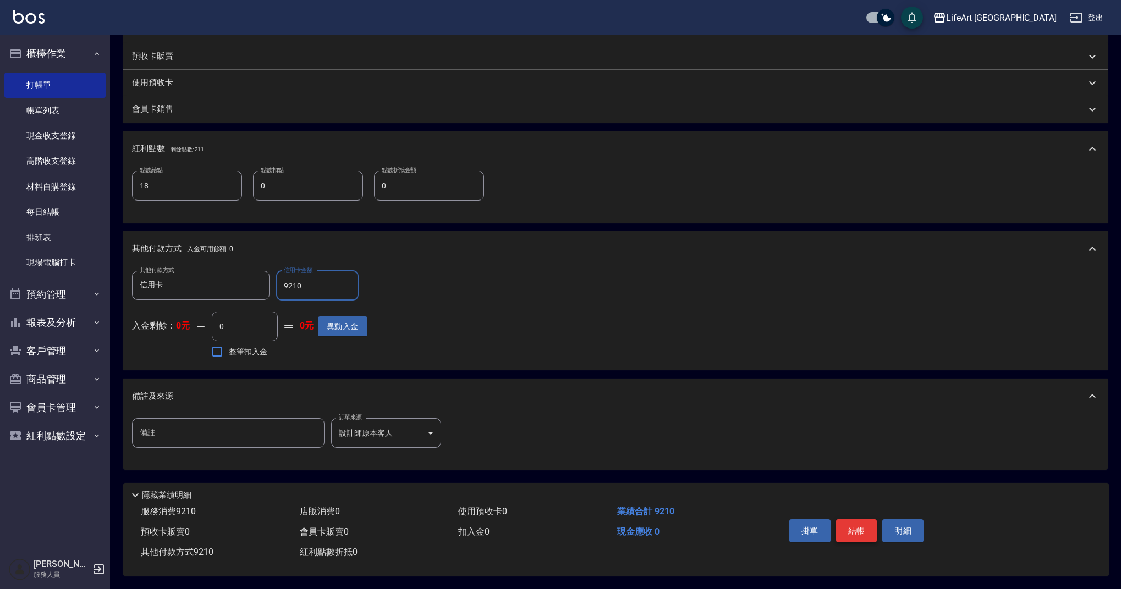
type input "9210"
click at [863, 525] on button "結帳" at bounding box center [856, 531] width 41 height 23
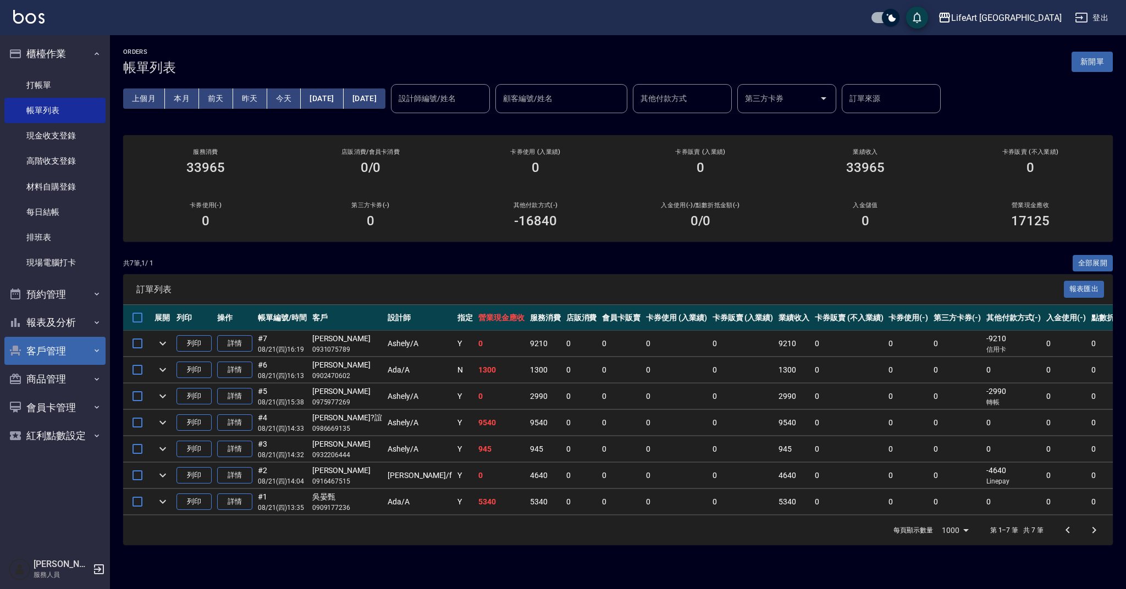
click at [77, 345] on button "客戶管理" at bounding box center [54, 351] width 101 height 29
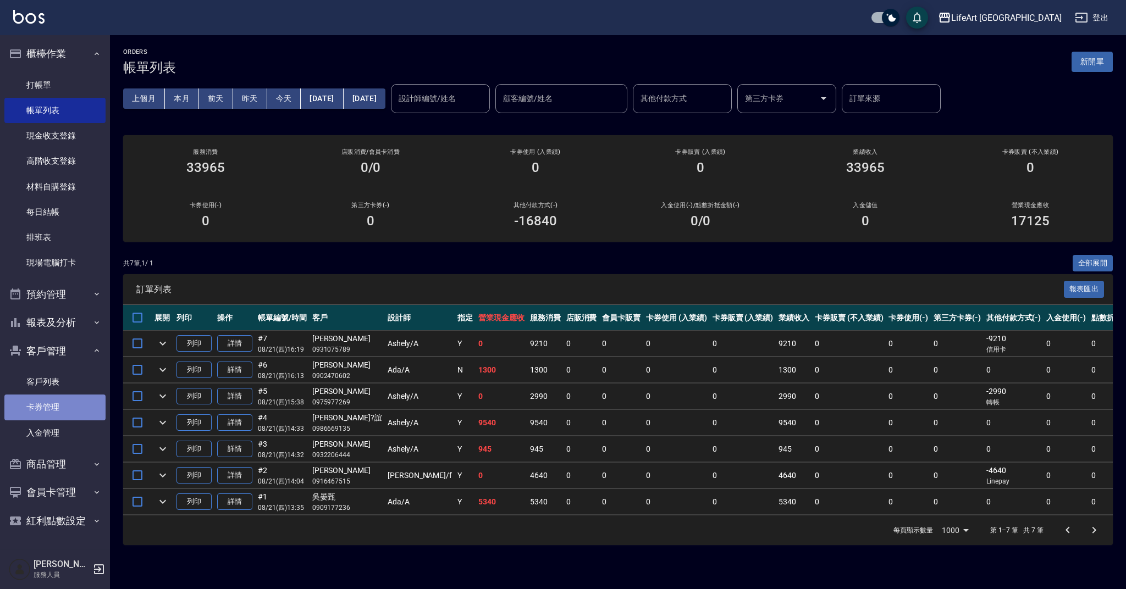
click at [63, 395] on link "卡券管理" at bounding box center [54, 407] width 101 height 25
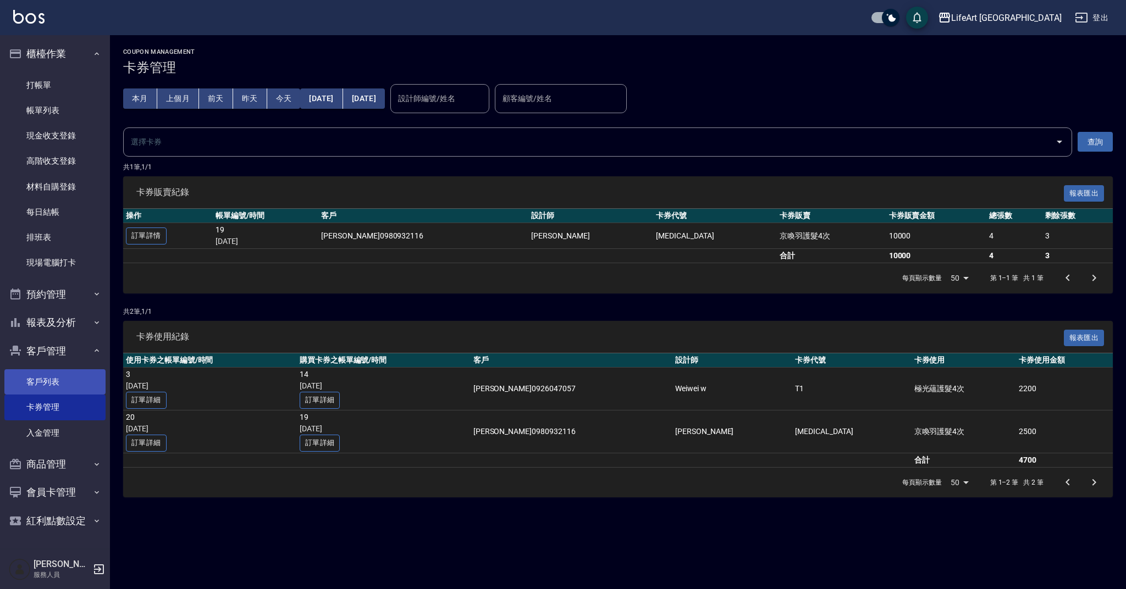
click at [69, 386] on link "客戶列表" at bounding box center [54, 381] width 101 height 25
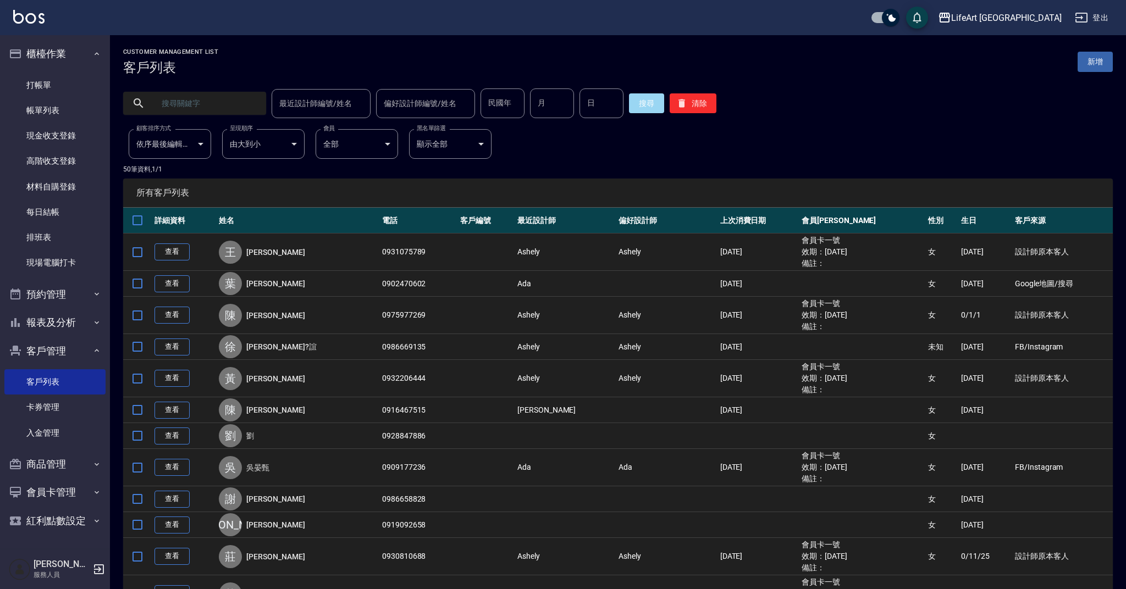
click at [213, 110] on input "text" at bounding box center [205, 104] width 103 height 30
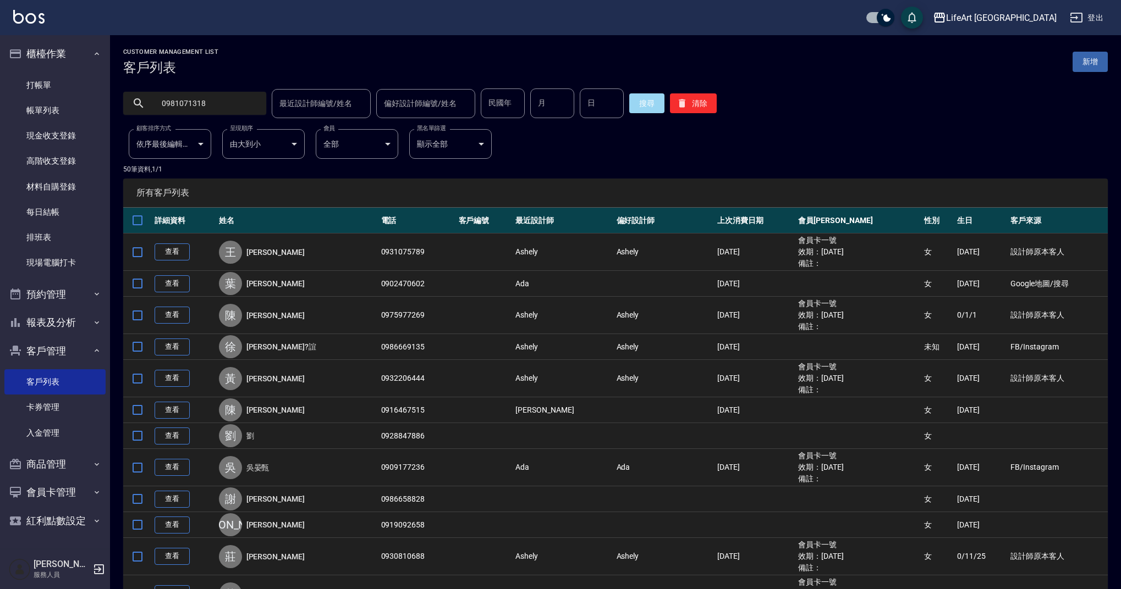
type input "0981071318"
click at [629, 91] on div "搜尋 清除" at bounding box center [672, 104] width 87 height 30
click at [644, 98] on button "搜尋" at bounding box center [646, 103] width 35 height 20
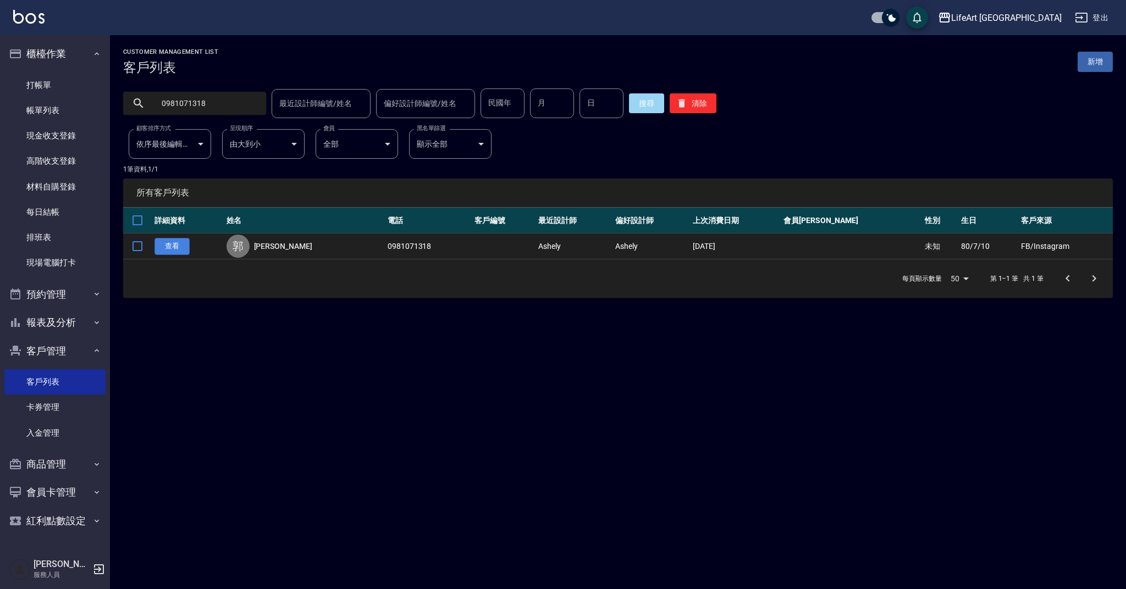
click at [162, 247] on link "查看" at bounding box center [172, 246] width 35 height 17
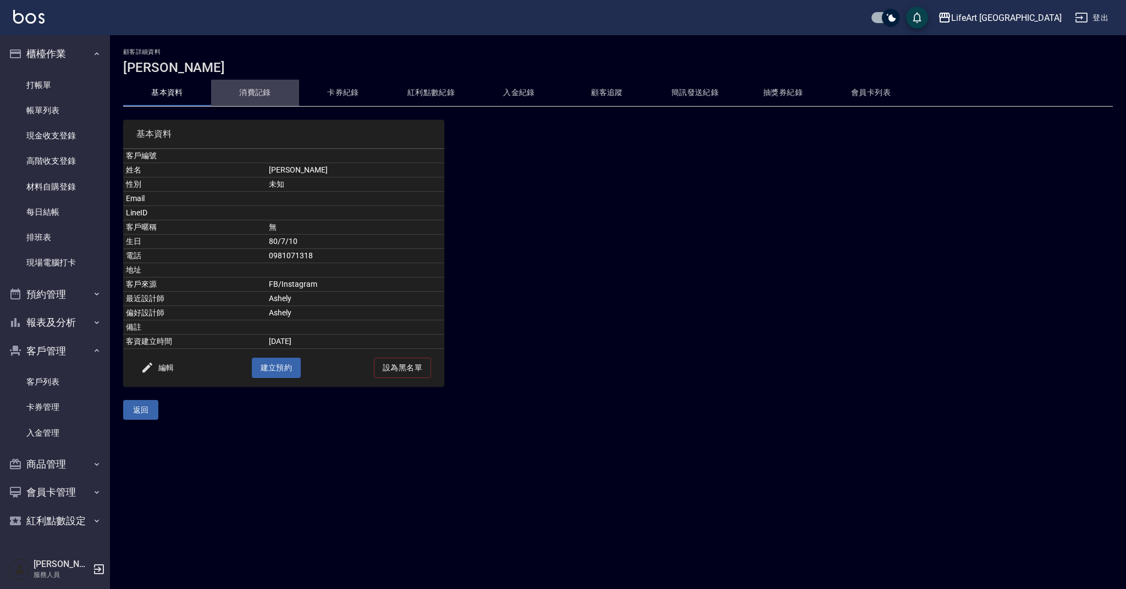
click at [296, 92] on button "消費記錄" at bounding box center [255, 93] width 88 height 26
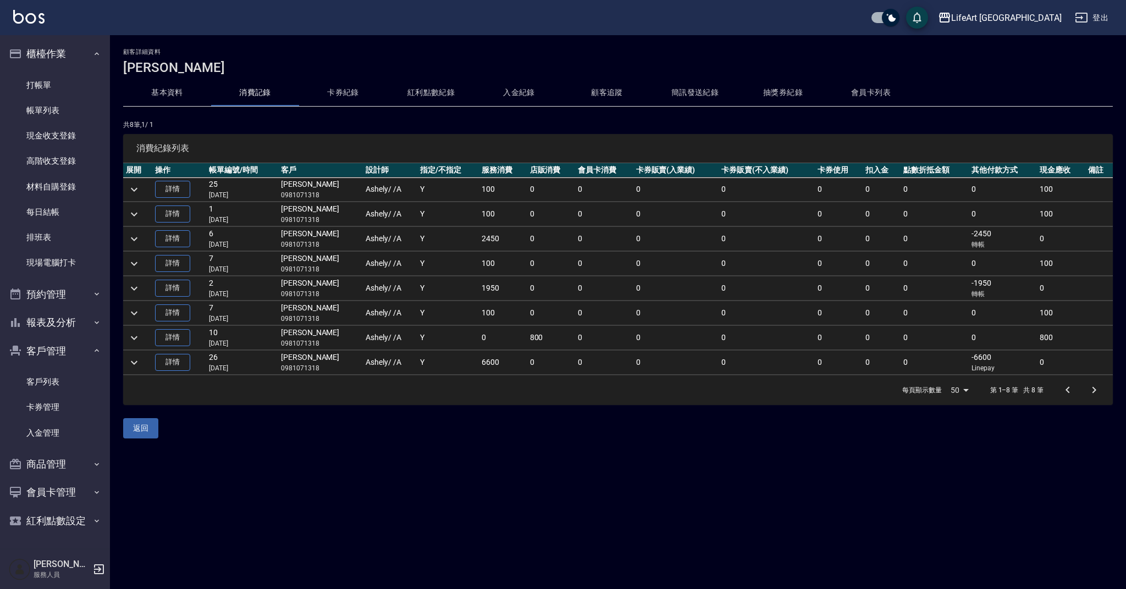
click at [331, 96] on button "卡券紀錄" at bounding box center [343, 93] width 88 height 26
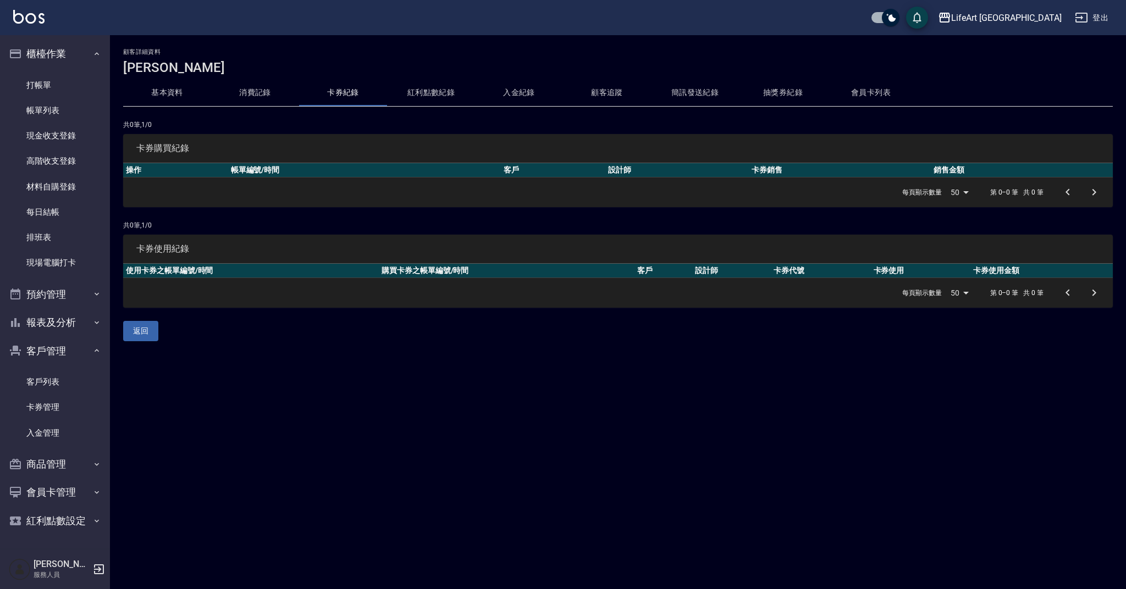
click at [863, 86] on button "會員卡列表" at bounding box center [871, 93] width 88 height 26
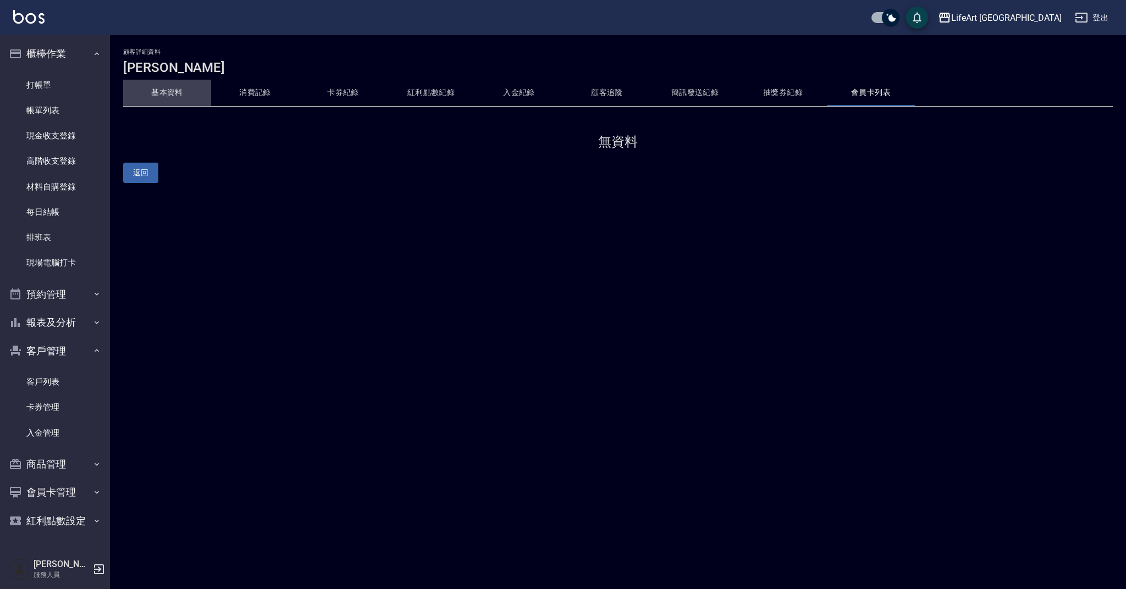
click at [167, 95] on button "基本資料" at bounding box center [167, 93] width 88 height 26
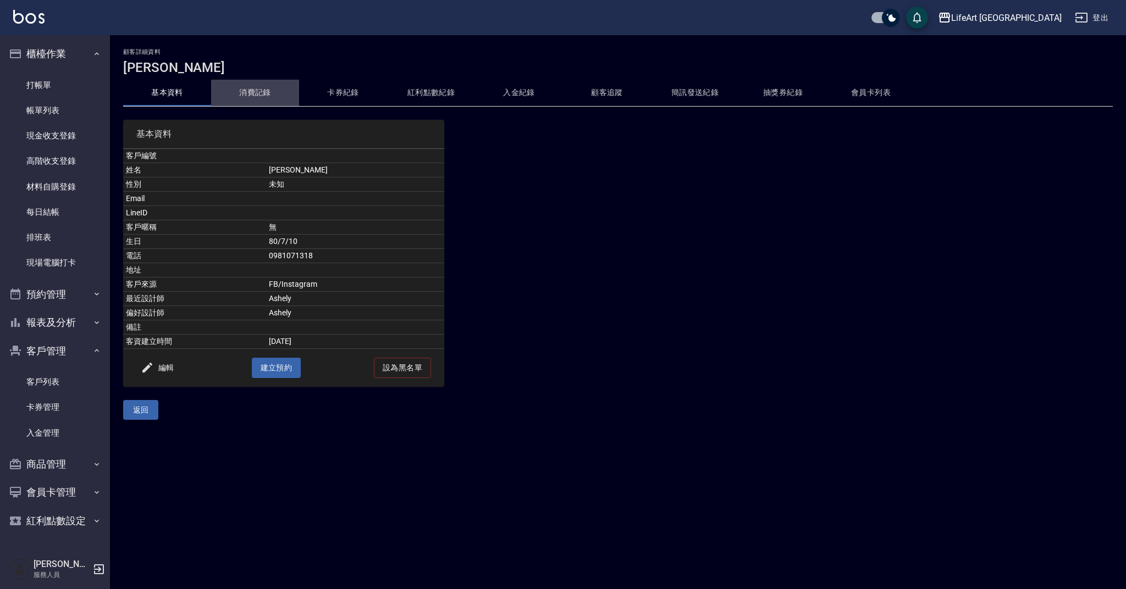
click at [263, 95] on button "消費記錄" at bounding box center [255, 93] width 88 height 26
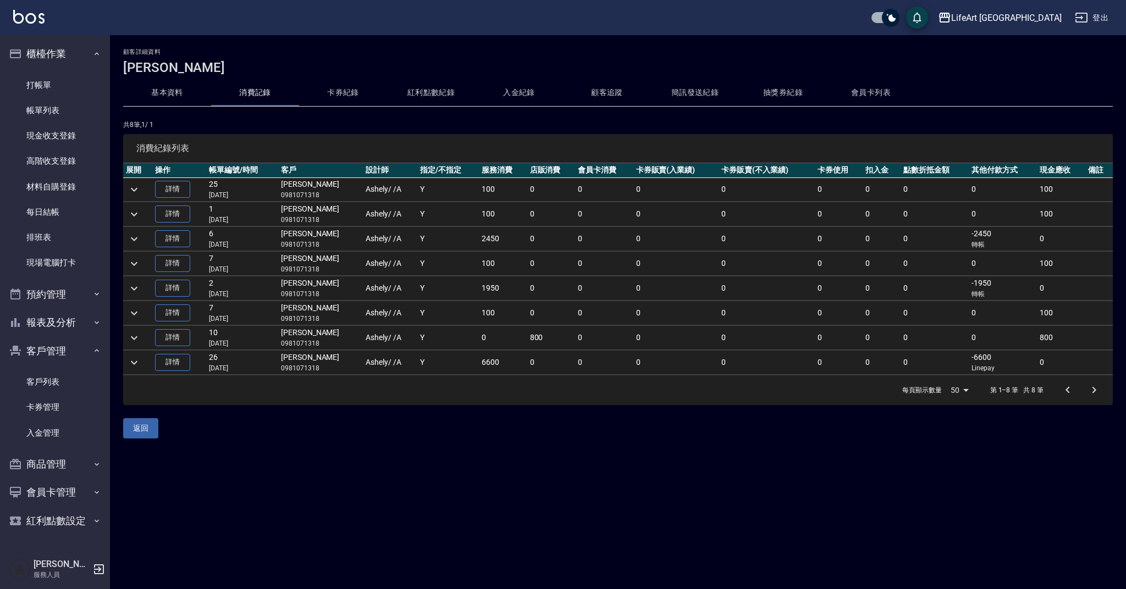
click at [335, 83] on button "卡券紀錄" at bounding box center [343, 93] width 88 height 26
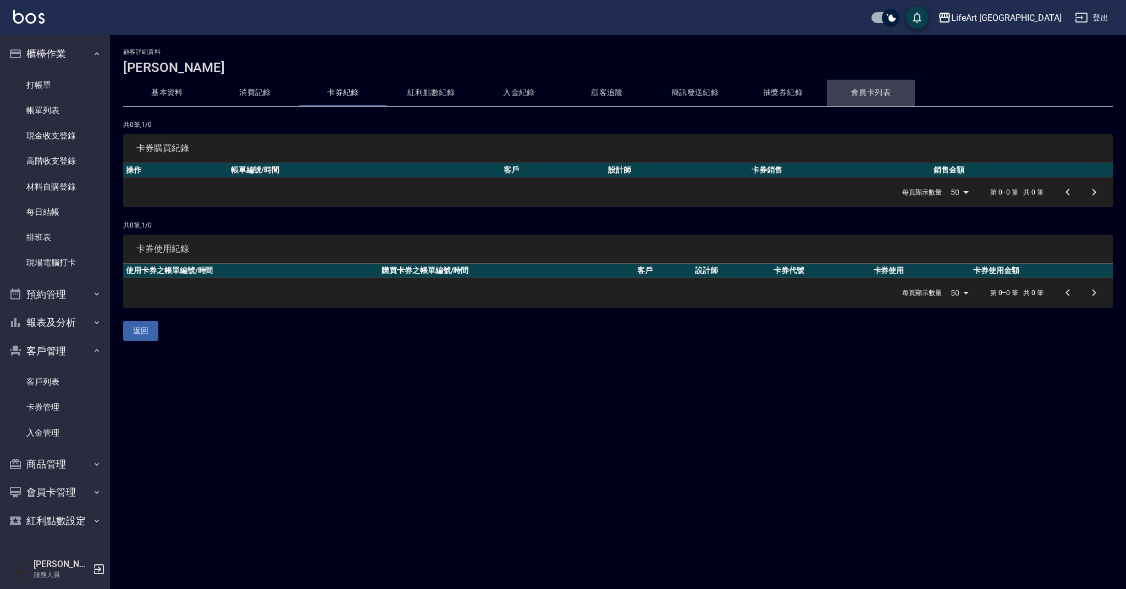
click at [859, 96] on button "會員卡列表" at bounding box center [871, 93] width 88 height 26
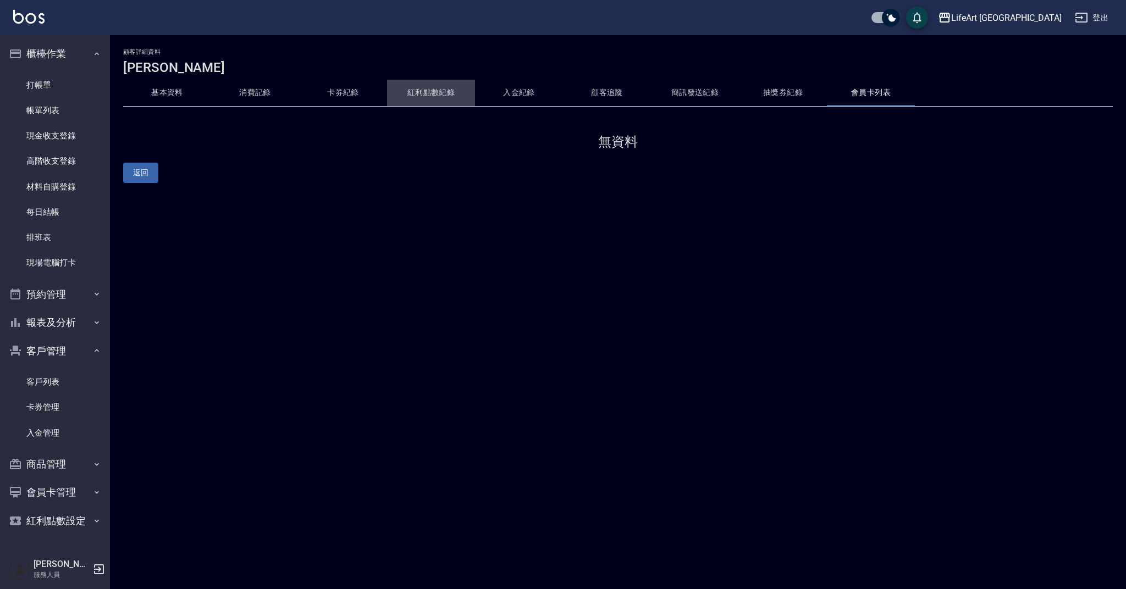
click at [473, 92] on button "紅利點數紀錄" at bounding box center [431, 93] width 88 height 26
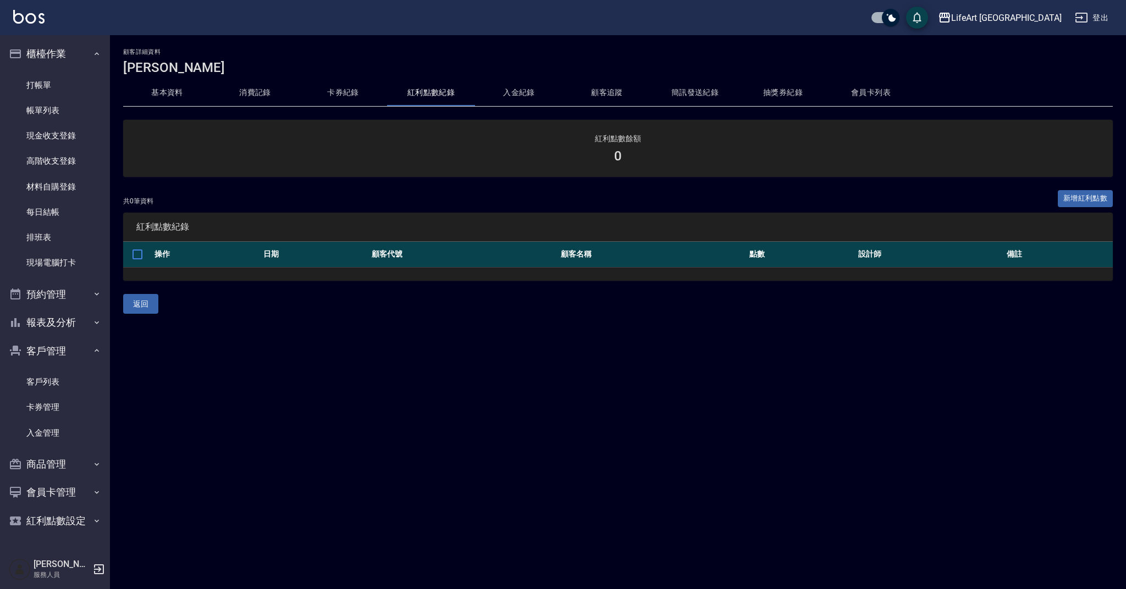
click at [523, 92] on button "入金紀錄" at bounding box center [519, 93] width 88 height 26
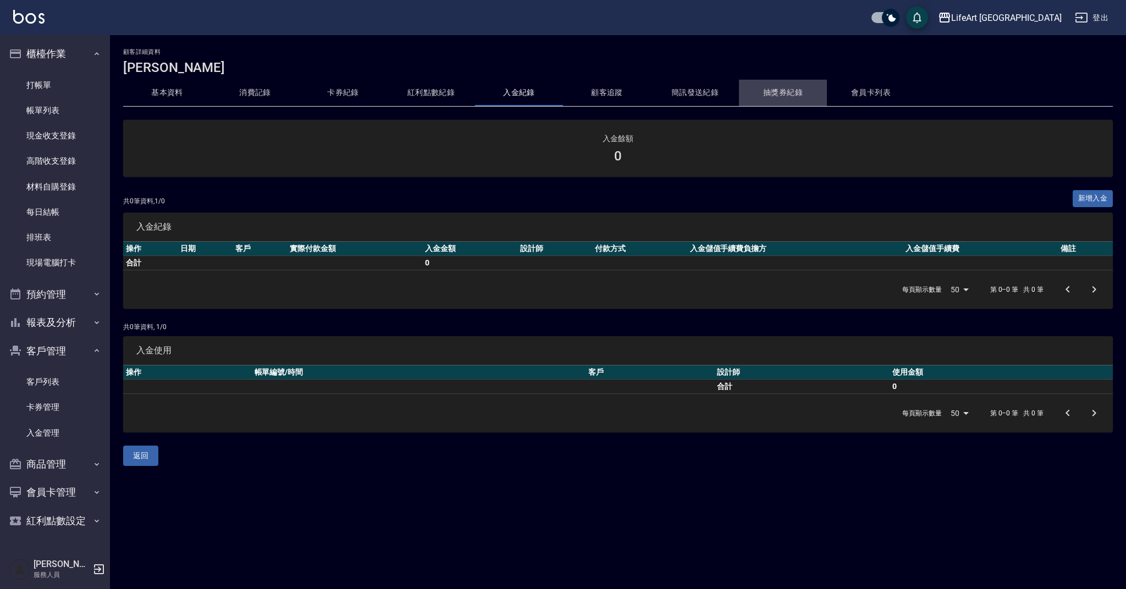
click at [764, 82] on button "抽獎券紀錄" at bounding box center [783, 93] width 88 height 26
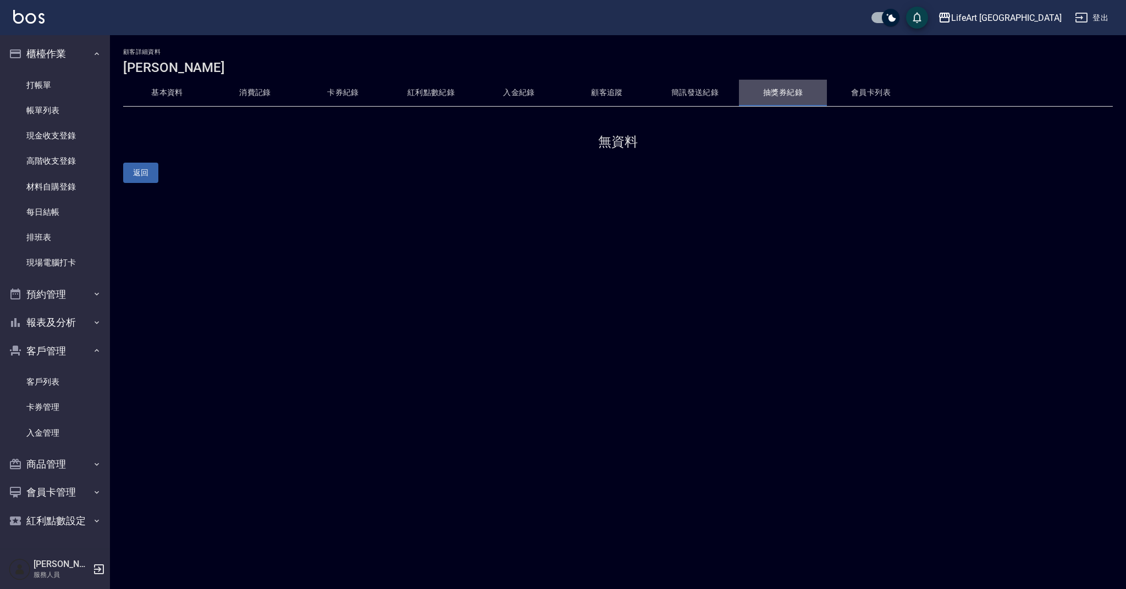
click at [819, 91] on button "抽獎券紀錄" at bounding box center [783, 93] width 88 height 26
click at [840, 97] on button "會員卡列表" at bounding box center [871, 93] width 88 height 26
click at [181, 101] on button "基本資料" at bounding box center [167, 93] width 88 height 26
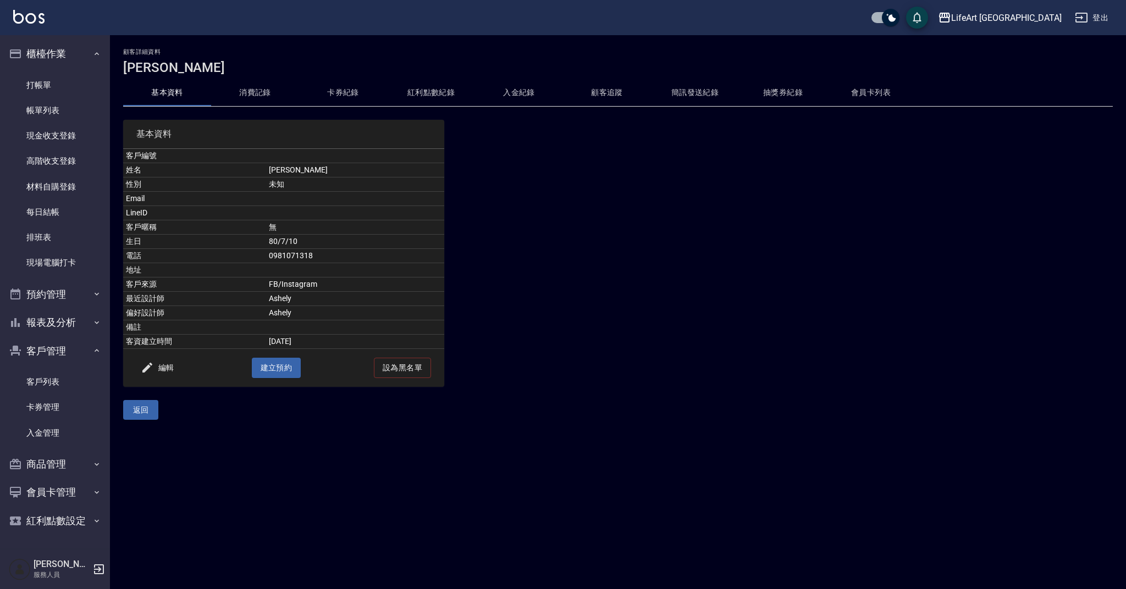
click at [243, 98] on button "消費記錄" at bounding box center [255, 93] width 88 height 26
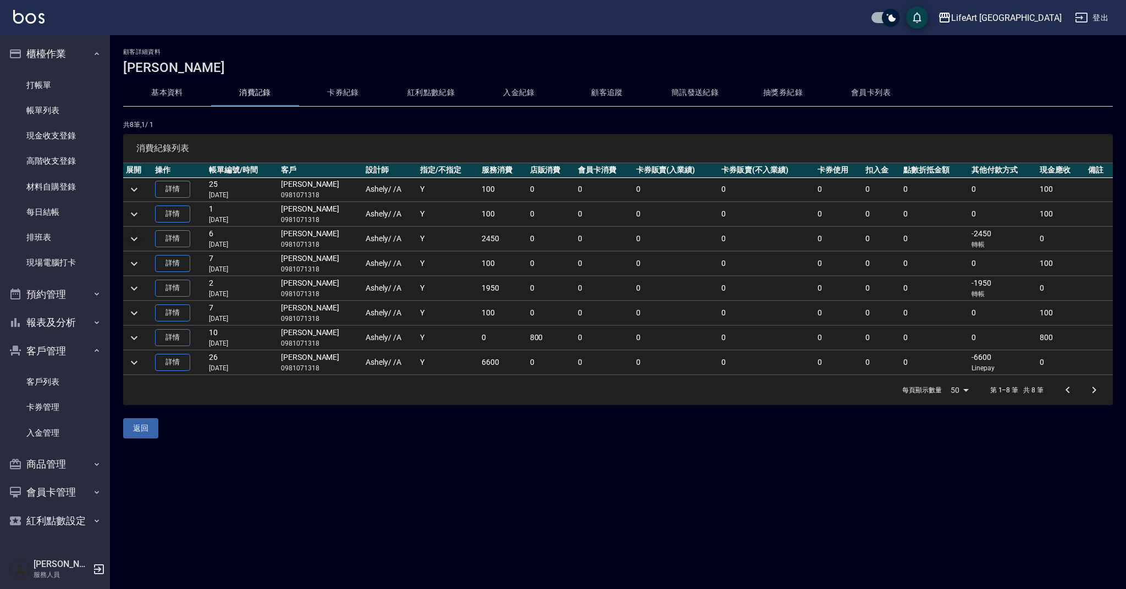
click at [137, 240] on icon "expand row" at bounding box center [134, 239] width 13 height 13
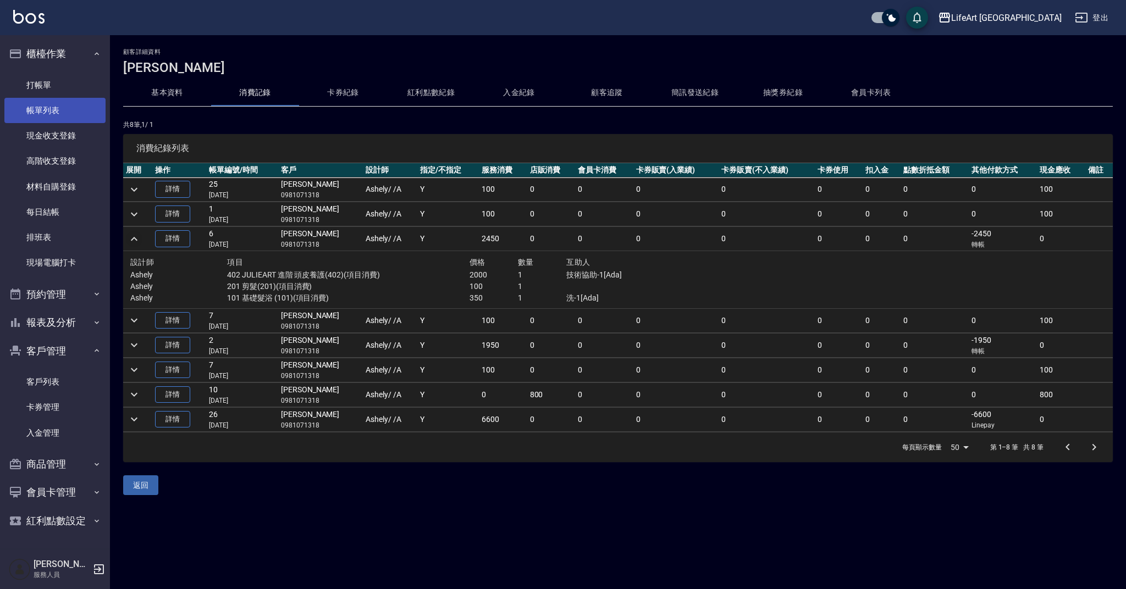
click at [42, 118] on link "帳單列表" at bounding box center [54, 110] width 101 height 25
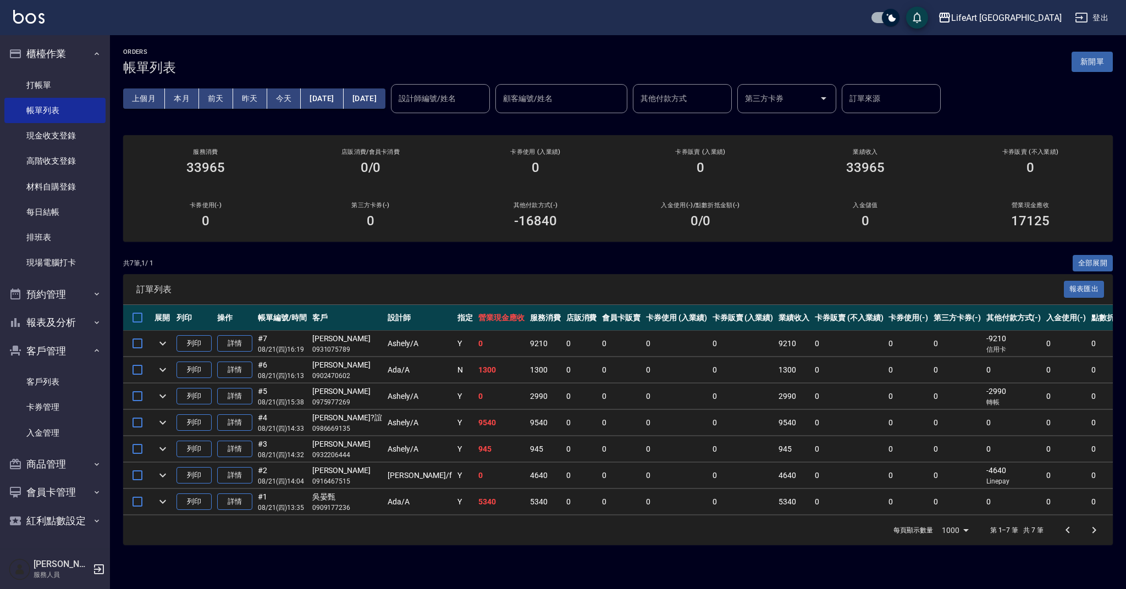
click at [710, 5] on div "LifeArt [PERSON_NAME]出" at bounding box center [563, 17] width 1126 height 35
click at [490, 269] on div "共 7 筆, 1 / 1 全部展開" at bounding box center [618, 263] width 990 height 17
click at [71, 344] on button "客戶管理" at bounding box center [54, 351] width 101 height 29
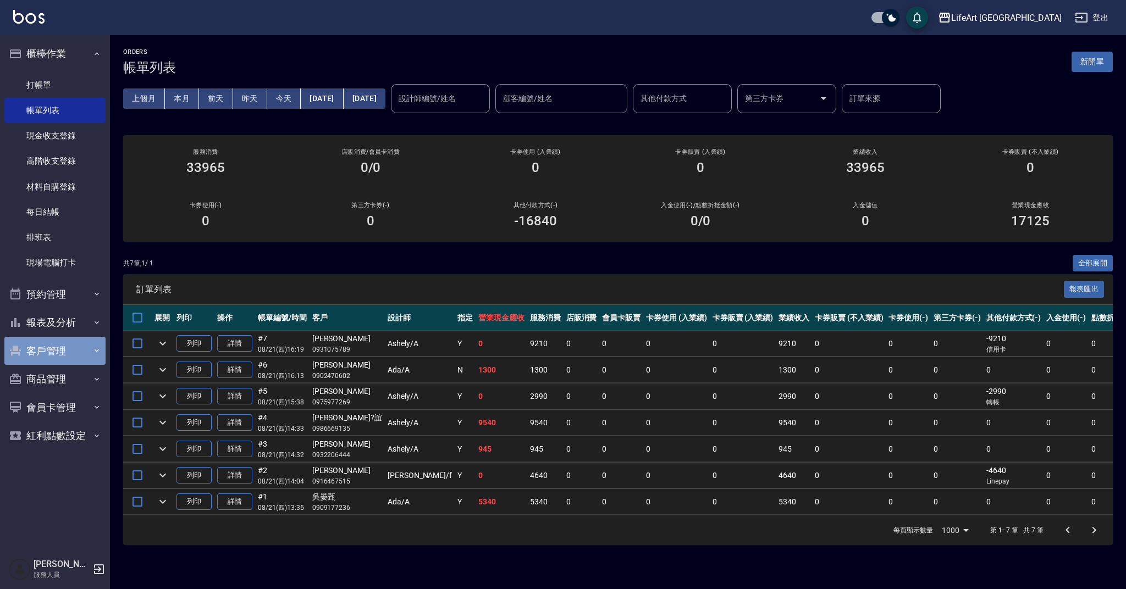
click at [79, 349] on button "客戶管理" at bounding box center [54, 351] width 101 height 29
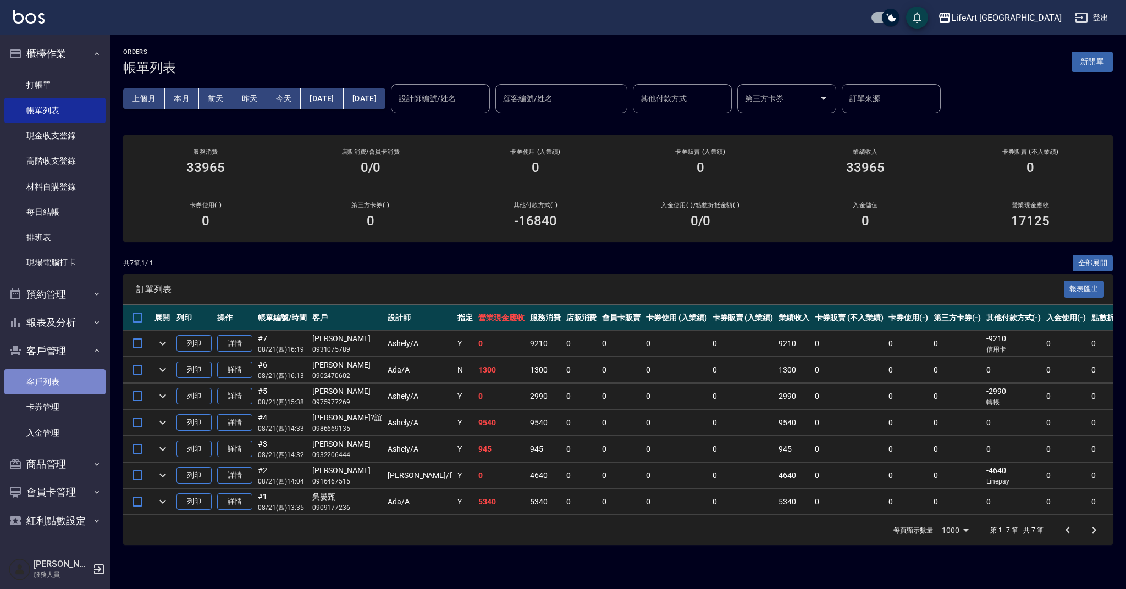
click at [82, 379] on link "客戶列表" at bounding box center [54, 381] width 101 height 25
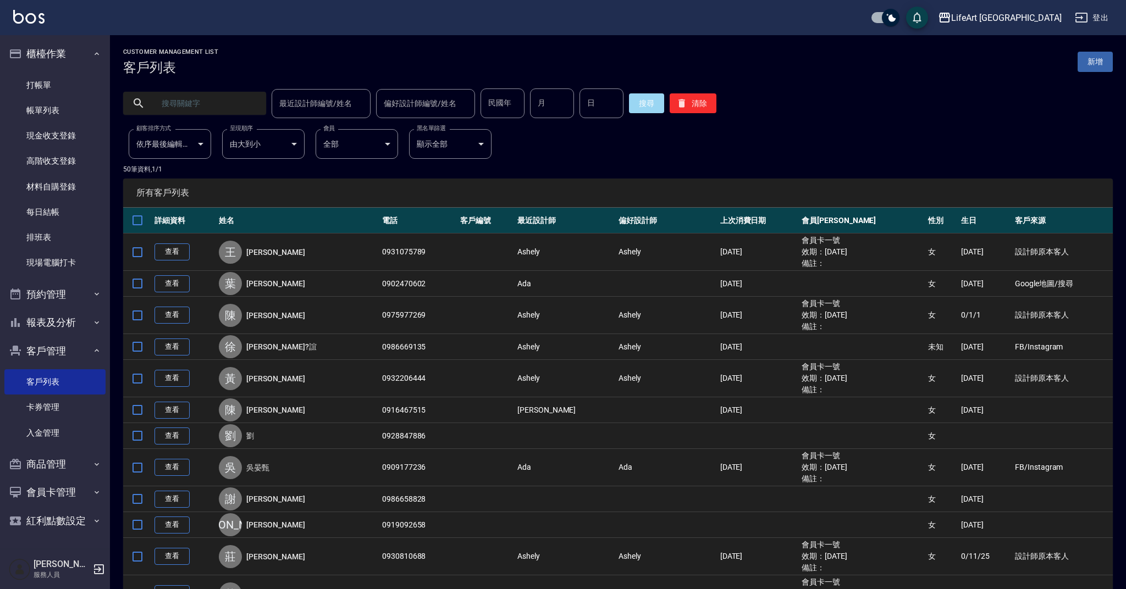
click at [223, 107] on input "text" at bounding box center [205, 104] width 103 height 30
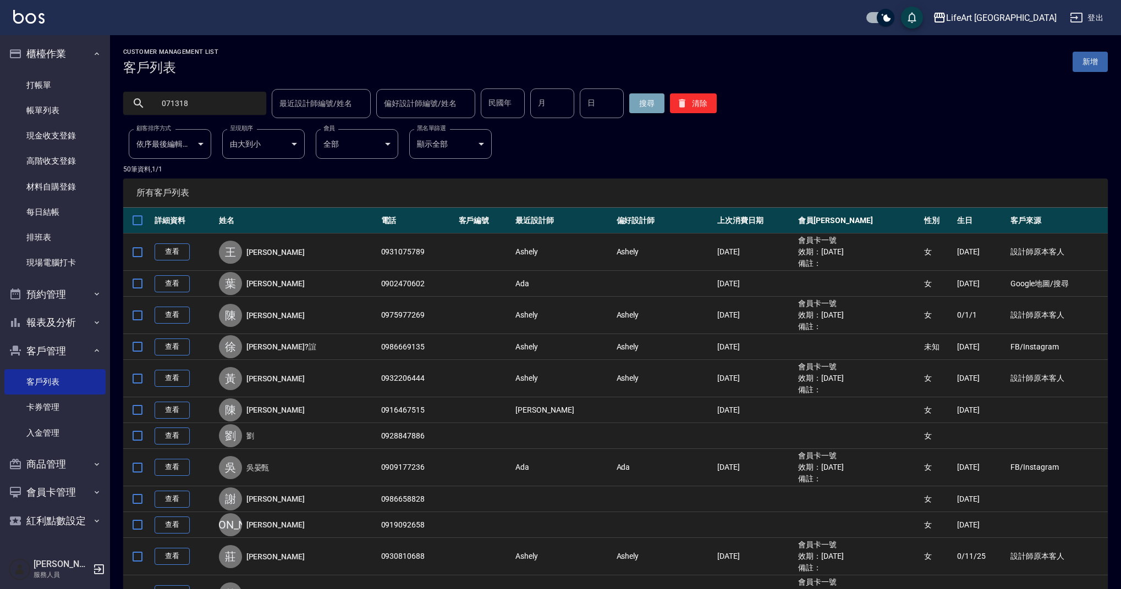
type input "071318"
click at [639, 98] on button "搜尋" at bounding box center [646, 103] width 35 height 20
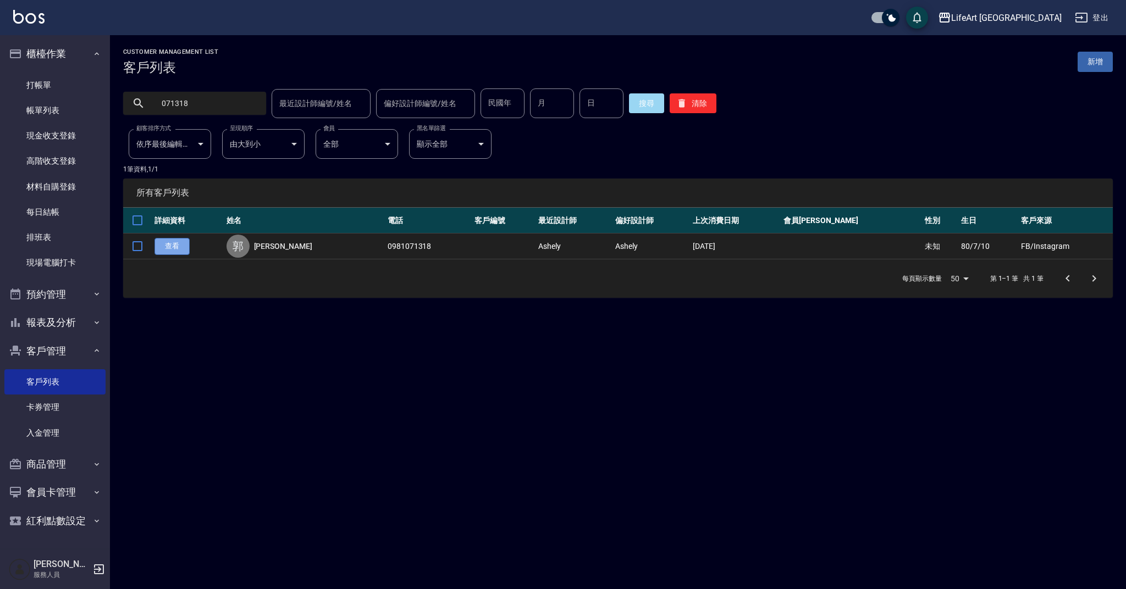
click at [178, 246] on link "查看" at bounding box center [172, 246] width 35 height 17
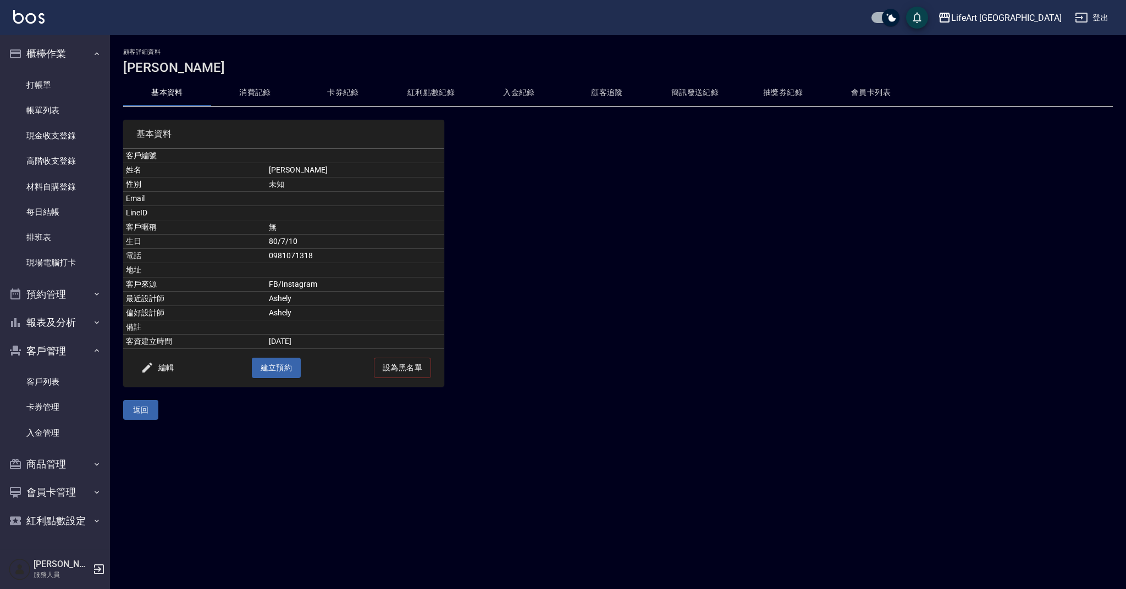
click at [262, 87] on button "消費記錄" at bounding box center [255, 93] width 88 height 26
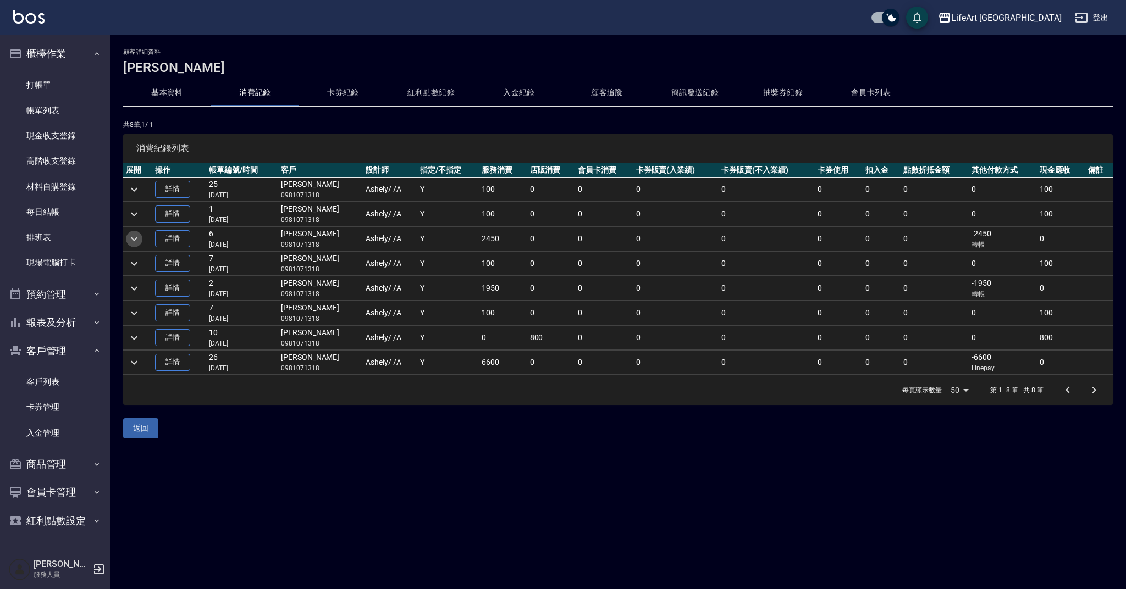
click at [129, 239] on icon "expand row" at bounding box center [134, 239] width 13 height 13
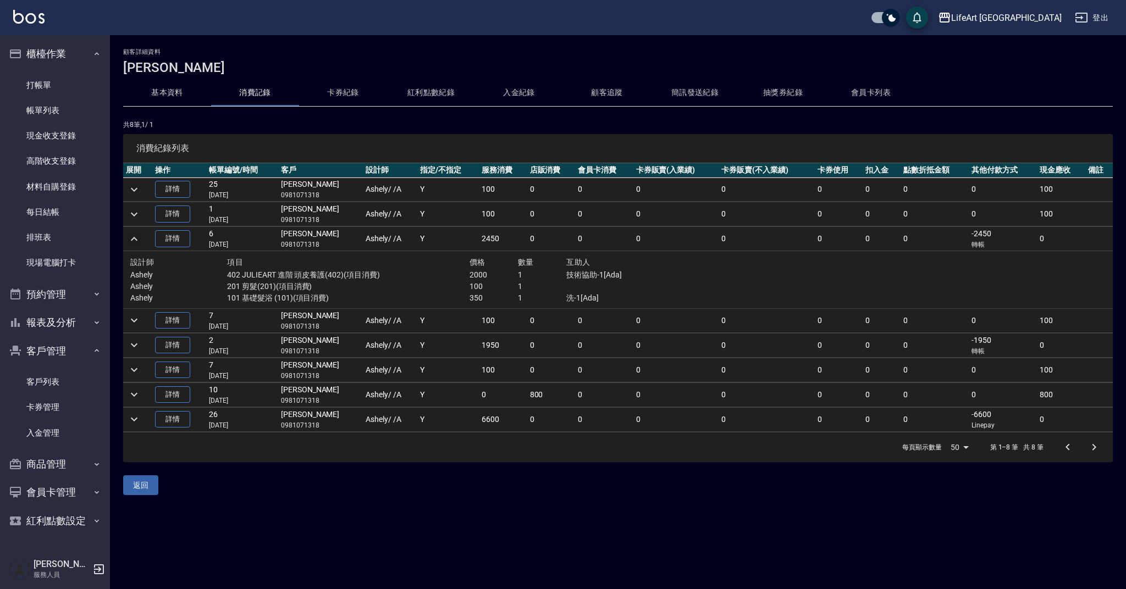
click at [129, 239] on icon "expand row" at bounding box center [134, 239] width 13 height 13
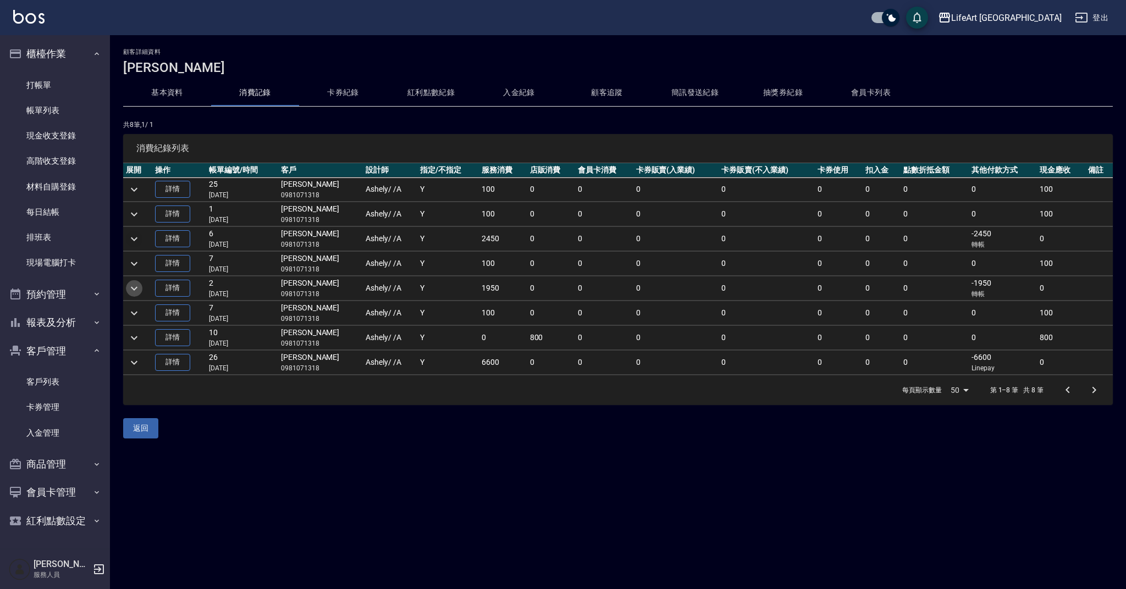
click at [141, 288] on button "expand row" at bounding box center [134, 288] width 16 height 16
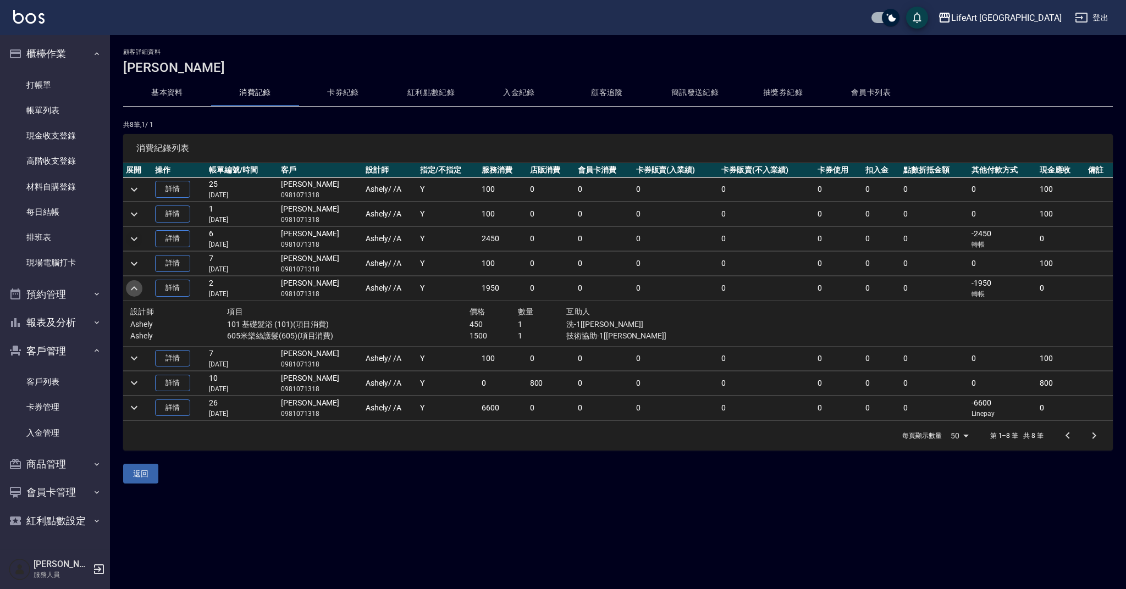
click at [141, 288] on button "expand row" at bounding box center [134, 288] width 16 height 16
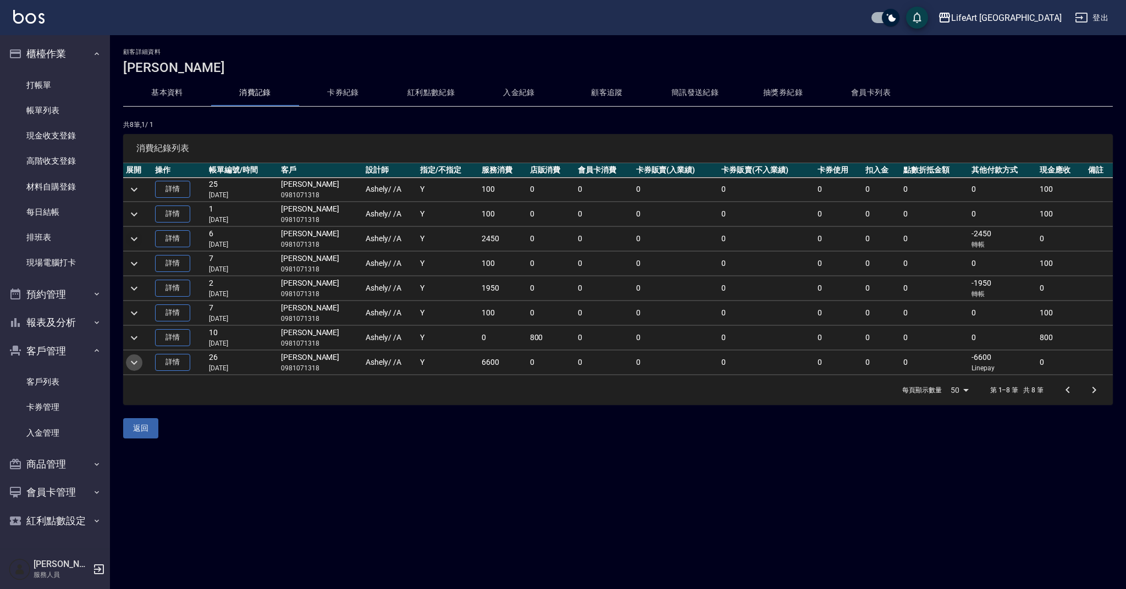
click at [141, 363] on button "expand row" at bounding box center [134, 363] width 16 height 16
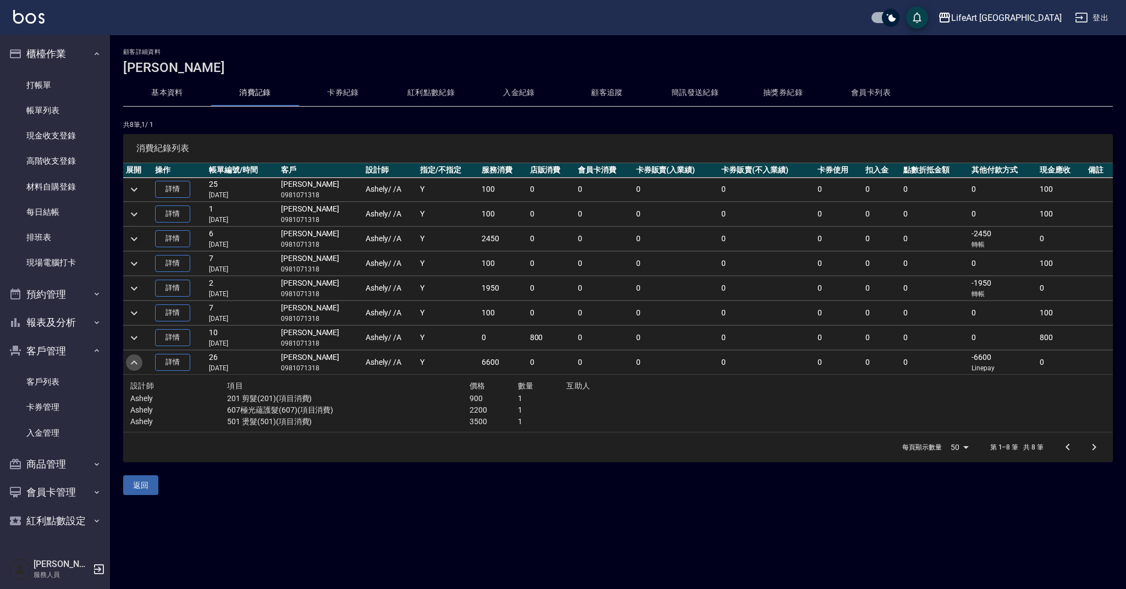
click at [142, 362] on button "expand row" at bounding box center [134, 363] width 16 height 16
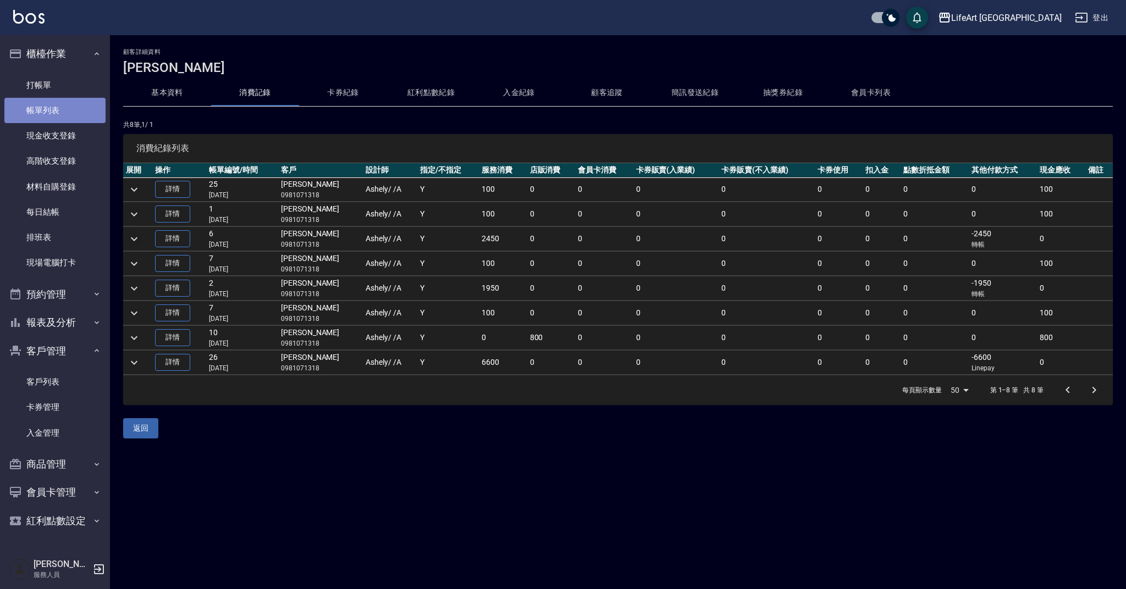
click at [51, 113] on link "帳單列表" at bounding box center [54, 110] width 101 height 25
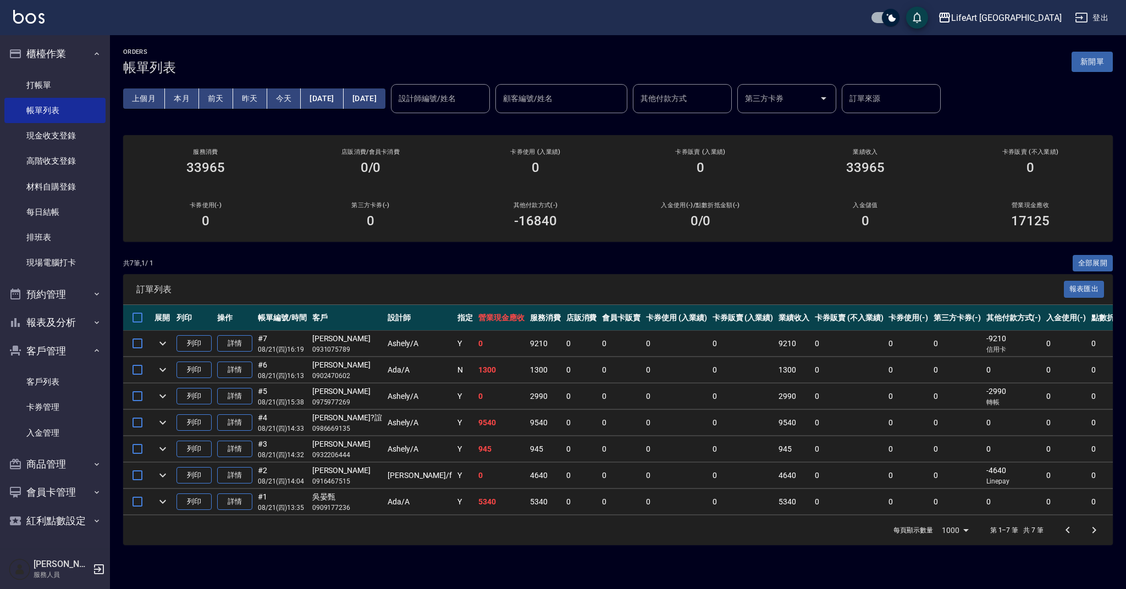
click at [485, 92] on input "設計師編號/姓名" at bounding box center [440, 98] width 89 height 19
click at [85, 81] on link "打帳單" at bounding box center [54, 85] width 101 height 25
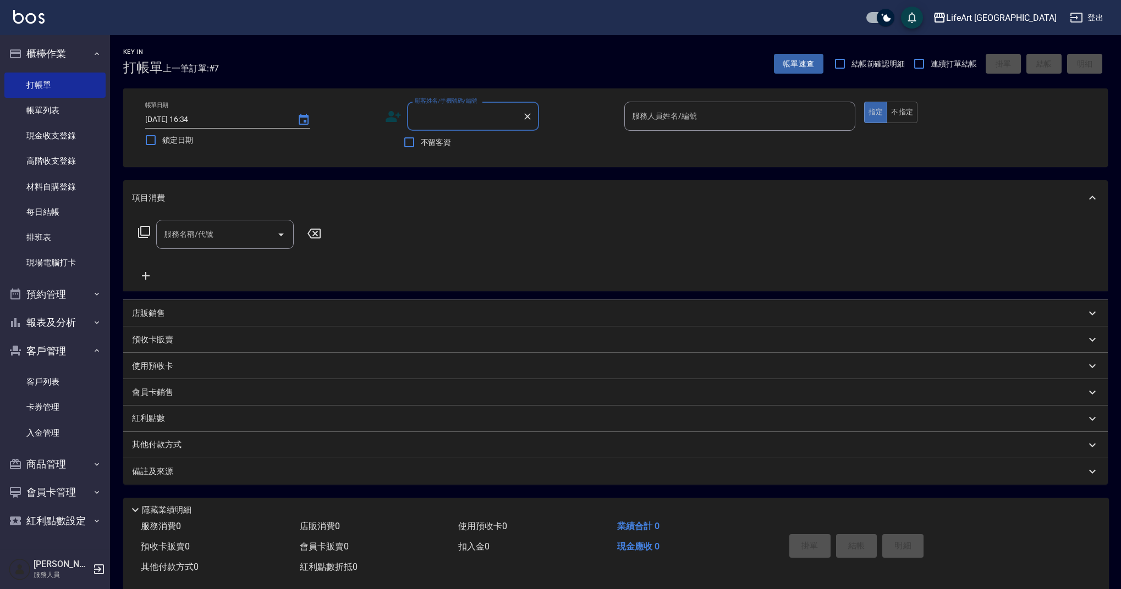
click at [475, 109] on input "顧客姓名/手機號碼/編號" at bounding box center [465, 116] width 106 height 19
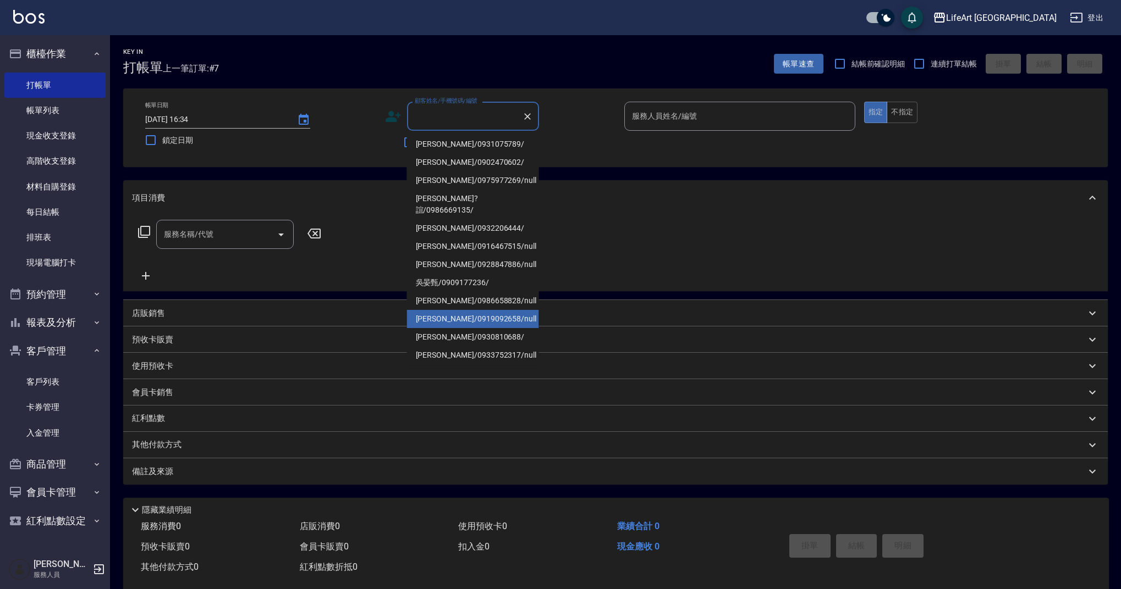
click at [461, 312] on li "[PERSON_NAME]/0919092658/null" at bounding box center [473, 319] width 132 height 18
type input "[PERSON_NAME]/0919092658/null"
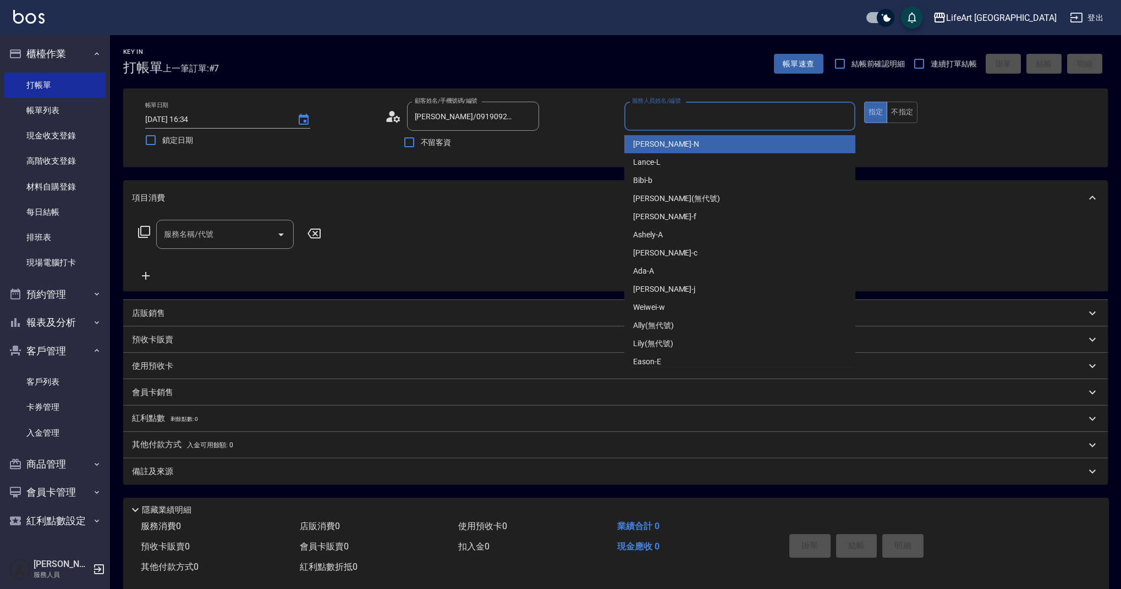
click at [801, 114] on input "服務人員姓名/編號" at bounding box center [739, 116] width 221 height 19
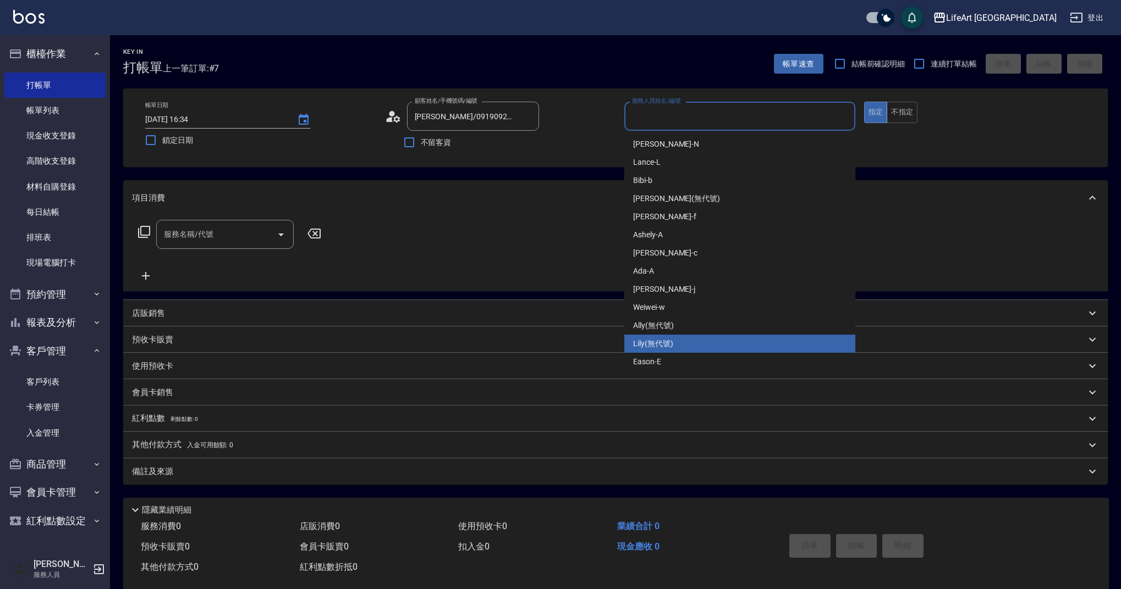
click at [643, 341] on span "Lily (無代號)" at bounding box center [653, 344] width 40 height 12
type input "Lily(無代號)"
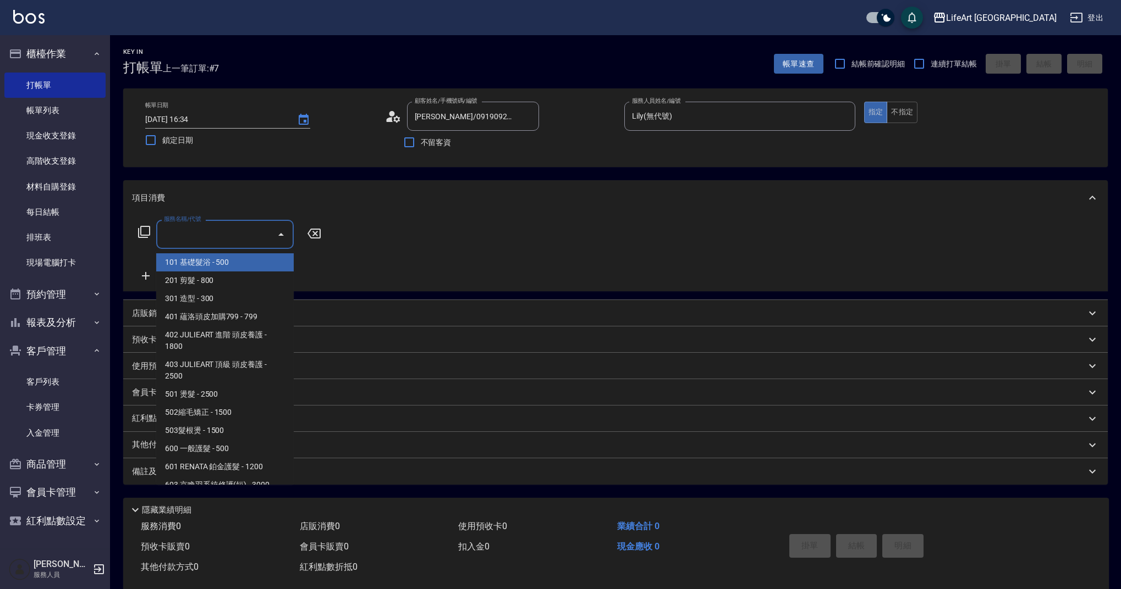
click at [236, 231] on input "服務名稱/代號" at bounding box center [216, 234] width 111 height 19
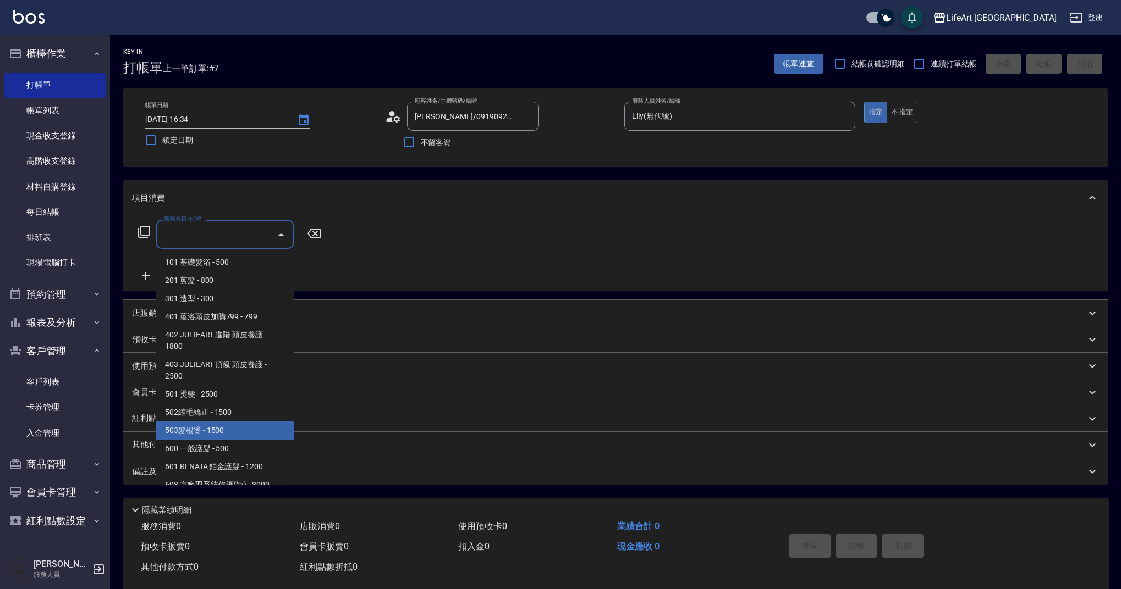
click at [593, 127] on div "顧客姓名/手機號碼/編號 [PERSON_NAME]/0919092658/null 顧客姓名/手機號碼/編號" at bounding box center [500, 116] width 231 height 29
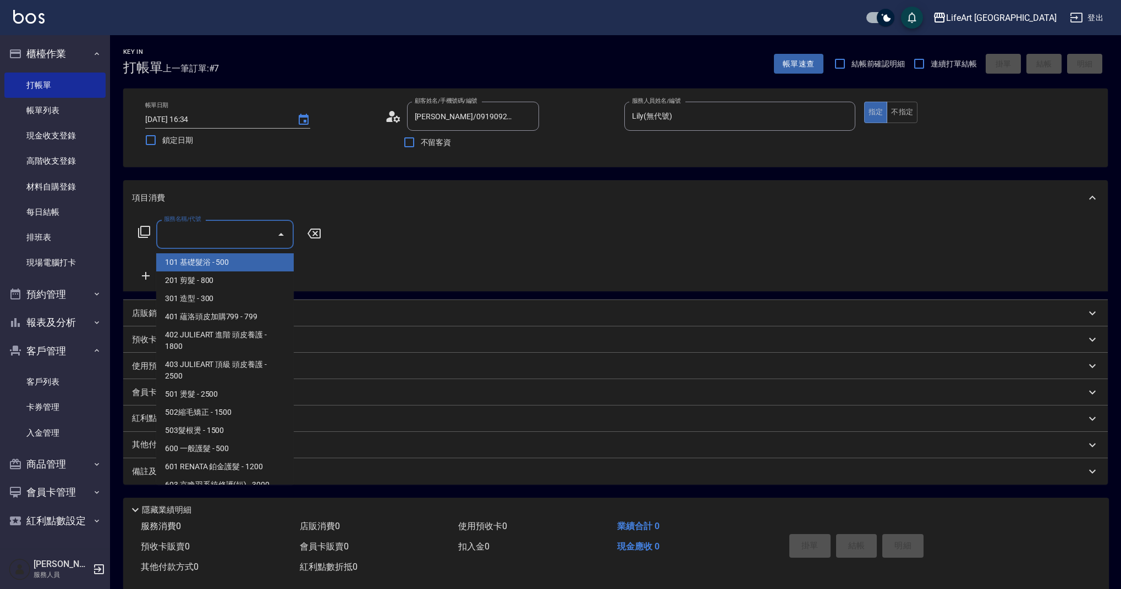
click at [240, 233] on input "服務名稱/代號" at bounding box center [216, 234] width 111 height 19
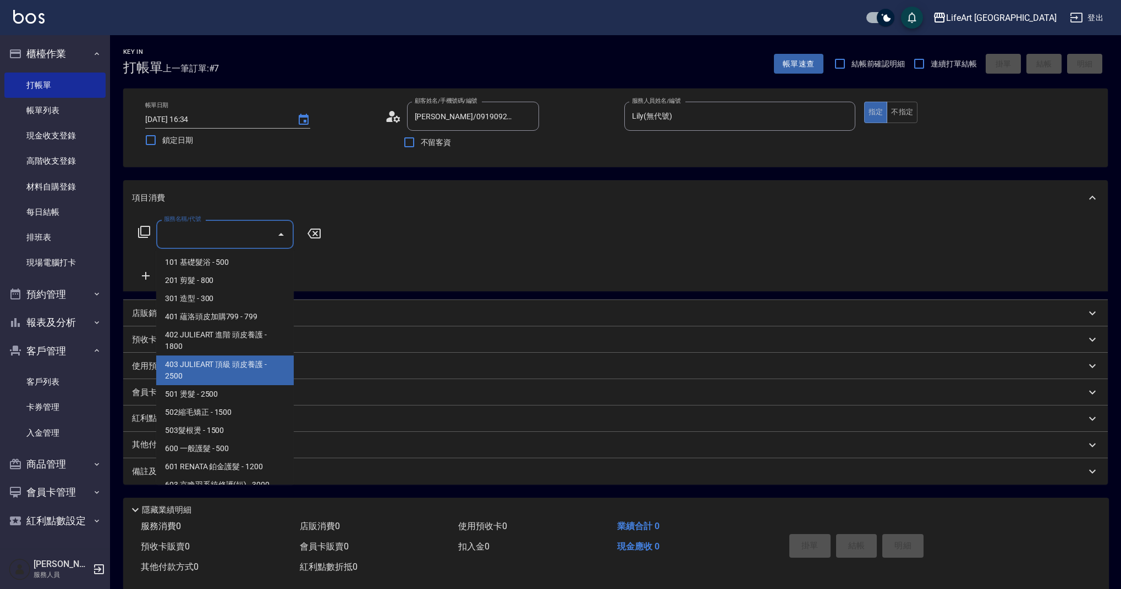
scroll to position [141, 0]
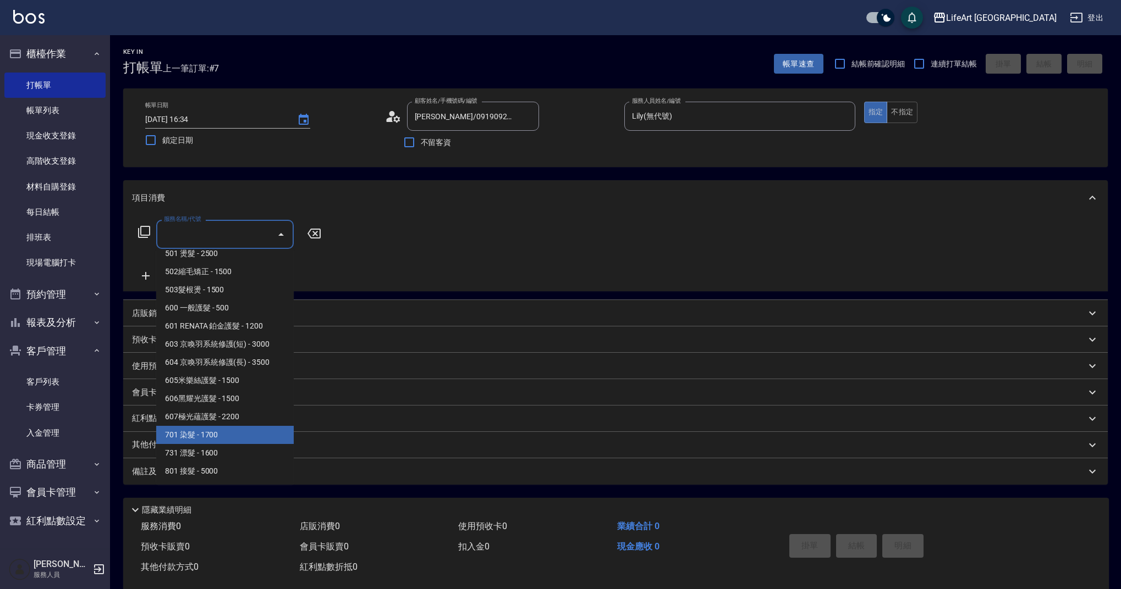
click at [229, 437] on span "701 染髮 - 1700" at bounding box center [224, 435] width 137 height 18
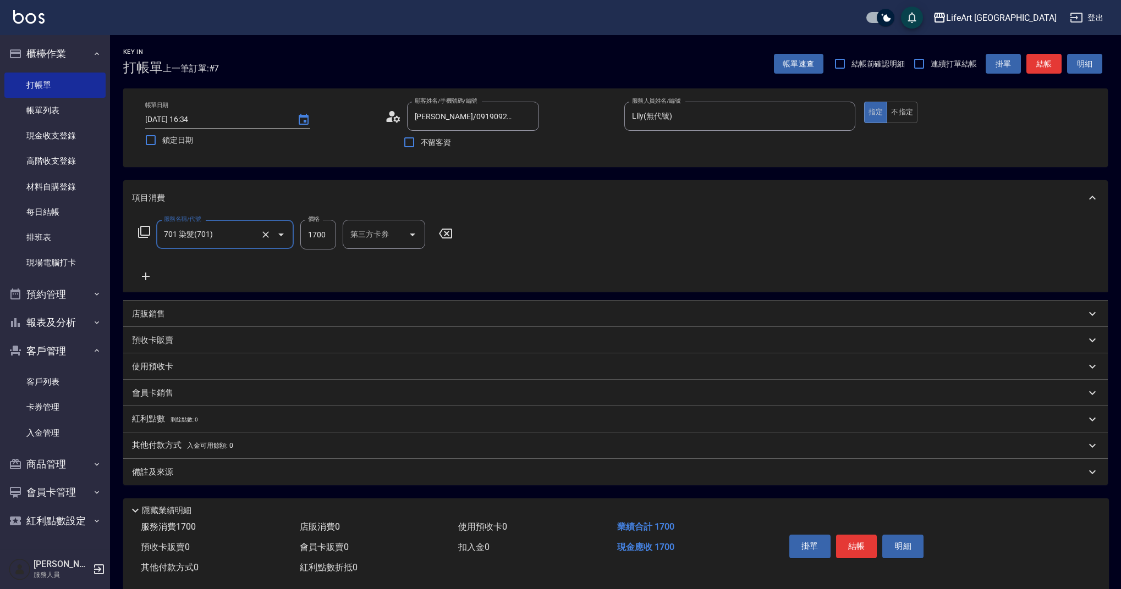
type input "701 染髮(701)"
click at [148, 277] on icon at bounding box center [146, 277] width 8 height 8
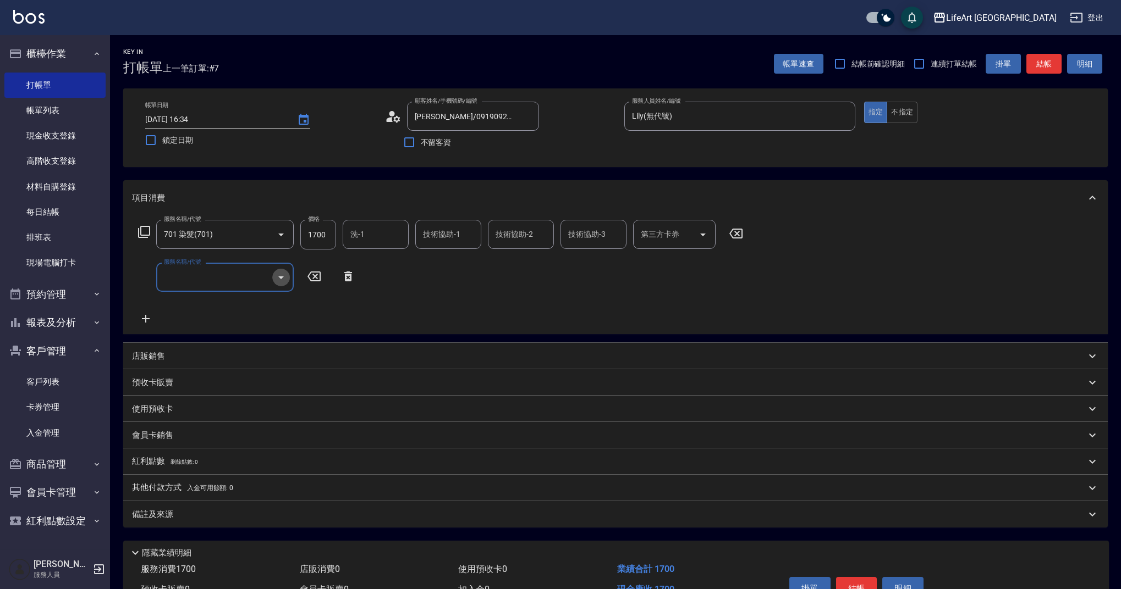
click at [277, 280] on icon "Open" at bounding box center [280, 277] width 13 height 13
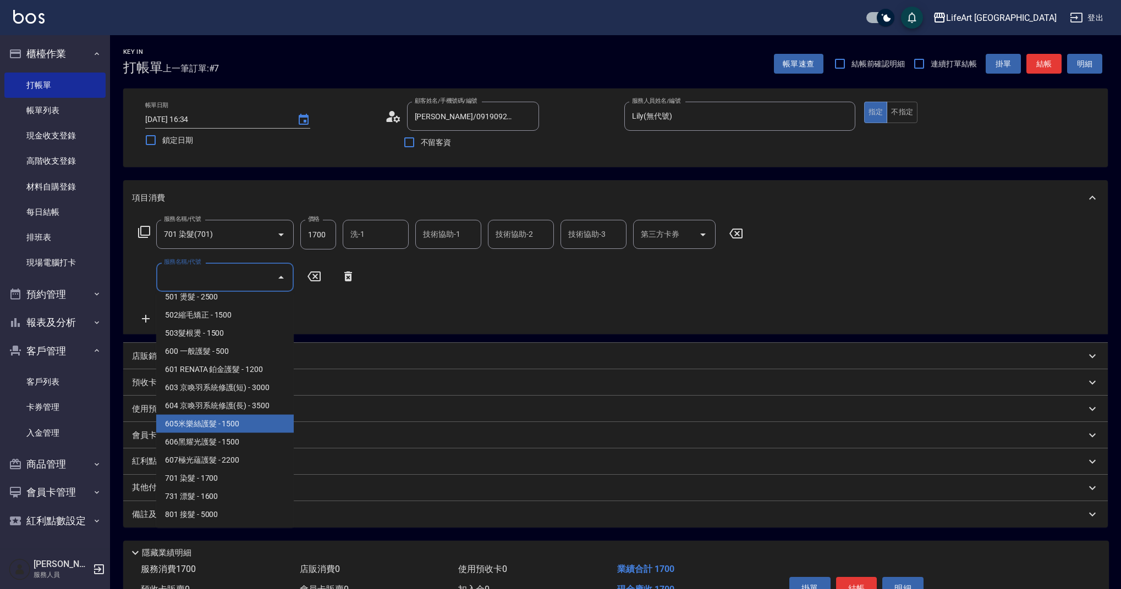
click at [232, 422] on span "605米樂絲護髮 - 1500" at bounding box center [224, 424] width 137 height 18
type input "605米樂絲護髮(605)"
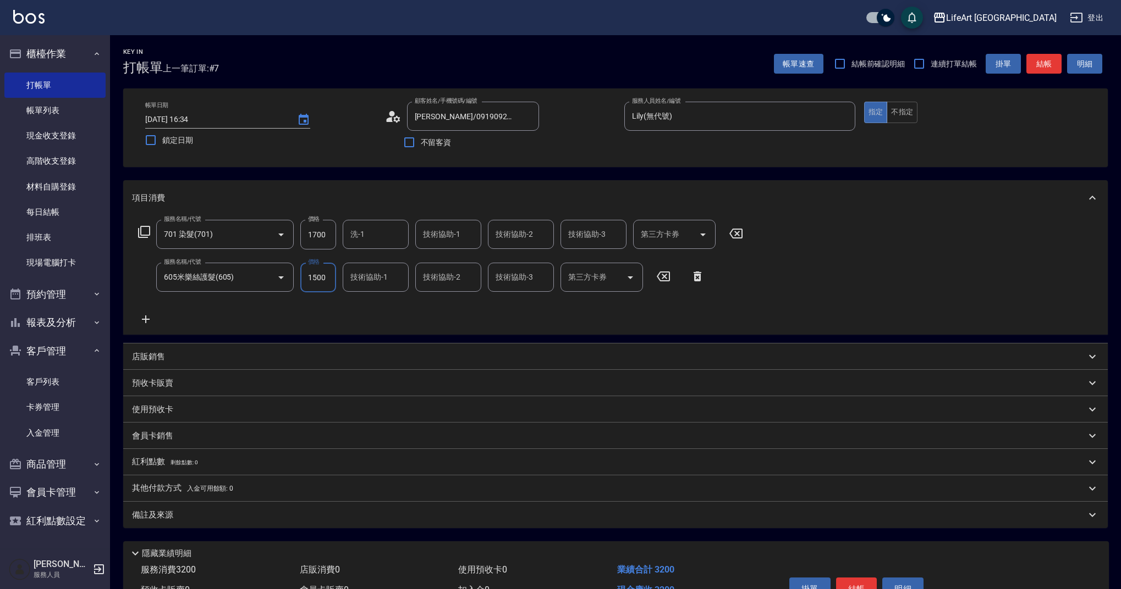
click at [324, 228] on input "1700" at bounding box center [318, 235] width 36 height 30
drag, startPoint x: 324, startPoint y: 228, endPoint x: 314, endPoint y: 236, distance: 13.0
click at [314, 236] on input "1700" at bounding box center [318, 235] width 36 height 30
drag, startPoint x: 314, startPoint y: 236, endPoint x: 305, endPoint y: 234, distance: 9.5
click at [305, 234] on input "1700" at bounding box center [318, 235] width 36 height 30
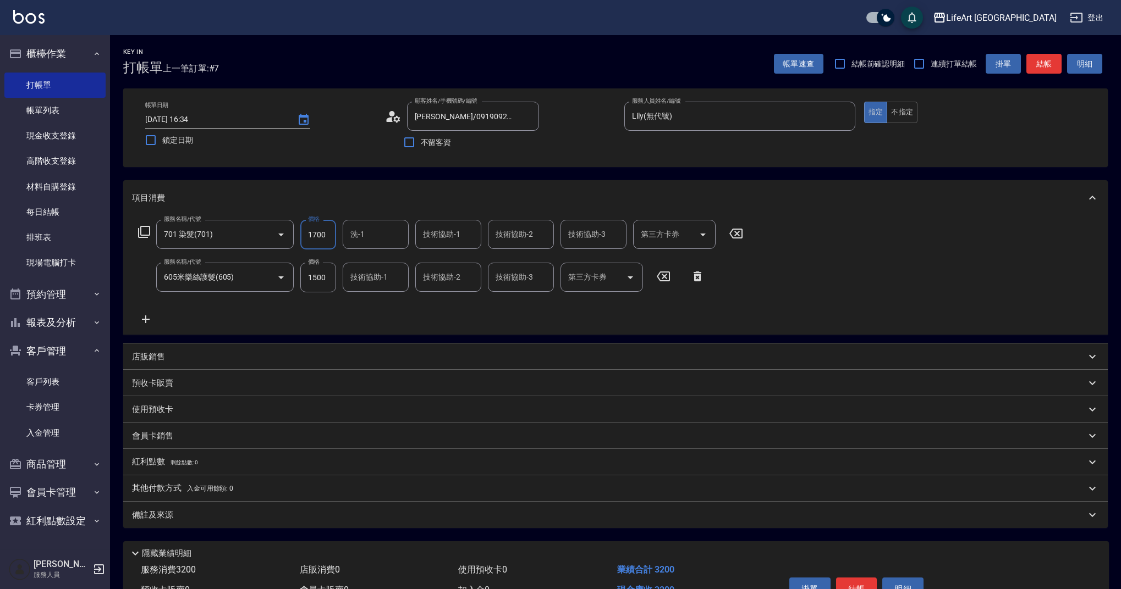
drag, startPoint x: 305, startPoint y: 234, endPoint x: 328, endPoint y: 234, distance: 23.6
click at [328, 234] on input "1700" at bounding box center [318, 235] width 36 height 30
type input "500"
click at [165, 491] on p "其他付款方式 入金可用餘額: 0" at bounding box center [182, 489] width 101 height 12
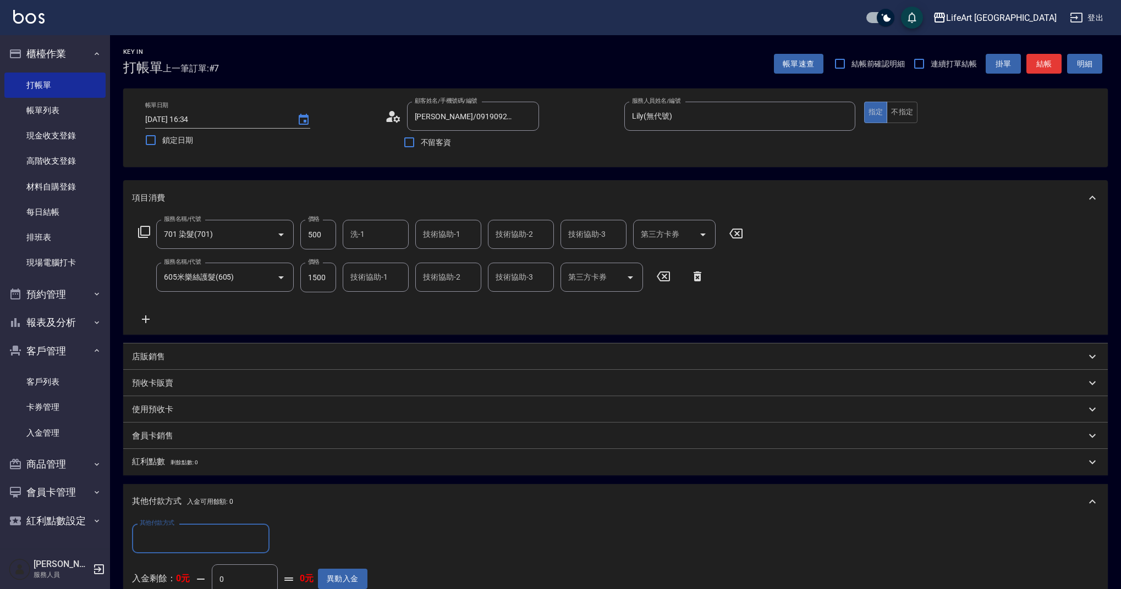
click at [219, 551] on div "其他付款方式" at bounding box center [200, 538] width 137 height 29
click at [179, 462] on span "轉帳" at bounding box center [200, 457] width 137 height 18
type input "轉帳"
click at [226, 584] on input "0" at bounding box center [245, 580] width 66 height 30
click at [311, 534] on input "0" at bounding box center [317, 539] width 82 height 30
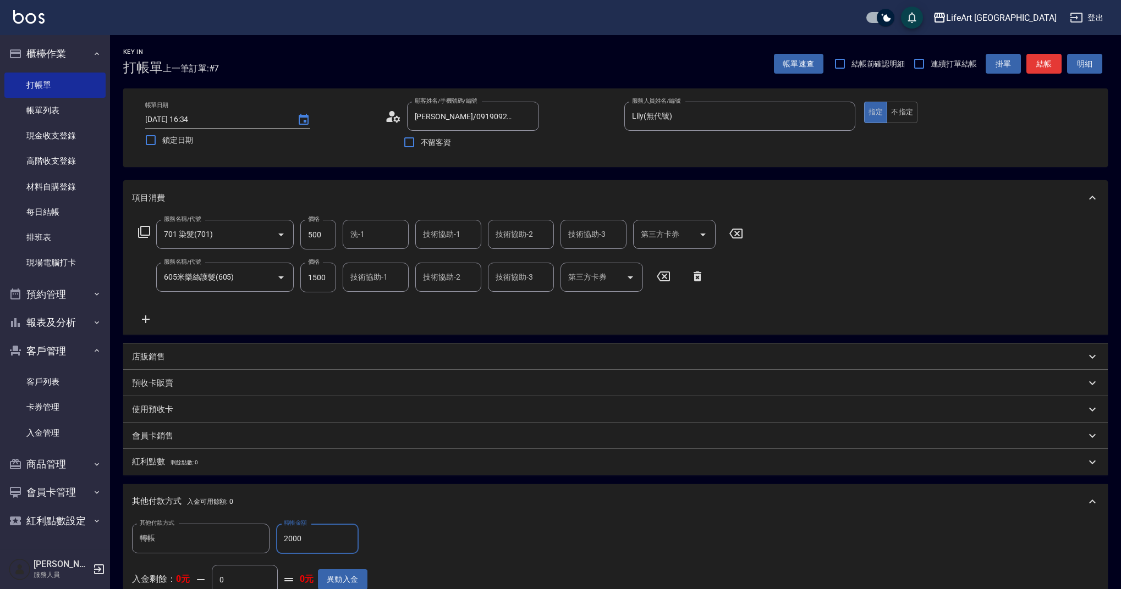
scroll to position [194, 0]
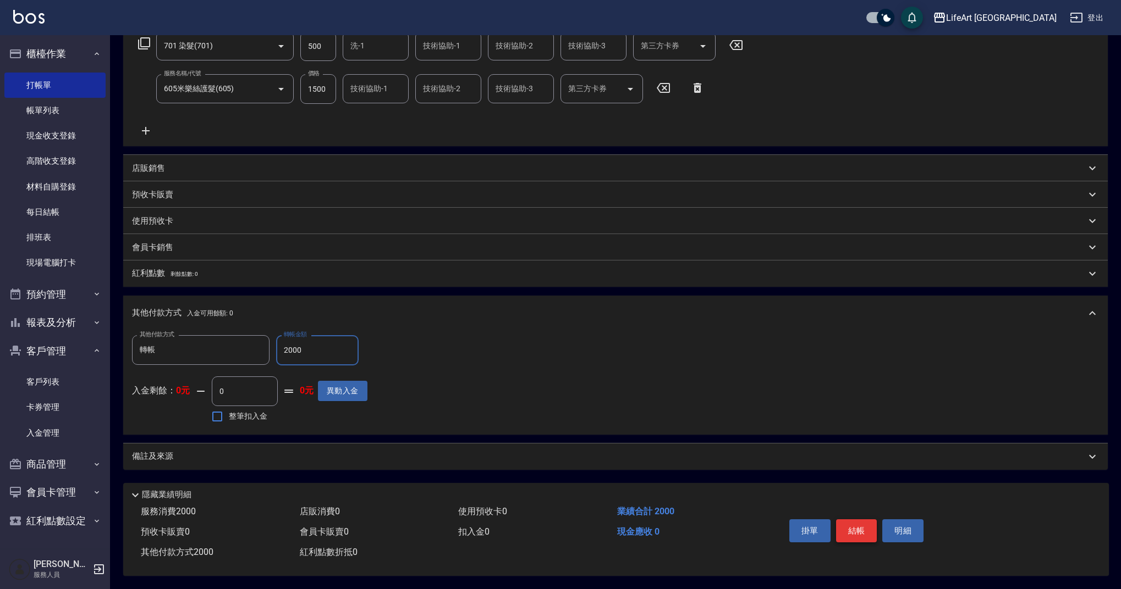
type input "2000"
click at [856, 525] on button "結帳" at bounding box center [856, 531] width 41 height 23
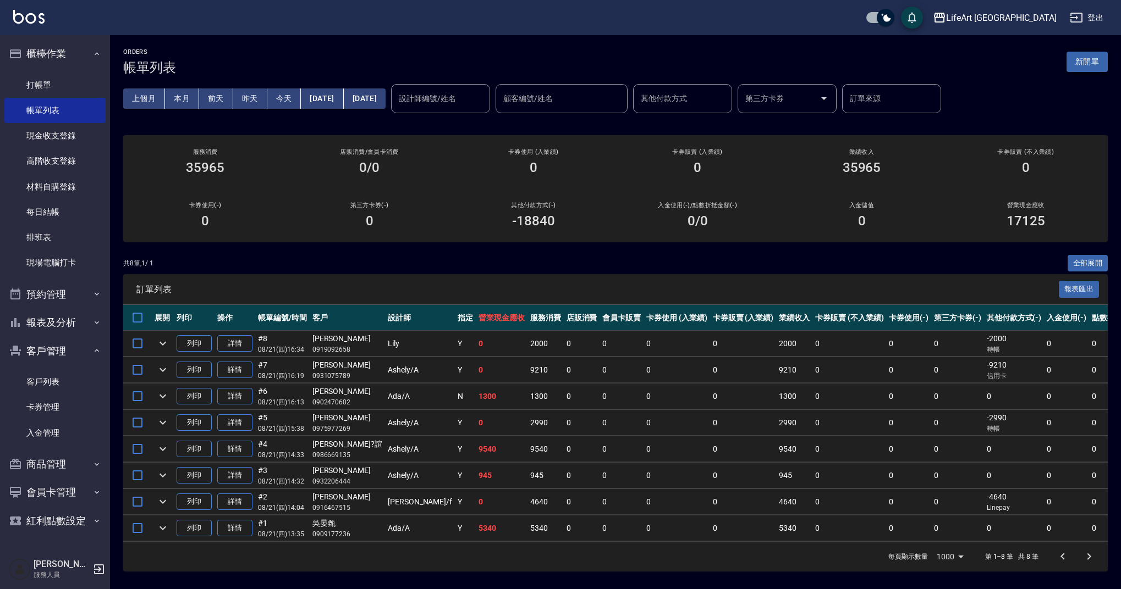
click at [1088, 67] on button "新開單" at bounding box center [1086, 62] width 41 height 20
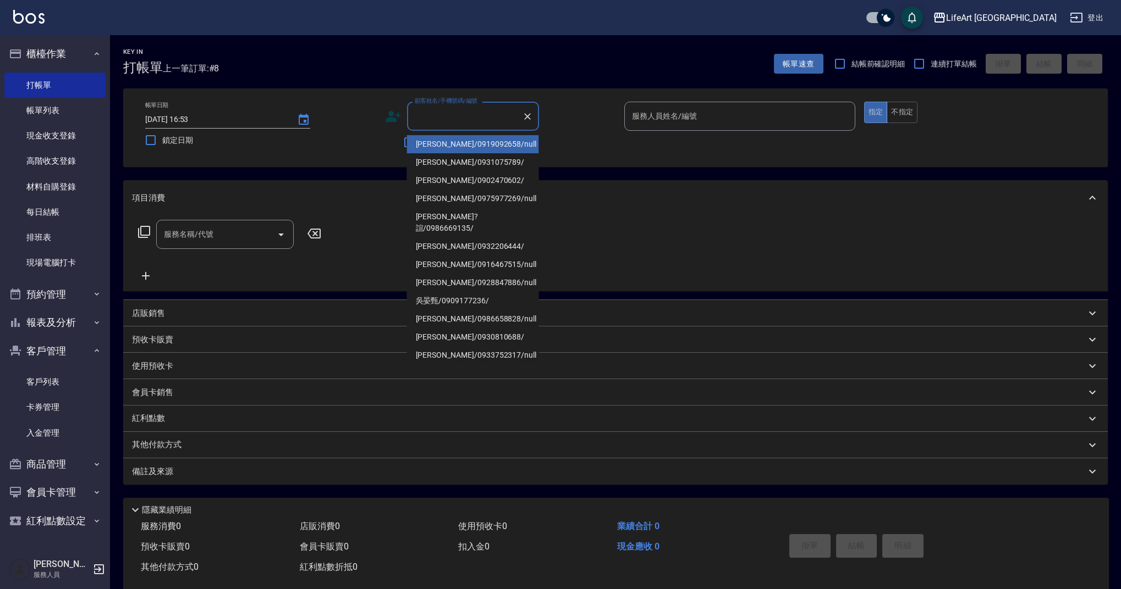
click at [463, 124] on input "顧客姓名/手機號碼/編號" at bounding box center [465, 116] width 106 height 19
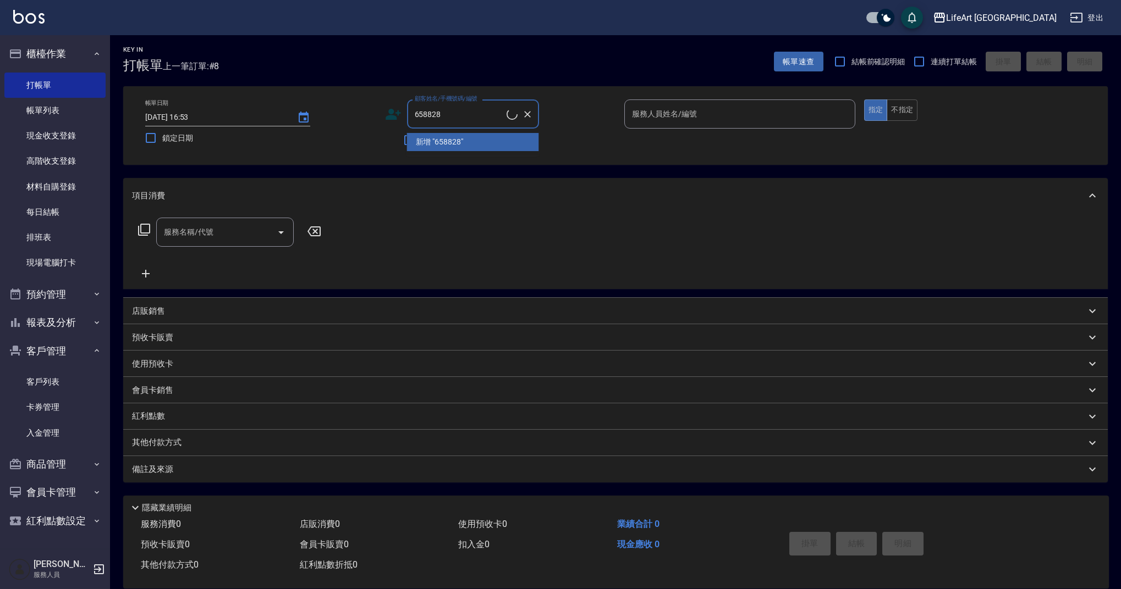
click at [496, 142] on ul "新增 "658828"" at bounding box center [473, 142] width 132 height 27
click at [473, 140] on li "[PERSON_NAME]/0986658828/null" at bounding box center [473, 142] width 132 height 18
type input "[PERSON_NAME]/0986658828/null"
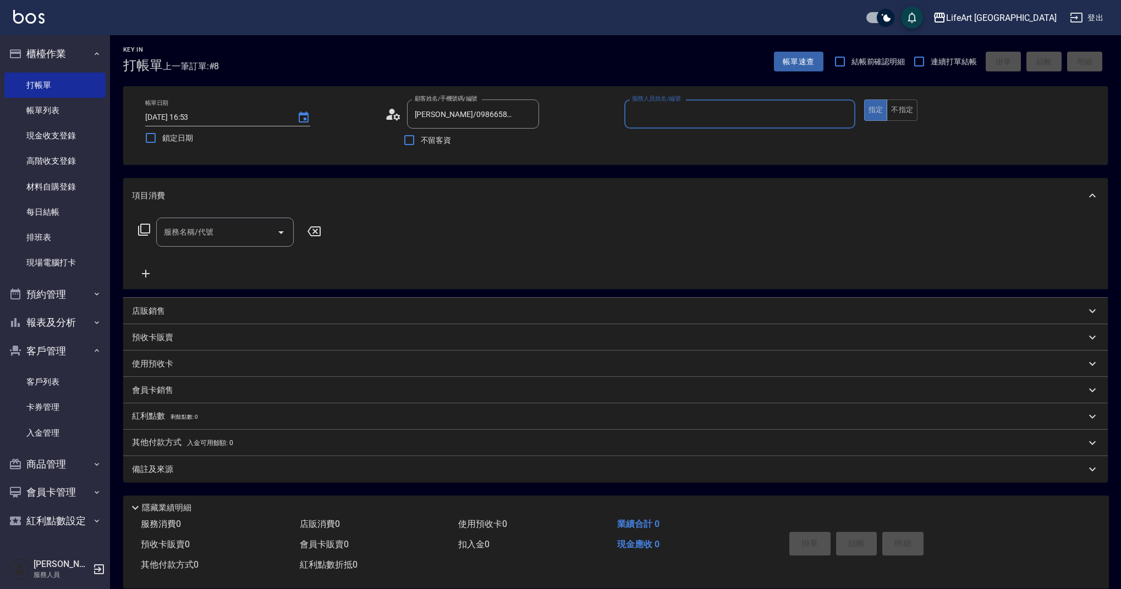
click at [391, 118] on icon at bounding box center [389, 117] width 7 height 5
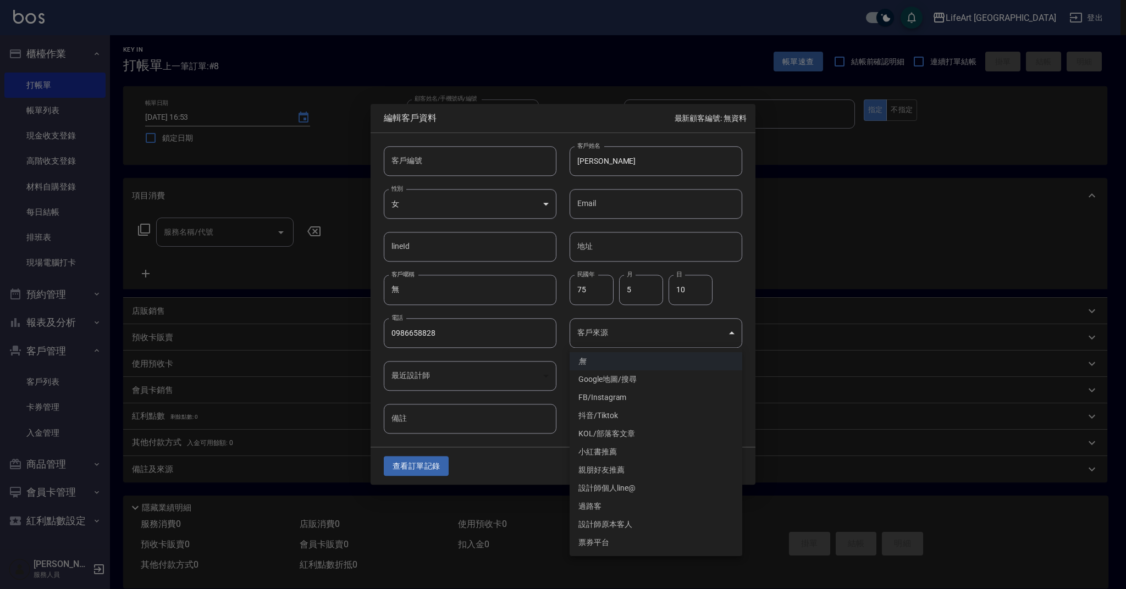
click at [611, 325] on body "LifeArt 蘆洲 登出 櫃檯作業 打帳單 帳單列表 現金收支登錄 高階收支登錄 材料自購登錄 每日結帳 排班表 現場電腦打卡 預約管理 預約管理 單日預約…" at bounding box center [563, 300] width 1126 height 604
click at [604, 399] on li "FB/Instagram" at bounding box center [656, 398] width 173 height 18
type input "FB/Instagram"
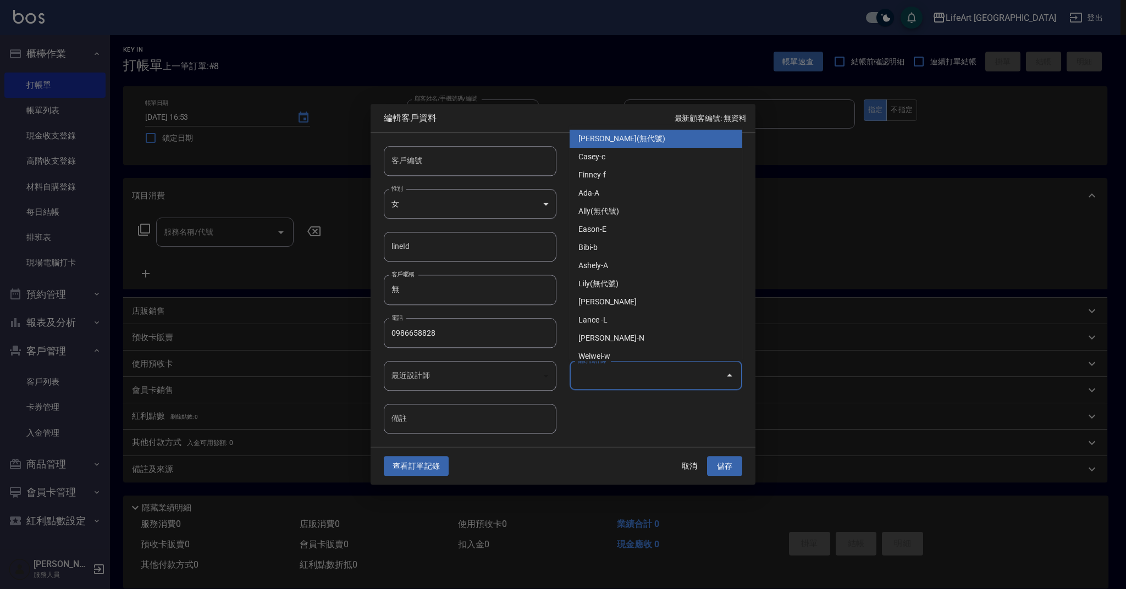
click at [616, 384] on input "偏好設計師" at bounding box center [648, 375] width 146 height 19
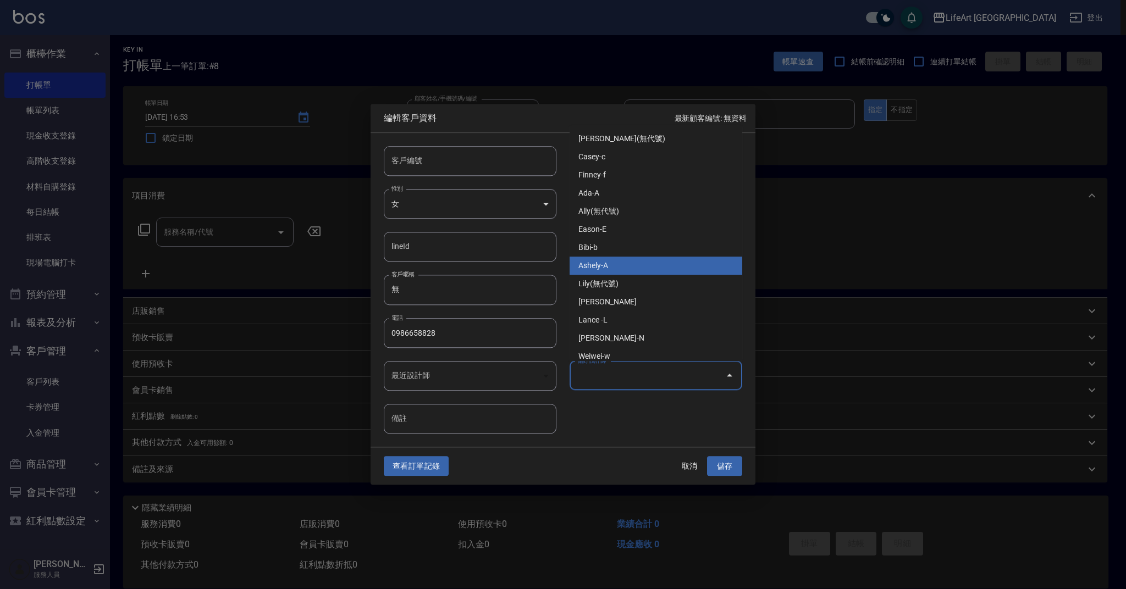
click at [632, 262] on li "Ashely-A" at bounding box center [656, 266] width 173 height 18
type input "Ashely"
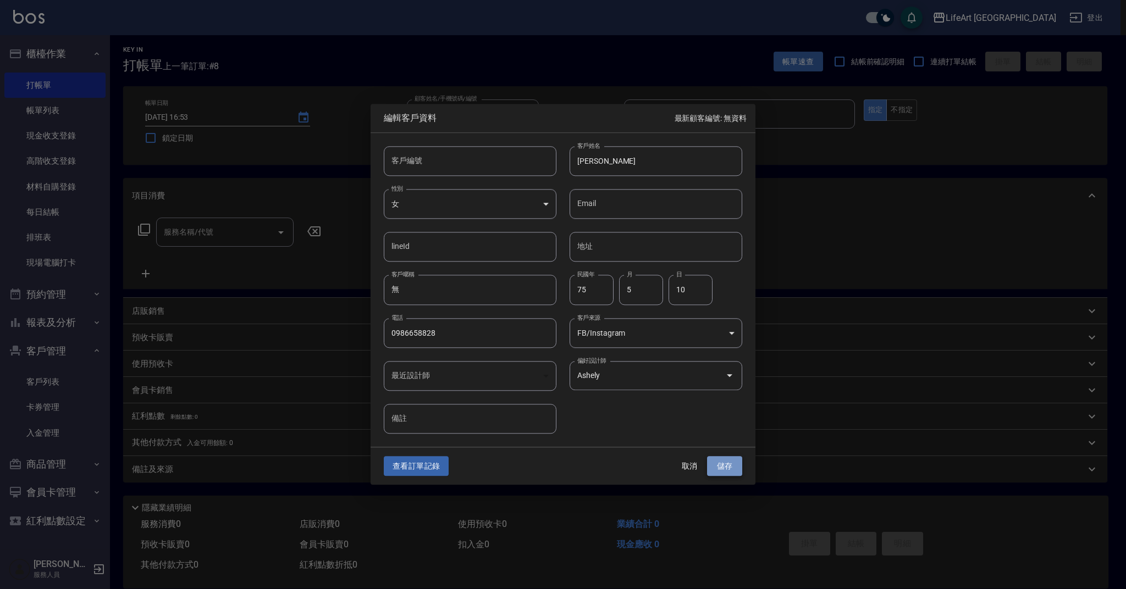
click at [727, 469] on button "儲存" at bounding box center [724, 466] width 35 height 20
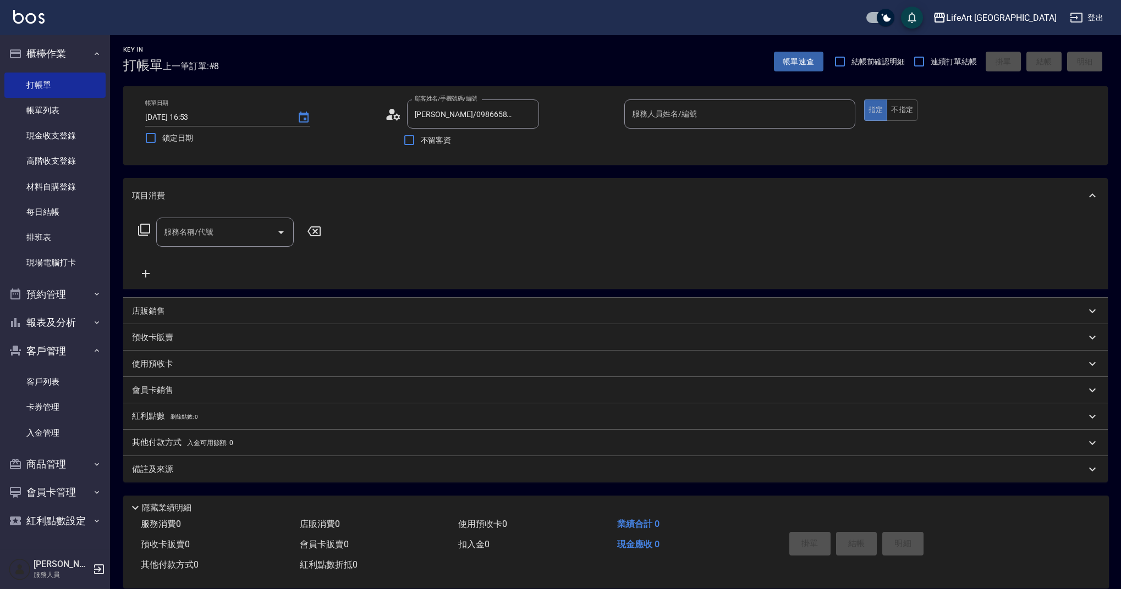
click at [663, 111] on input "服務人員姓名/編號" at bounding box center [739, 113] width 221 height 19
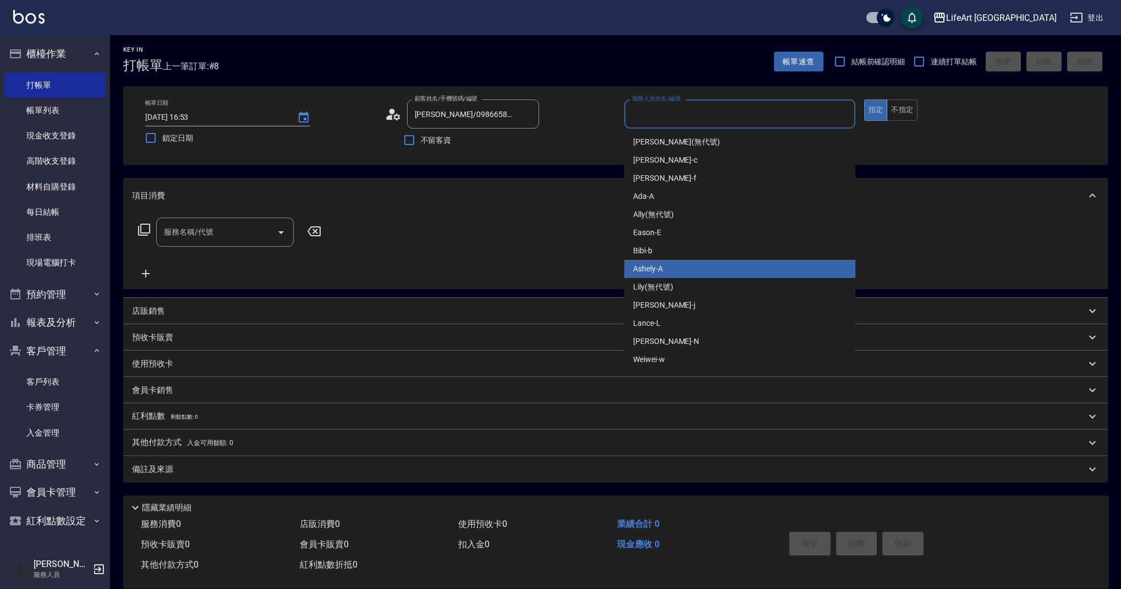
click at [676, 269] on div "Ashely -A" at bounding box center [739, 269] width 231 height 18
type input "Ashely-A"
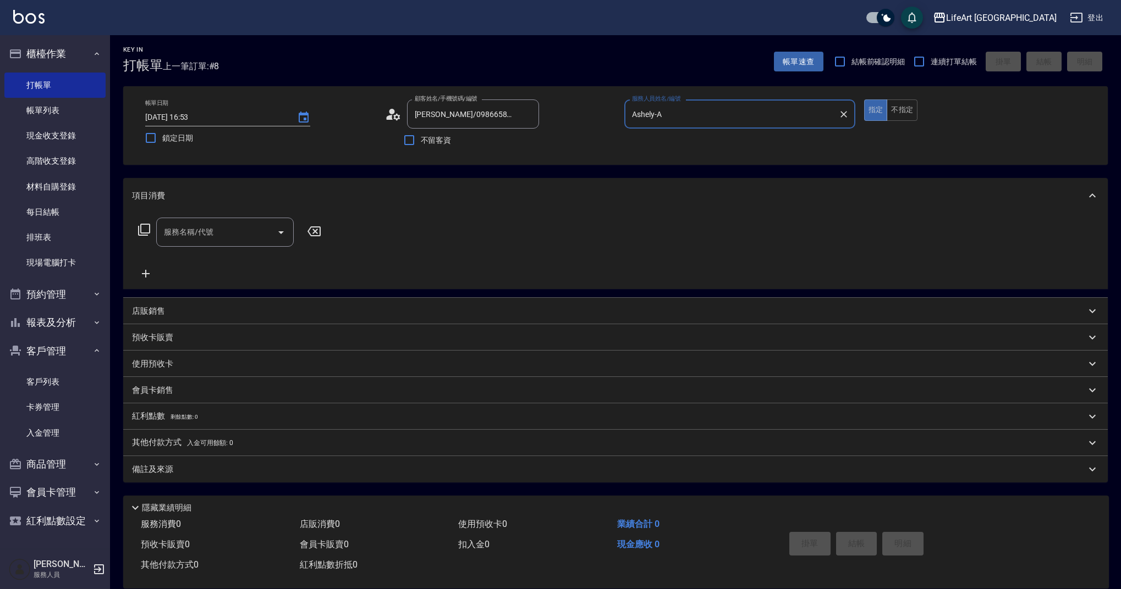
click at [217, 227] on input "服務名稱/代號" at bounding box center [216, 232] width 111 height 19
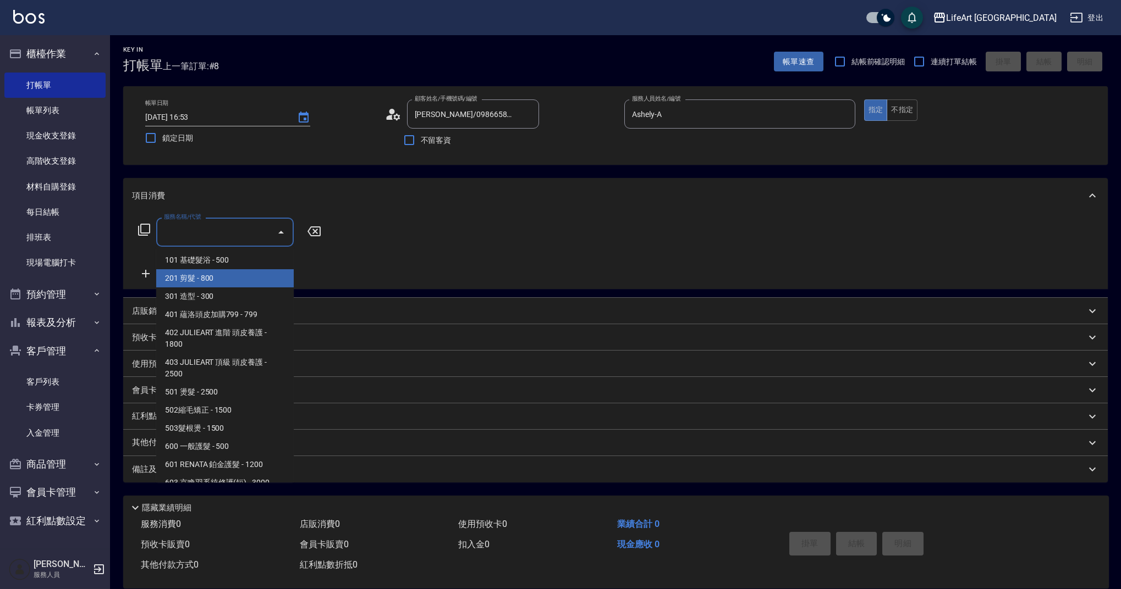
click at [218, 279] on span "201 剪髮 - 800" at bounding box center [224, 278] width 137 height 18
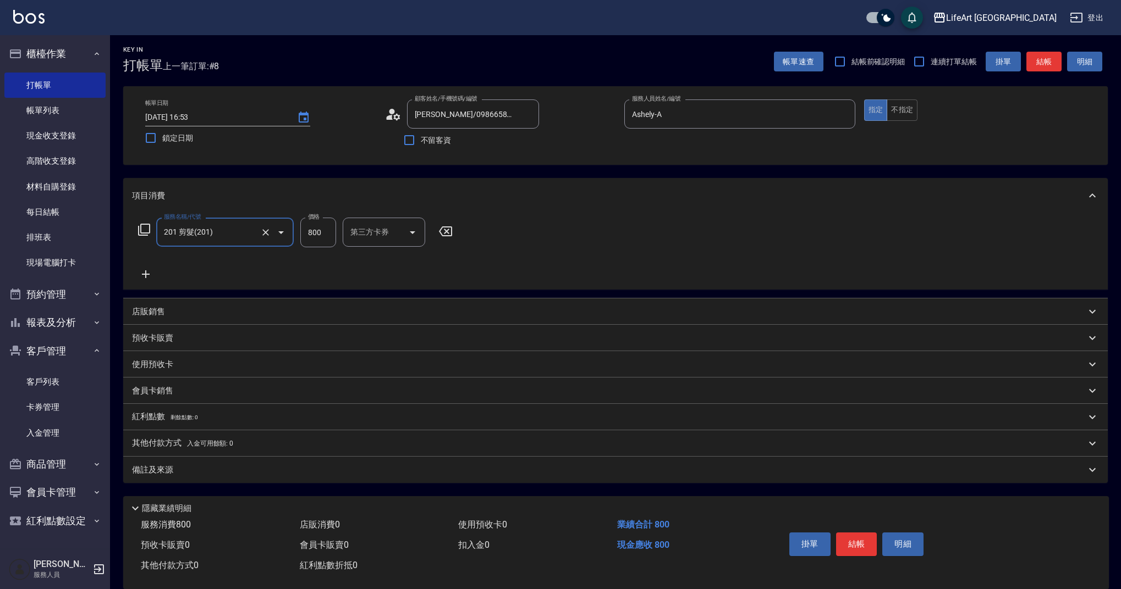
type input "201 剪髮(201)"
click at [145, 274] on icon at bounding box center [146, 275] width 8 height 8
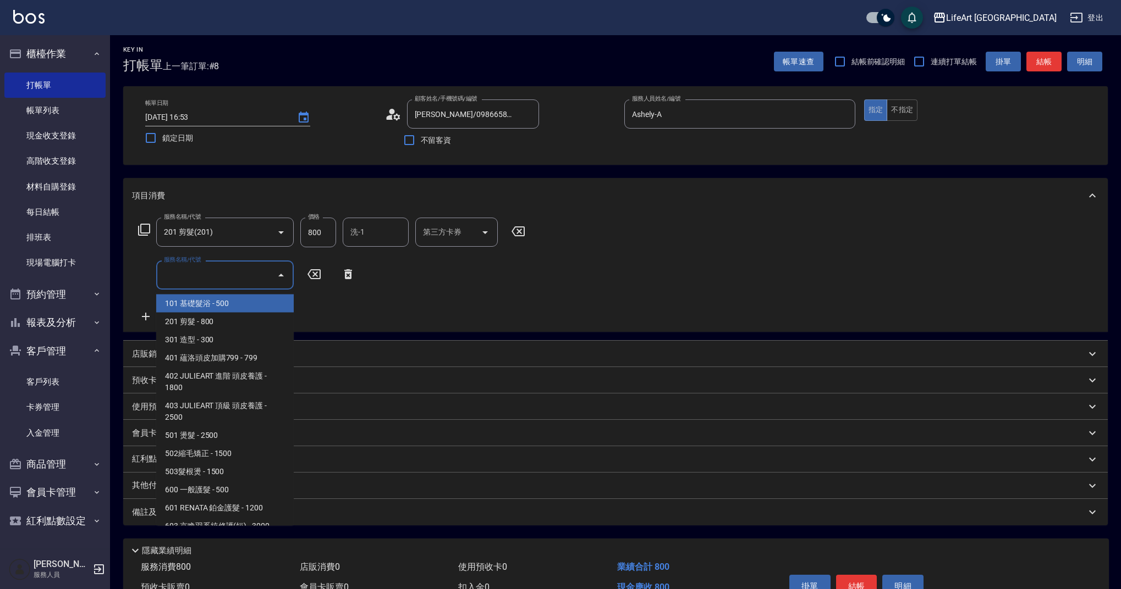
click at [236, 274] on input "服務名稱/代號" at bounding box center [216, 275] width 111 height 19
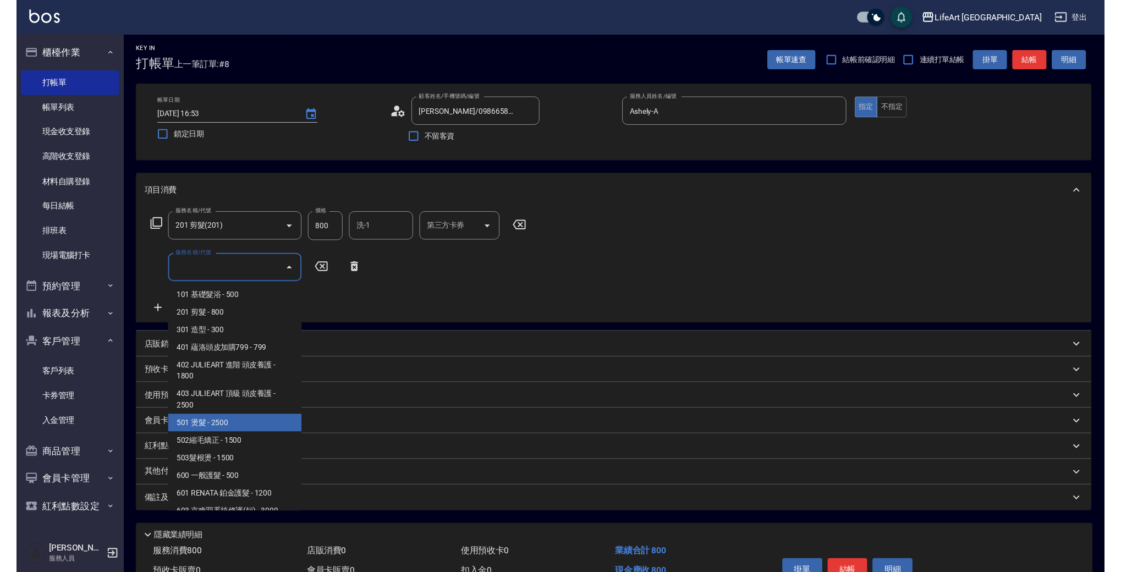
scroll to position [141, 0]
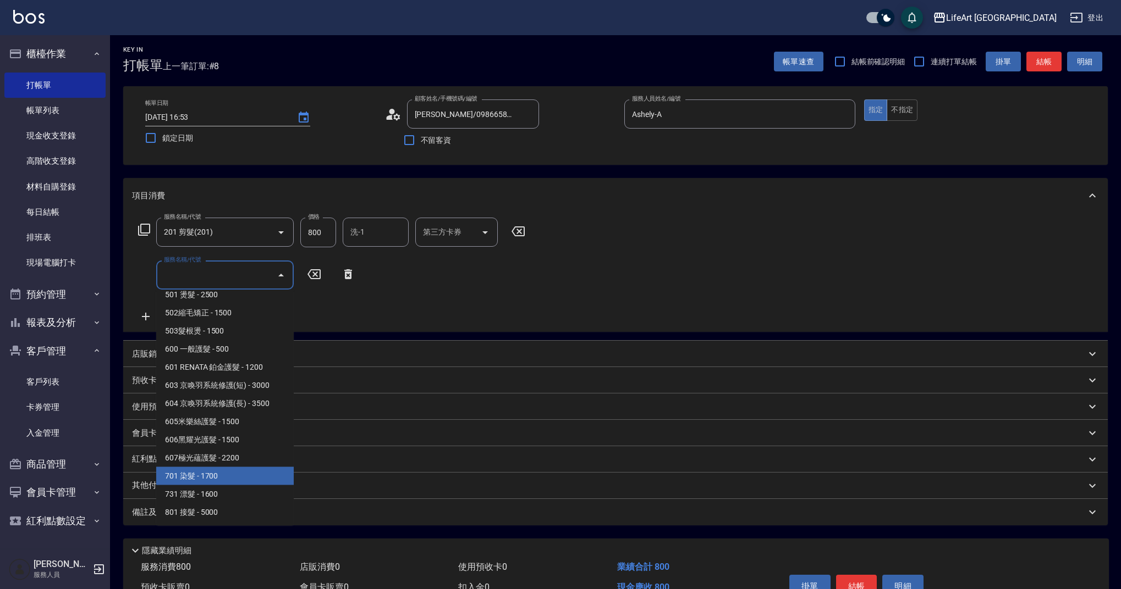
click at [205, 470] on span "701 染髮 - 1700" at bounding box center [224, 476] width 137 height 18
type input "701 染髮(701)"
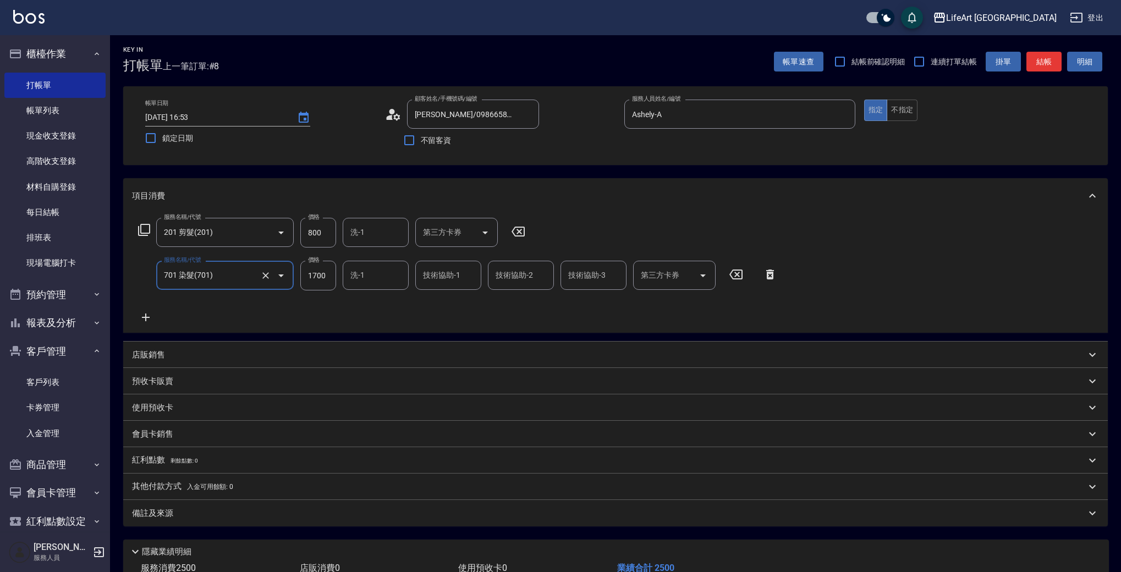
click at [145, 297] on div "服務名稱/代號 201 剪髮(201) 服務名稱/代號 價格 800 價格 洗-1 洗-1 第三方卡券 第三方卡券 服務名稱/代號 701 染髮(701) 服…" at bounding box center [458, 271] width 652 height 106
click at [147, 318] on icon at bounding box center [146, 317] width 8 height 8
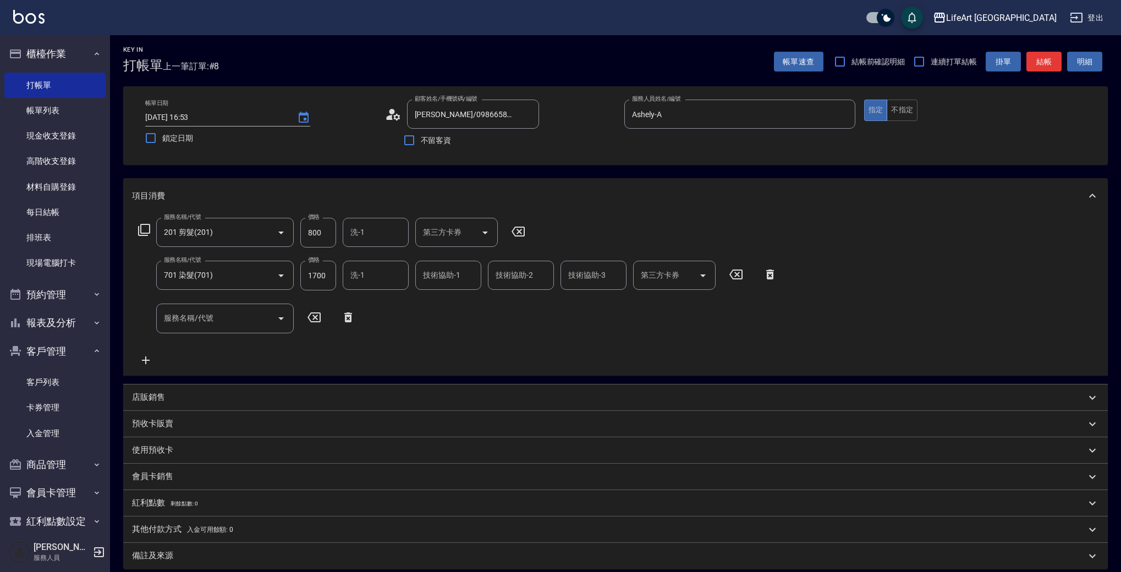
click at [234, 334] on div "服務名稱/代號 201 剪髮(201) 服務名稱/代號 價格 800 價格 洗-1 洗-1 第三方卡券 第三方卡券 服務名稱/代號 701 染髮(701) 服…" at bounding box center [458, 292] width 652 height 148
click at [240, 323] on input "服務名稱/代號" at bounding box center [216, 317] width 111 height 19
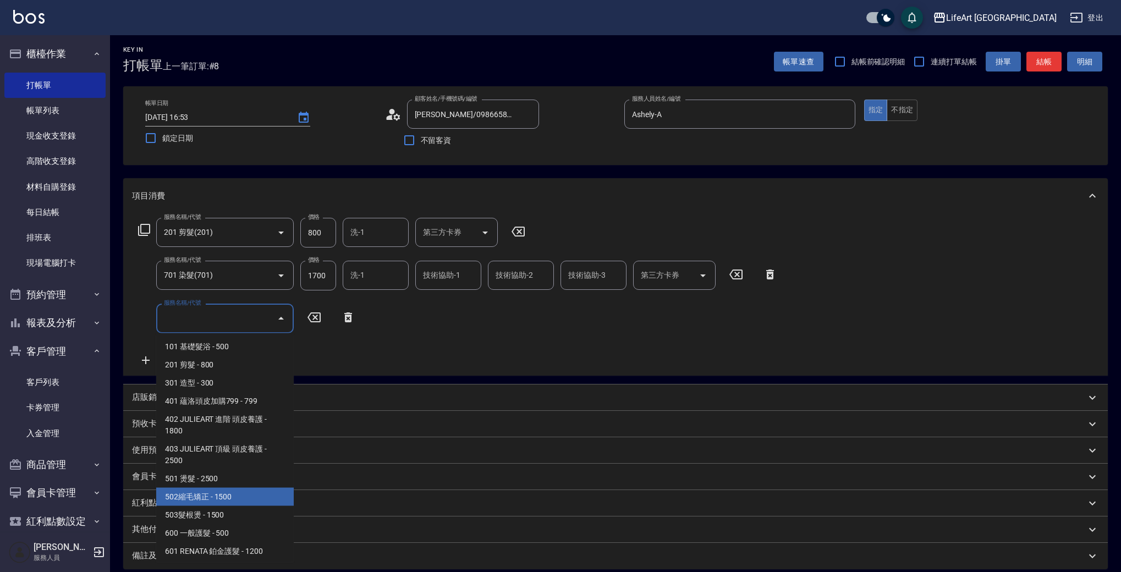
scroll to position [148, 0]
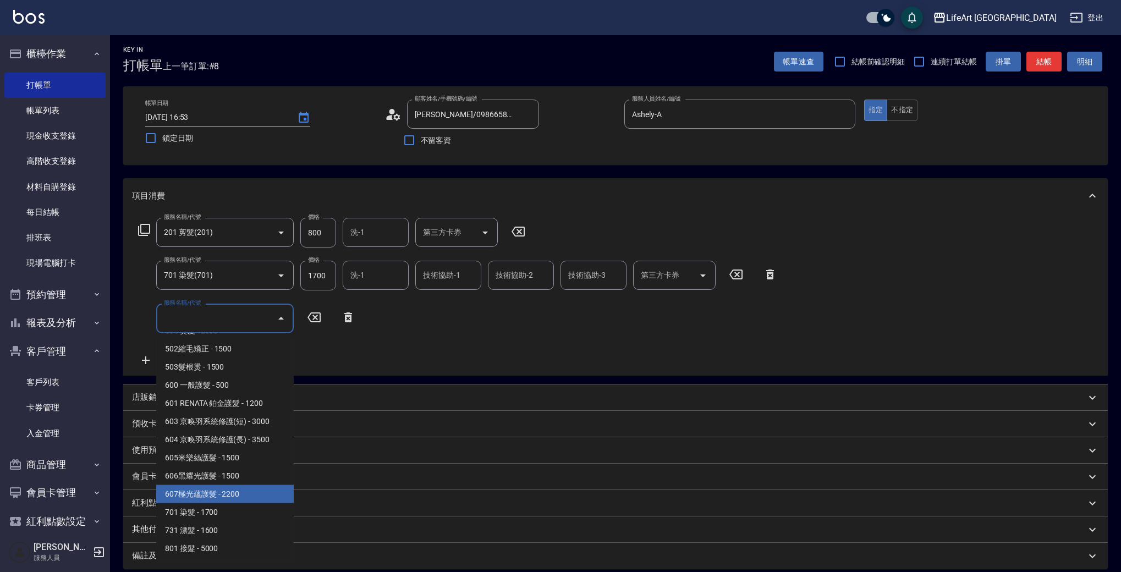
click at [245, 501] on span "607極光蘊護髮 - 2200" at bounding box center [224, 494] width 137 height 18
type input "607極光蘊護髮(607)"
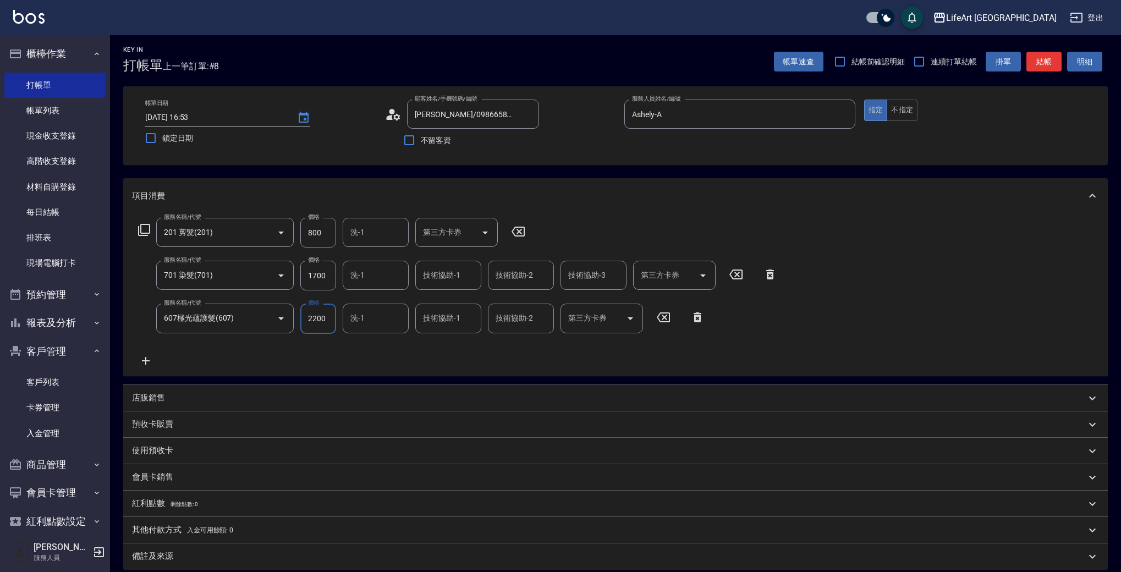
click at [318, 240] on input "800" at bounding box center [318, 233] width 36 height 30
click at [324, 278] on input "1700" at bounding box center [318, 276] width 36 height 30
type input "2740"
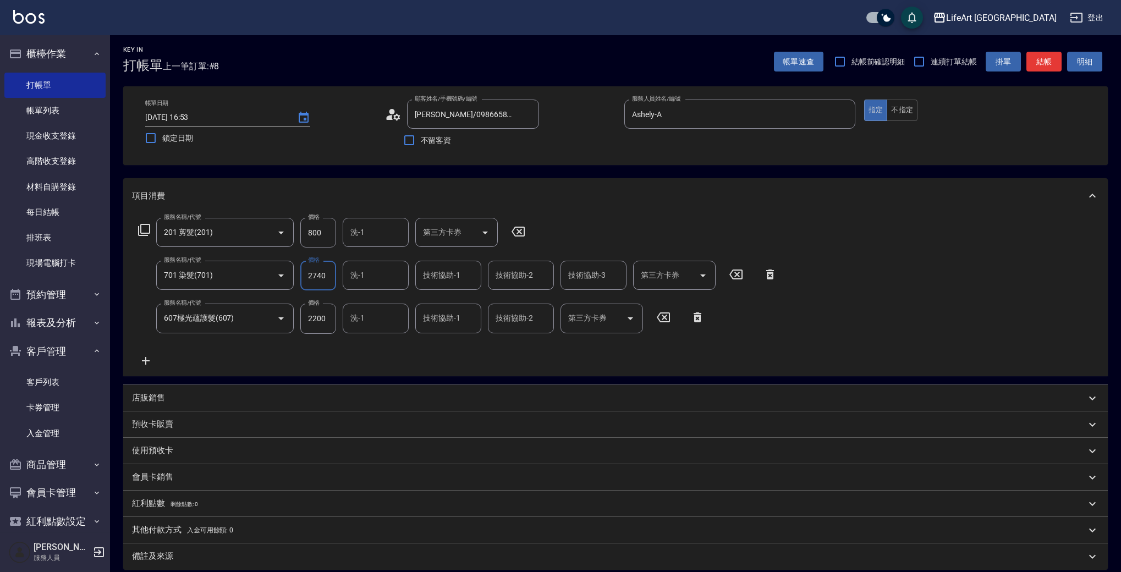
click at [327, 366] on div "服務名稱/代號 201 剪髮(201) 服務名稱/代號 價格 800 價格 洗-1 洗-1 第三方卡券 第三方卡券 服務名稱/代號 701 染髮(701) 服…" at bounding box center [458, 292] width 652 height 149
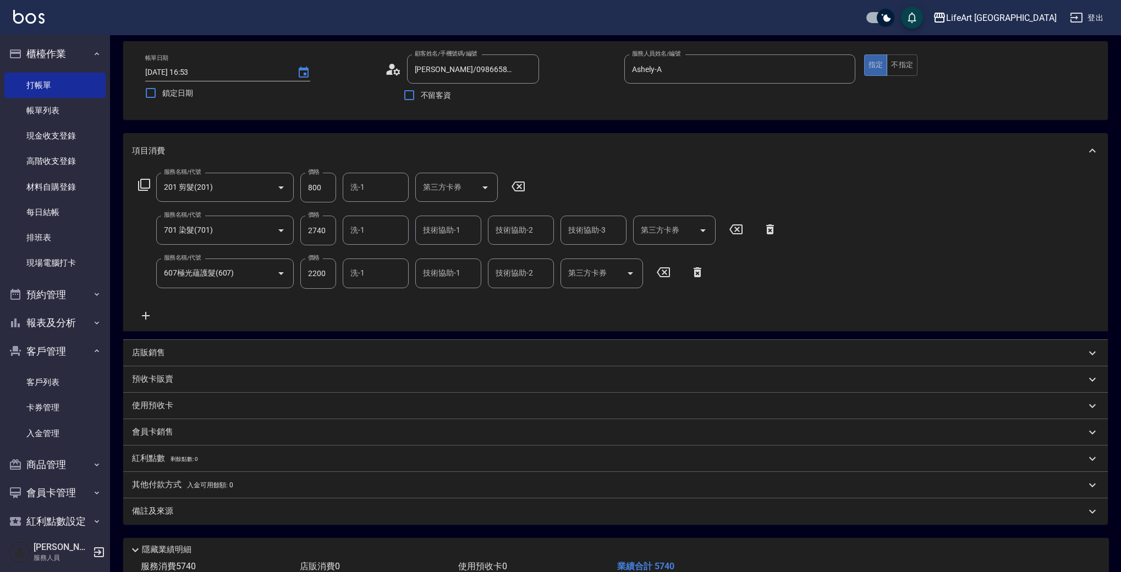
scroll to position [45, 0]
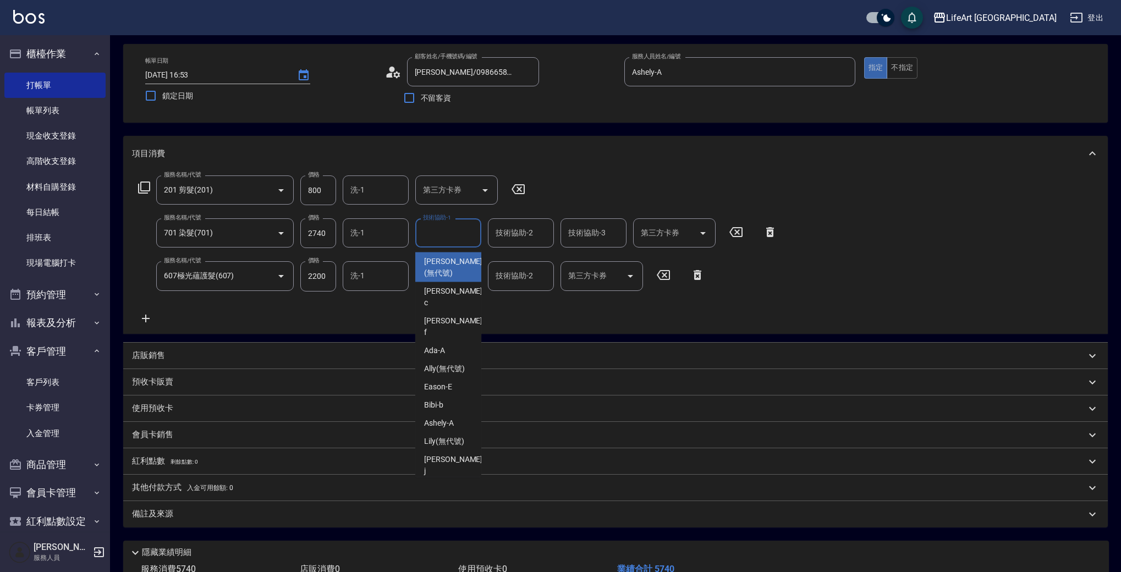
click at [450, 238] on input "技術協助-1" at bounding box center [448, 232] width 56 height 19
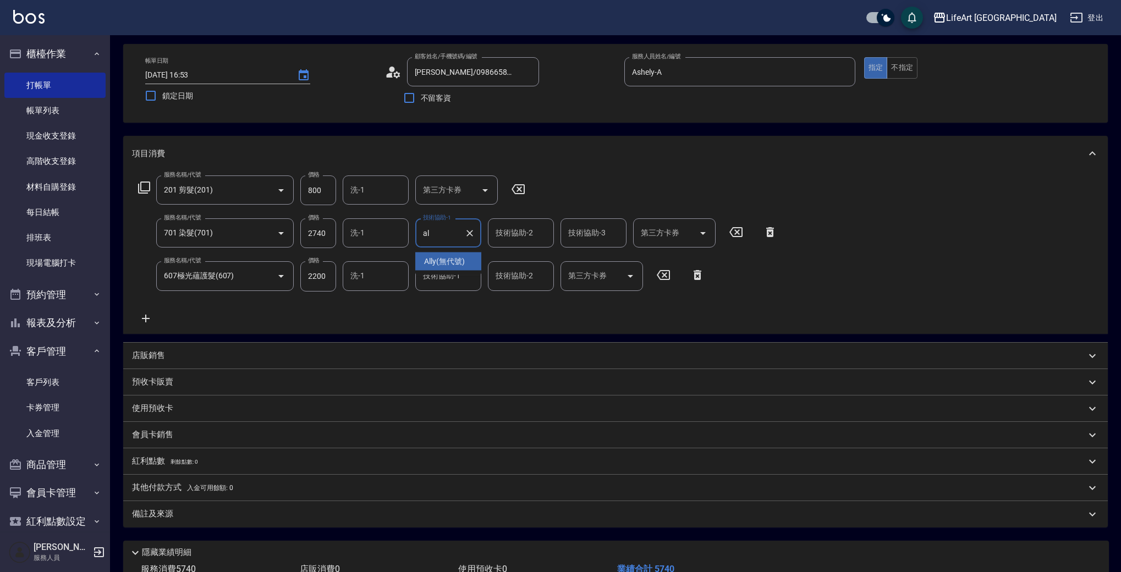
click at [452, 266] on span "Ally (無代號)" at bounding box center [444, 262] width 41 height 12
type input "Ally(無代號)"
click at [503, 233] on div "技術協助-2 技術協助-2" at bounding box center [521, 232] width 66 height 29
click at [508, 260] on span "Ally (無代號)" at bounding box center [516, 262] width 41 height 12
type input "Ally(無代號)"
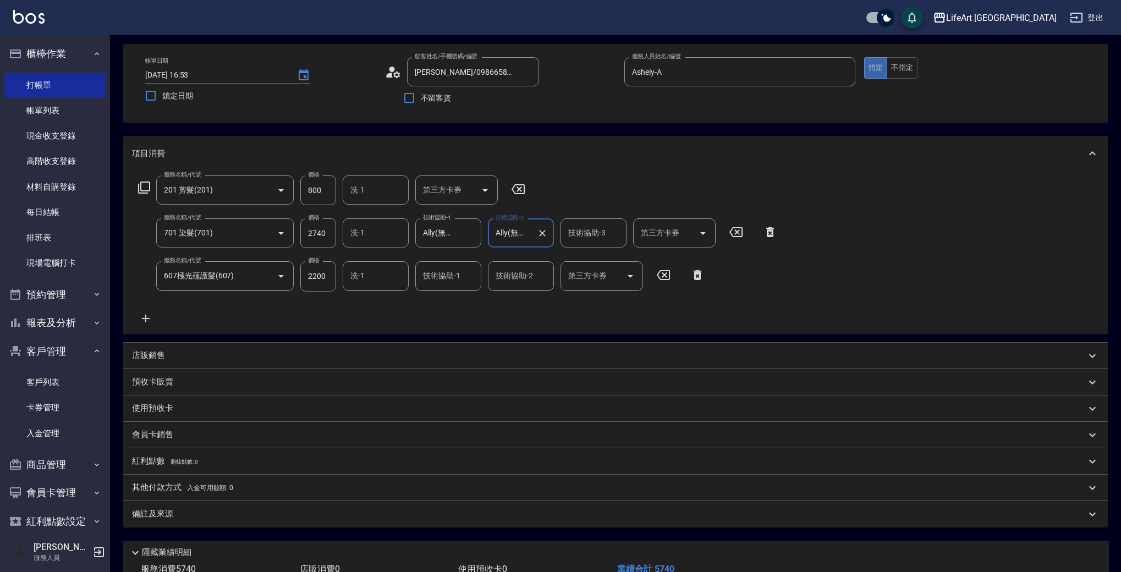
click at [450, 277] on input "技術協助-1" at bounding box center [448, 275] width 56 height 19
click at [456, 309] on div "Casey -c" at bounding box center [448, 310] width 66 height 30
type input "Casey-c"
click at [586, 236] on input "技術協助-3" at bounding box center [593, 232] width 56 height 19
click at [587, 266] on span "Casey -c" at bounding box center [599, 267] width 60 height 23
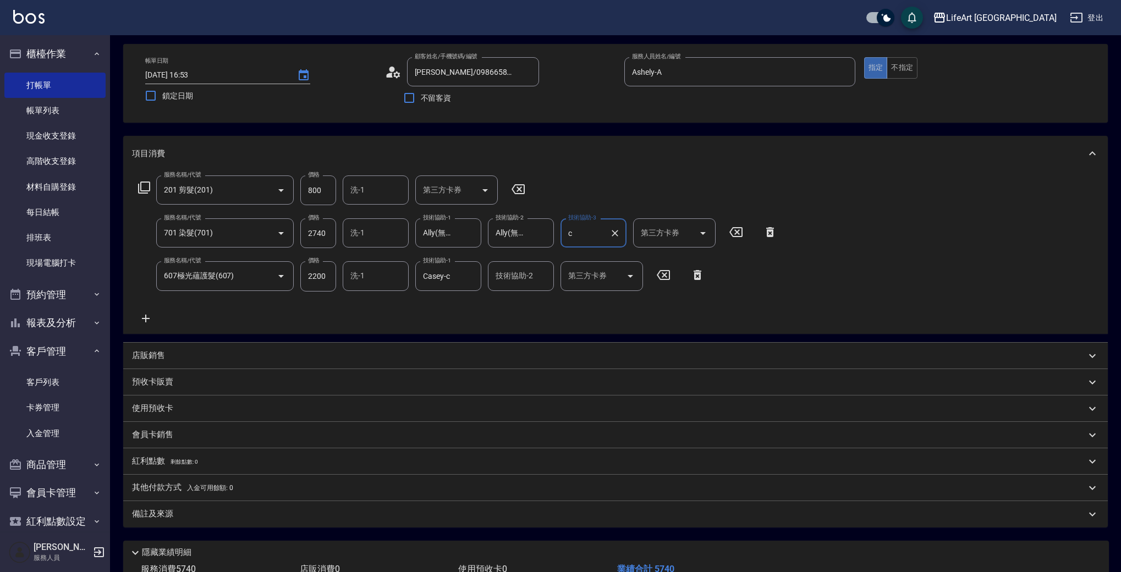
type input "Casey-c"
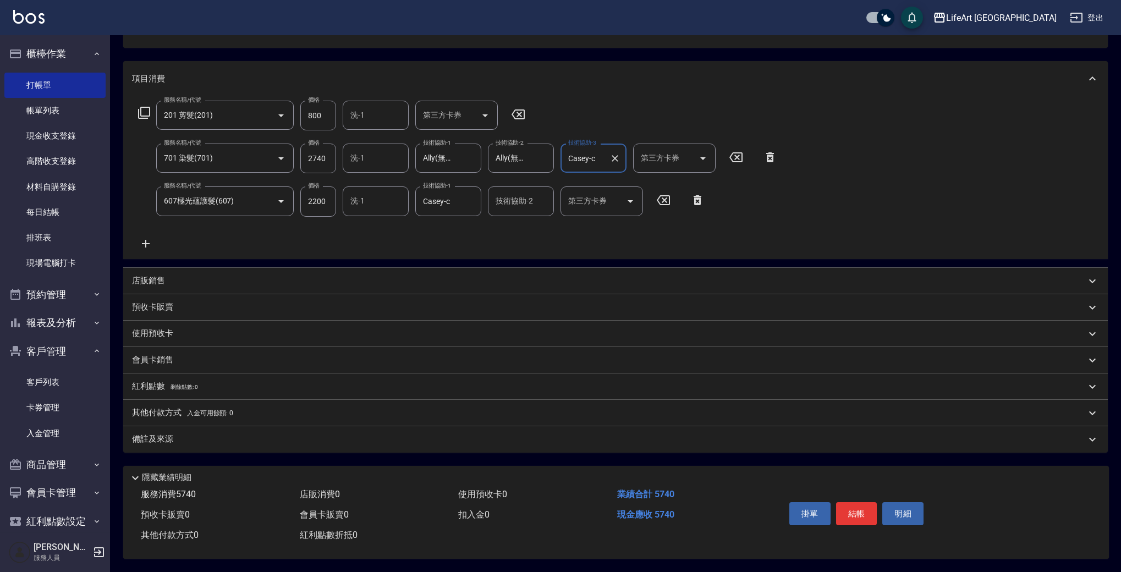
click at [213, 442] on div "備註及來源" at bounding box center [615, 439] width 984 height 26
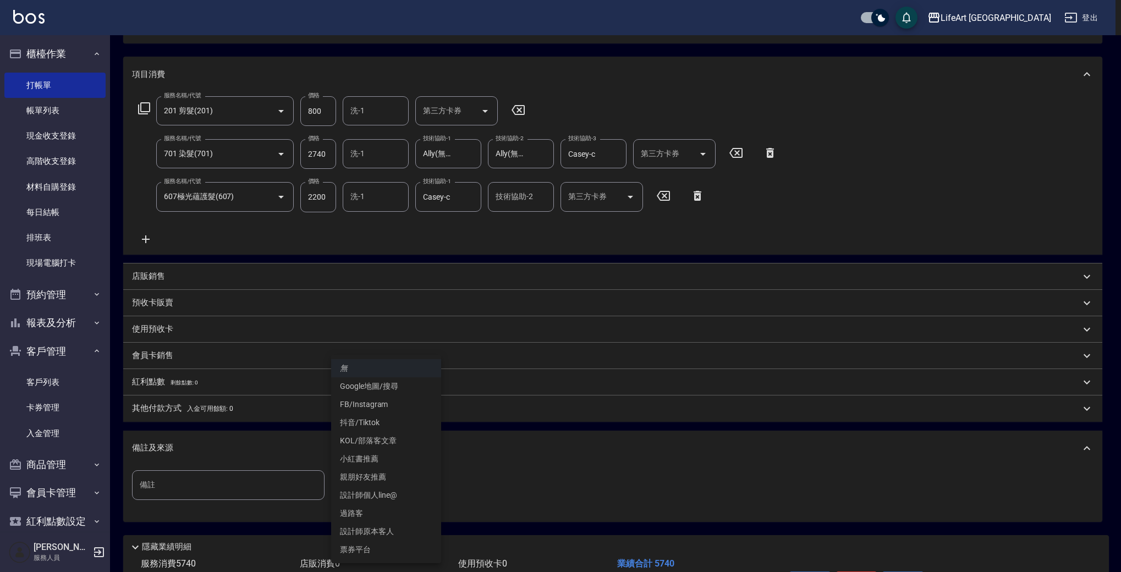
click at [395, 488] on body "LifeArt 蘆洲 登出 櫃檯作業 打帳單 帳單列表 現金收支登錄 高階收支登錄 材料自購登錄 每日結帳 排班表 現場電腦打卡 預約管理 預約管理 單日預約…" at bounding box center [560, 258] width 1121 height 765
click at [410, 401] on li "FB/Instagram" at bounding box center [386, 404] width 110 height 18
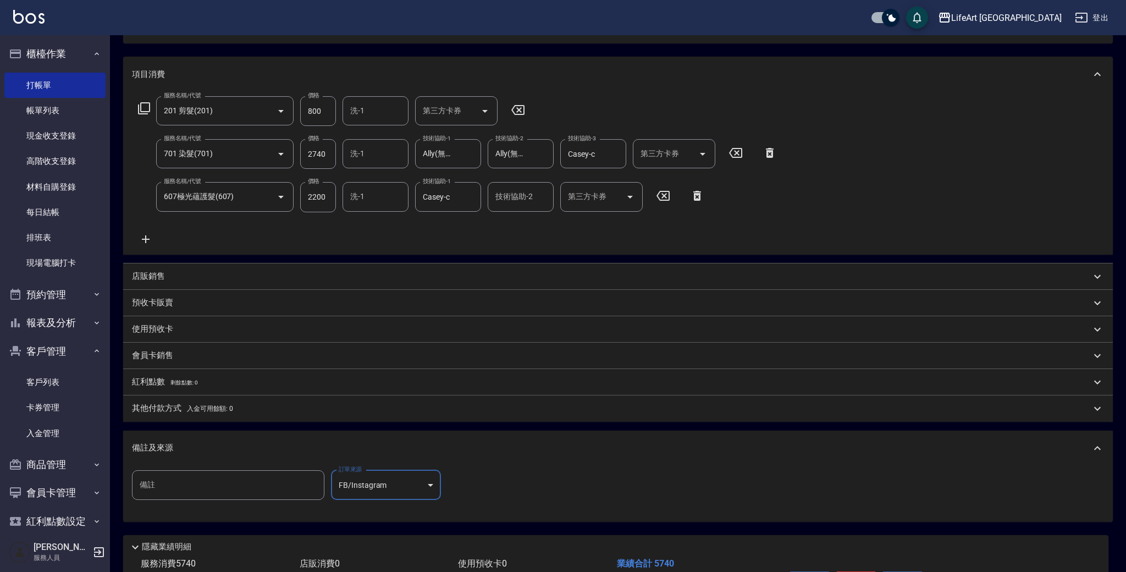
type input "FB/Instagram"
click at [211, 412] on p "其他付款方式 入金可用餘額: 0" at bounding box center [182, 408] width 101 height 12
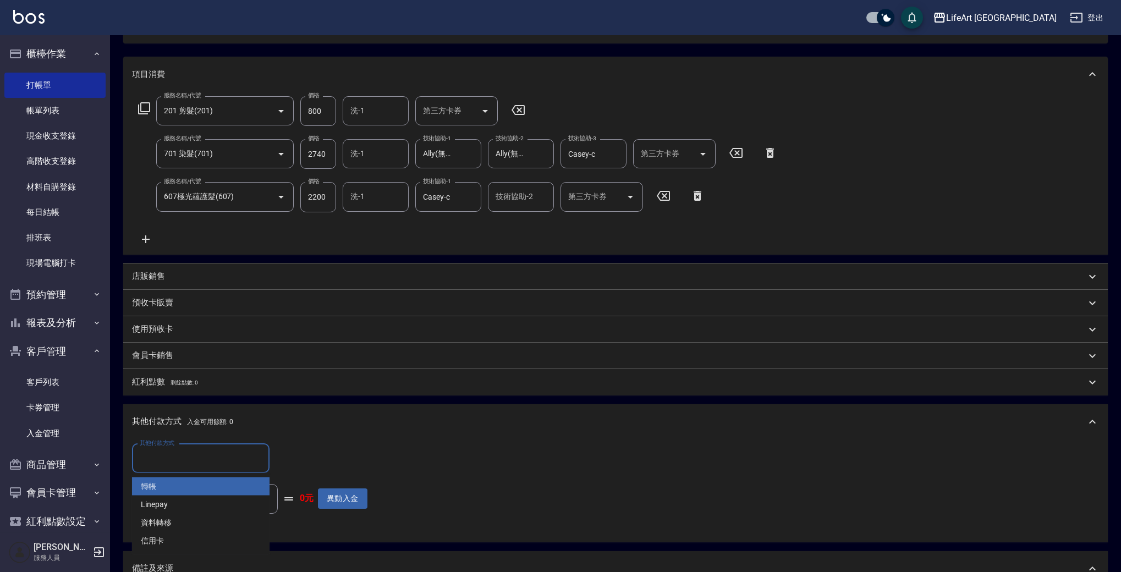
click at [197, 459] on input "其他付款方式" at bounding box center [201, 458] width 128 height 19
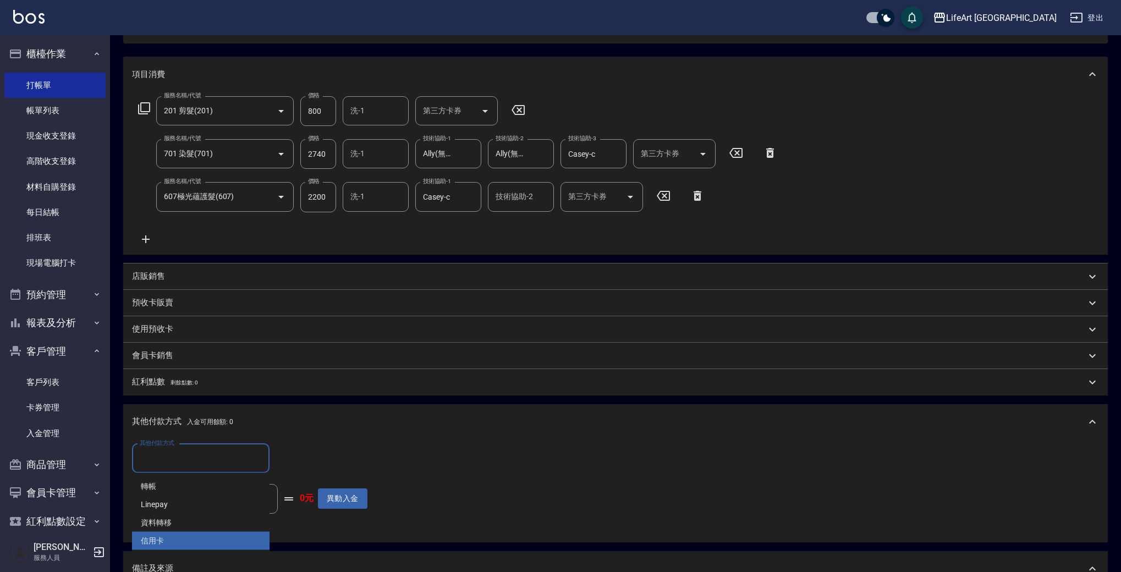
click at [179, 545] on span "信用卡" at bounding box center [200, 541] width 137 height 18
type input "信用卡"
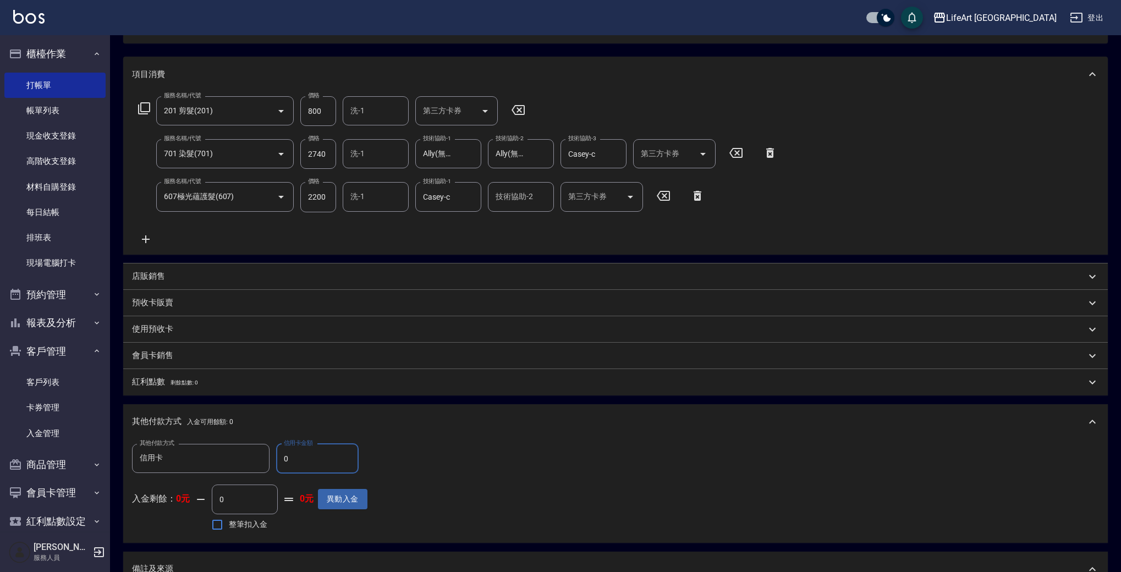
click at [304, 464] on input "0" at bounding box center [317, 459] width 82 height 30
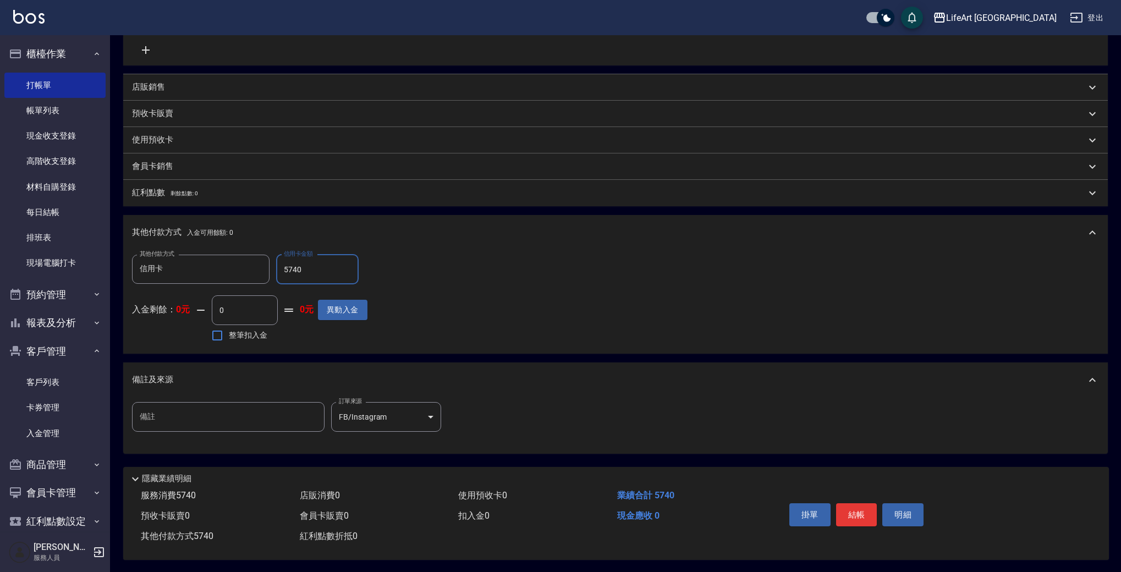
scroll to position [319, 0]
type input "5740"
click at [852, 510] on button "結帳" at bounding box center [856, 513] width 41 height 23
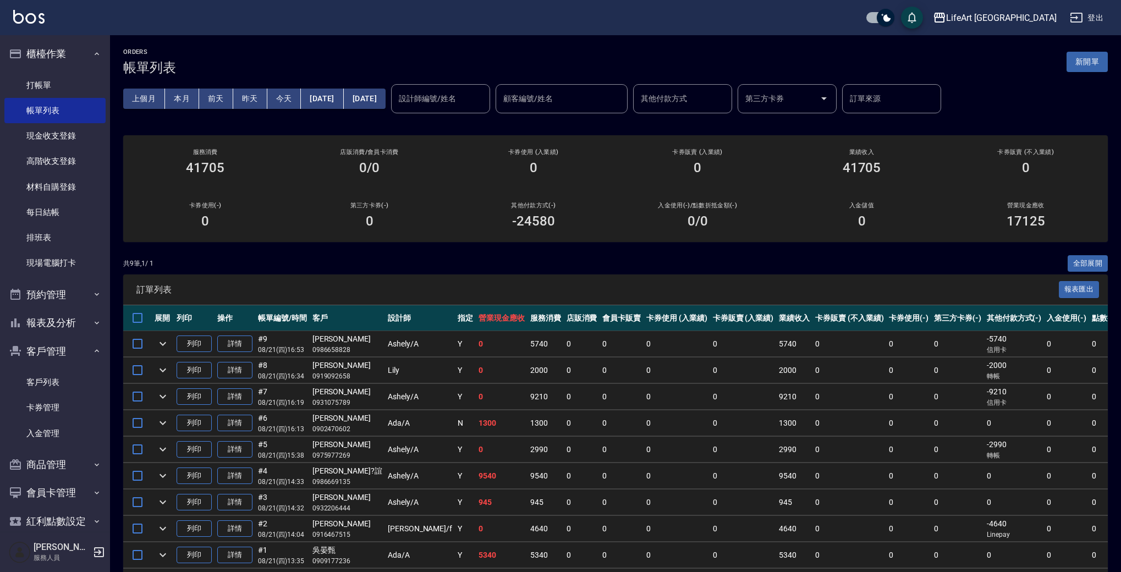
scroll to position [2, 0]
